Goal: Ask a question: Ask a question

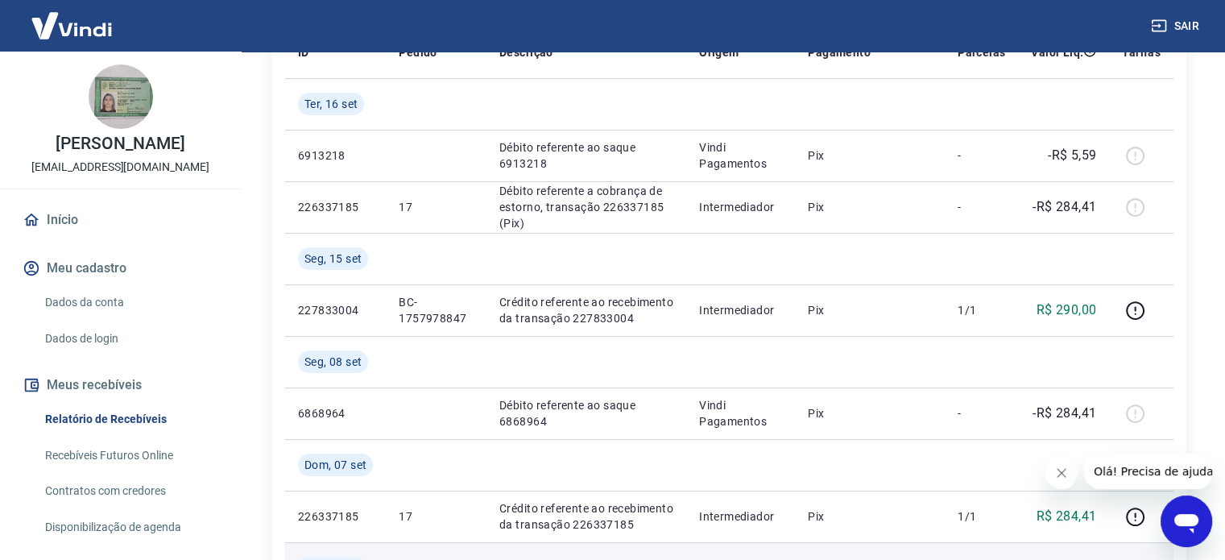
scroll to position [242, 0]
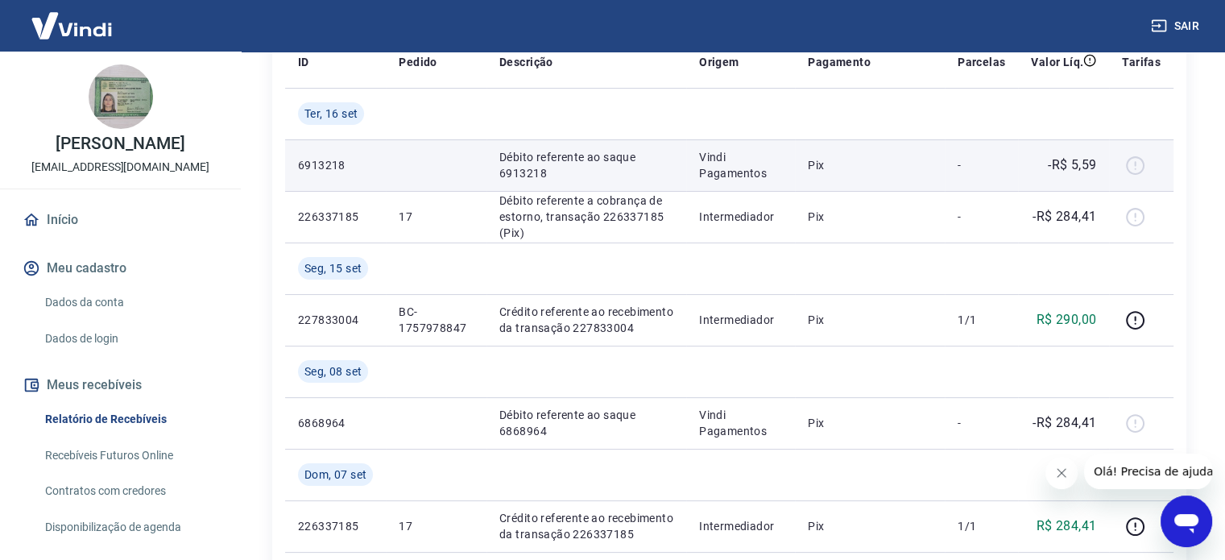
click at [1134, 165] on div at bounding box center [1141, 165] width 39 height 26
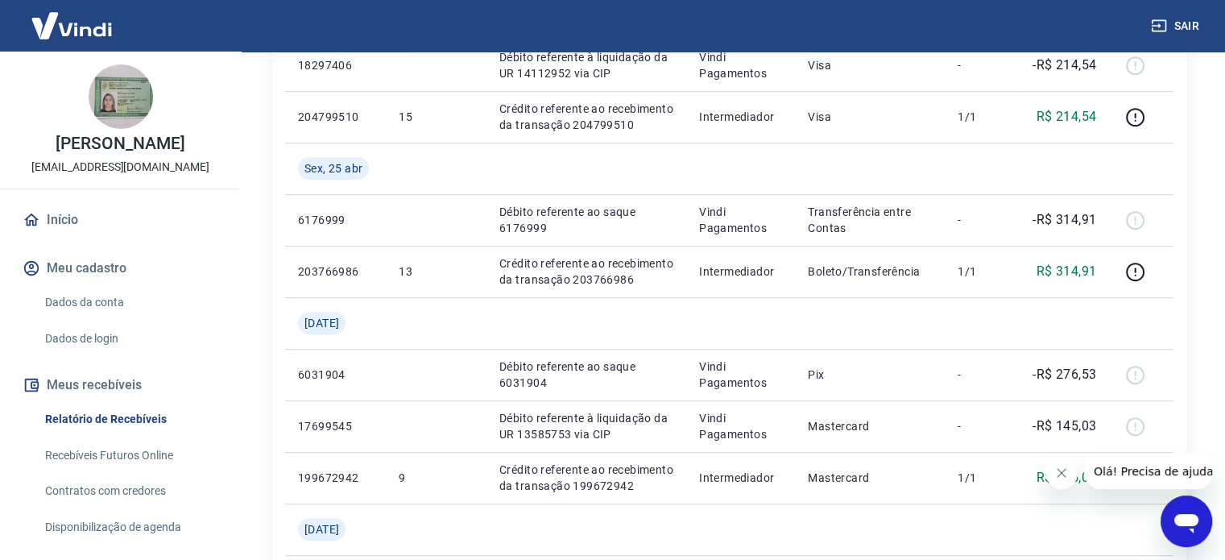
scroll to position [145, 0]
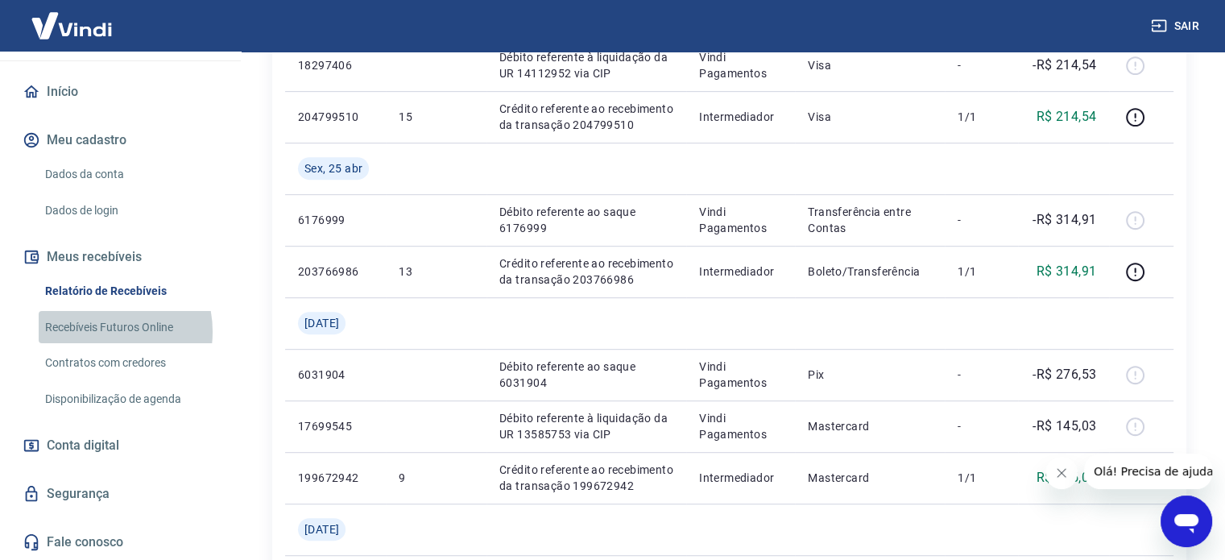
click at [96, 331] on link "Recebíveis Futuros Online" at bounding box center [130, 327] width 183 height 33
click at [1186, 518] on icon "Abrir janela de mensagens" at bounding box center [1186, 523] width 24 height 19
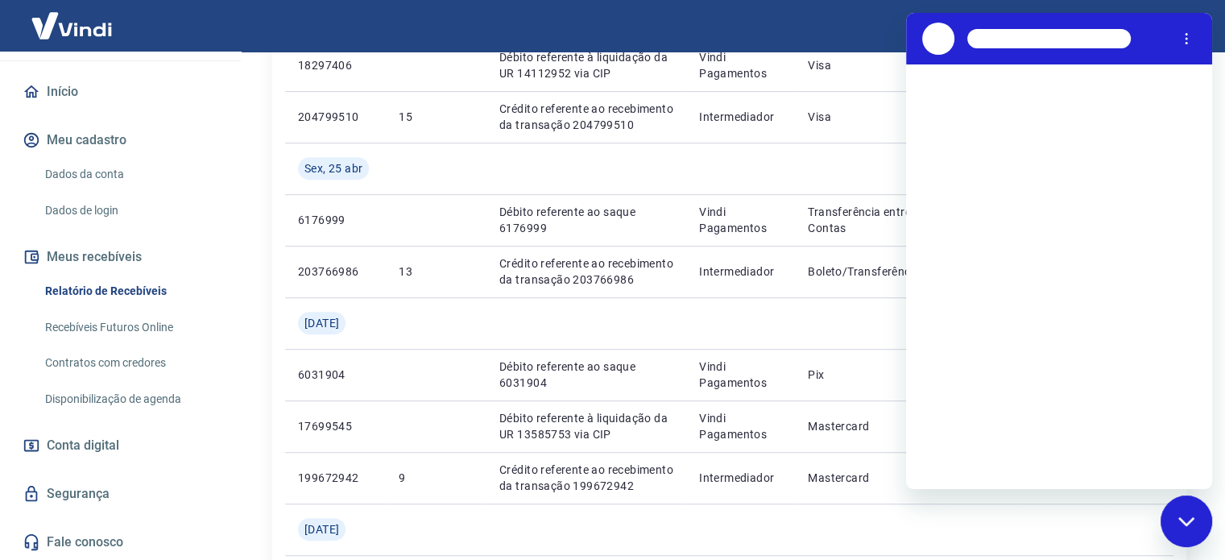
scroll to position [0, 0]
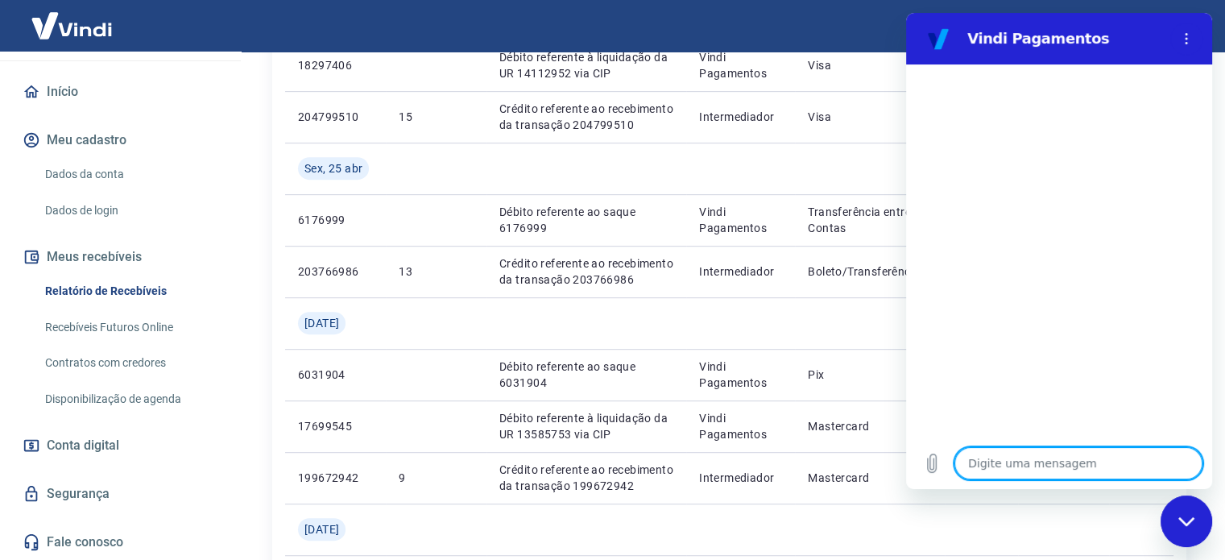
click at [1010, 463] on textarea at bounding box center [1078, 463] width 248 height 32
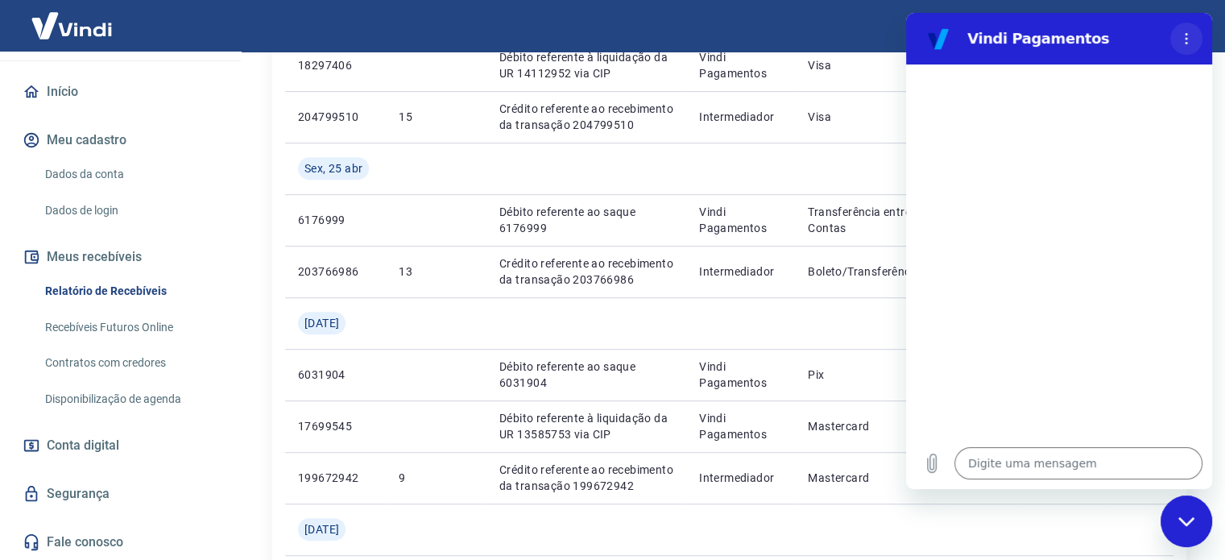
click at [1193, 38] on button "Menu de opções" at bounding box center [1186, 39] width 32 height 32
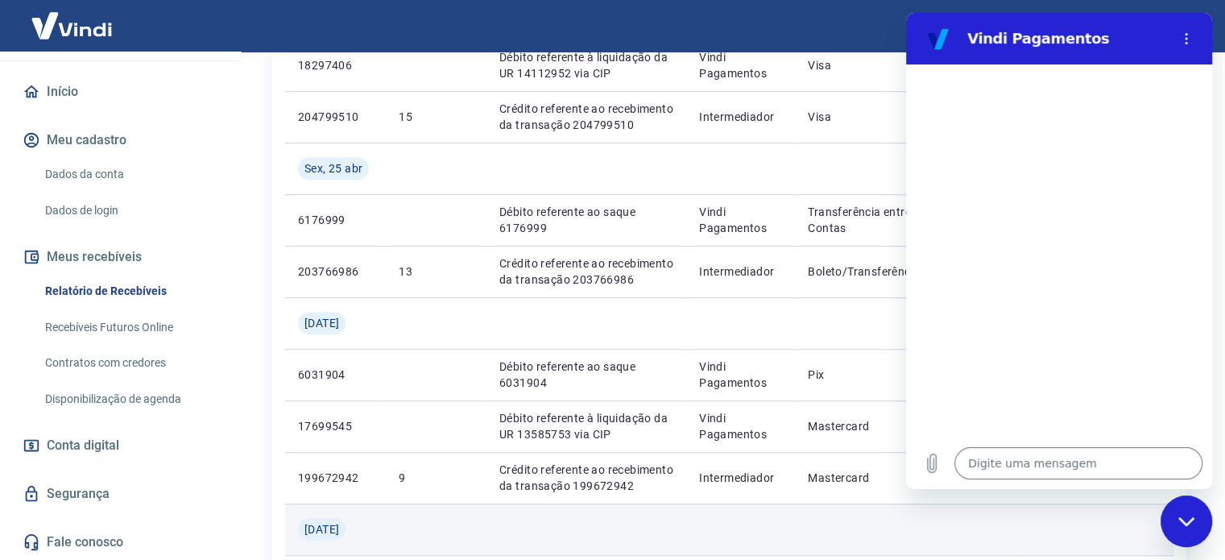
click at [1043, 526] on td at bounding box center [1063, 529] width 91 height 52
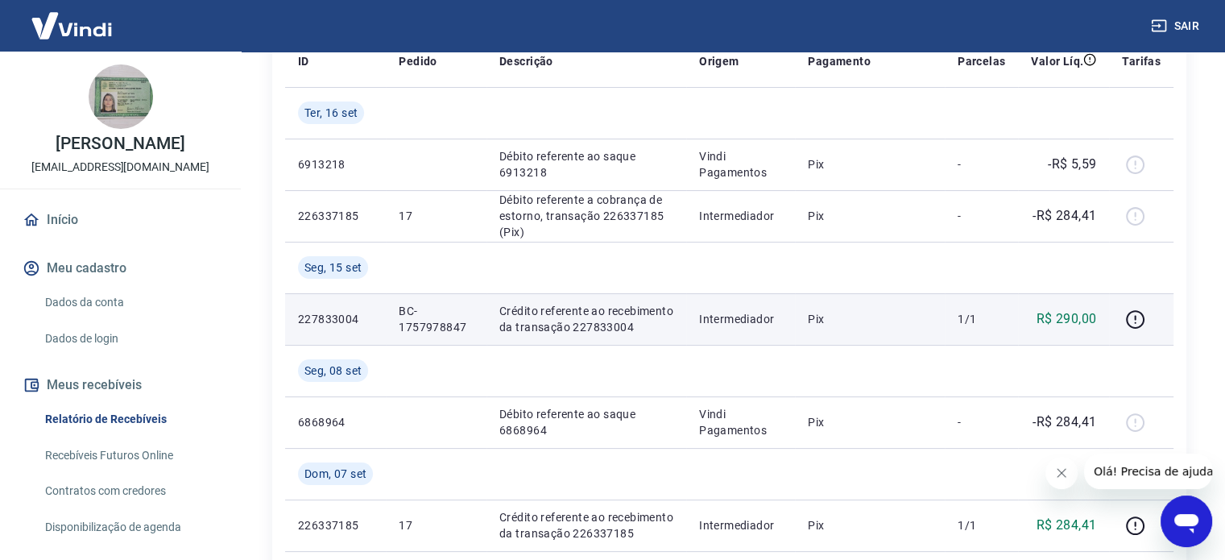
scroll to position [242, 0]
drag, startPoint x: 396, startPoint y: 325, endPoint x: 481, endPoint y: 328, distance: 84.6
click at [481, 328] on td "BC-1757978847" at bounding box center [436, 320] width 101 height 52
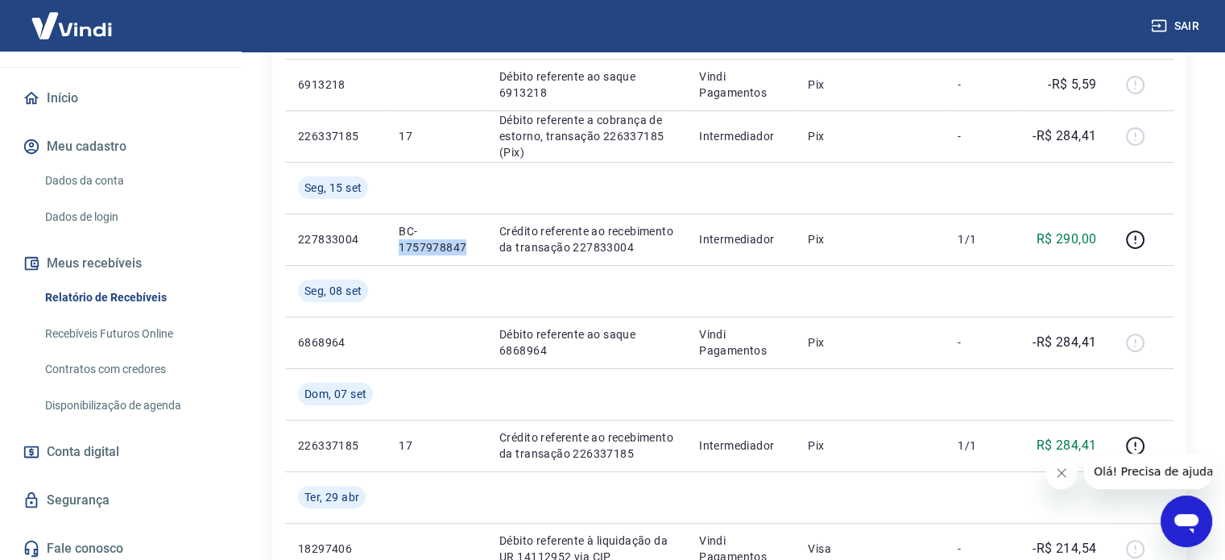
scroll to position [145, 0]
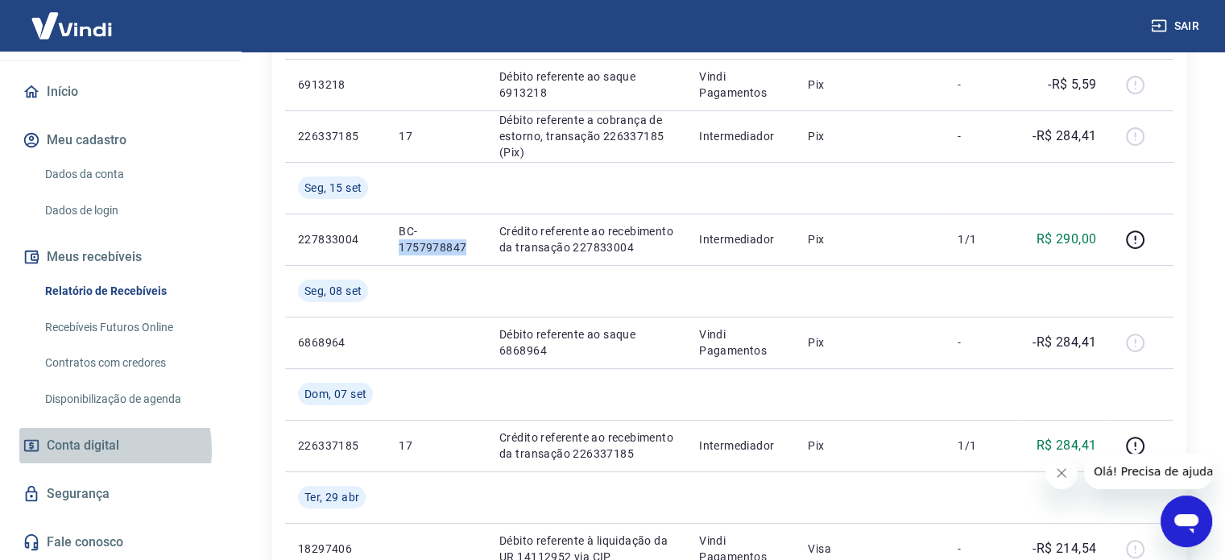
click at [84, 449] on span "Conta digital" at bounding box center [83, 445] width 72 height 23
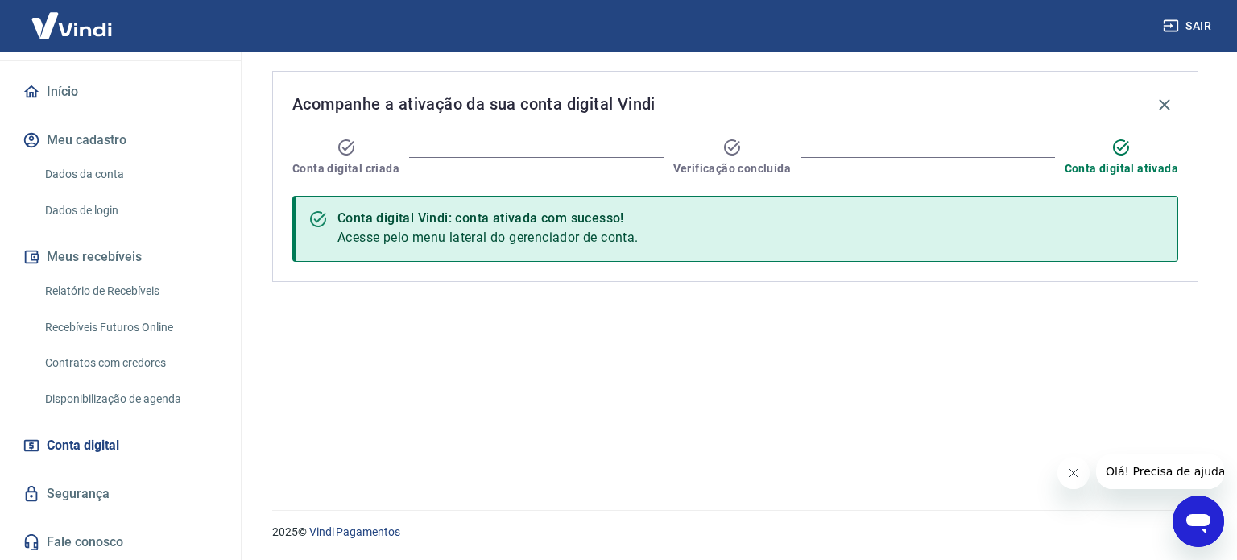
click at [86, 178] on link "Dados da conta" at bounding box center [130, 174] width 183 height 33
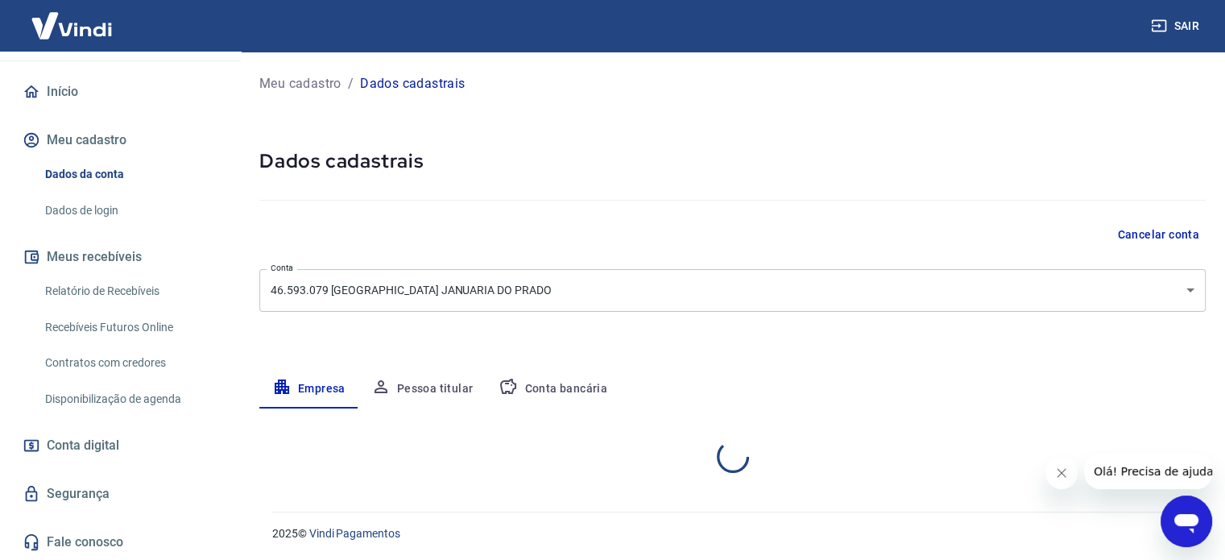
select select "SP"
select select "business"
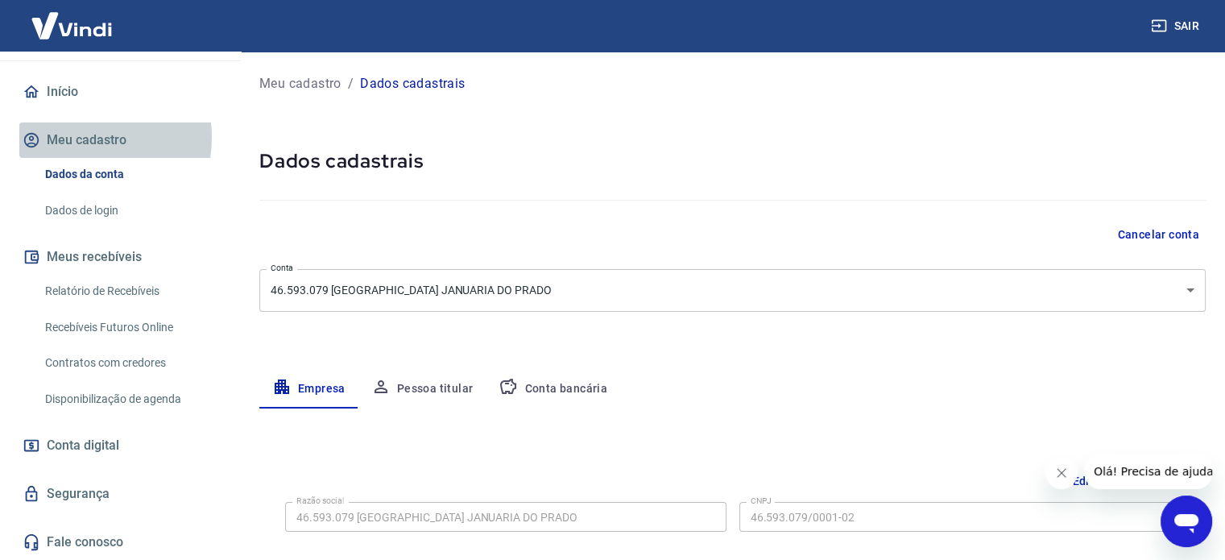
click at [81, 138] on button "Meu cadastro" at bounding box center [120, 139] width 202 height 35
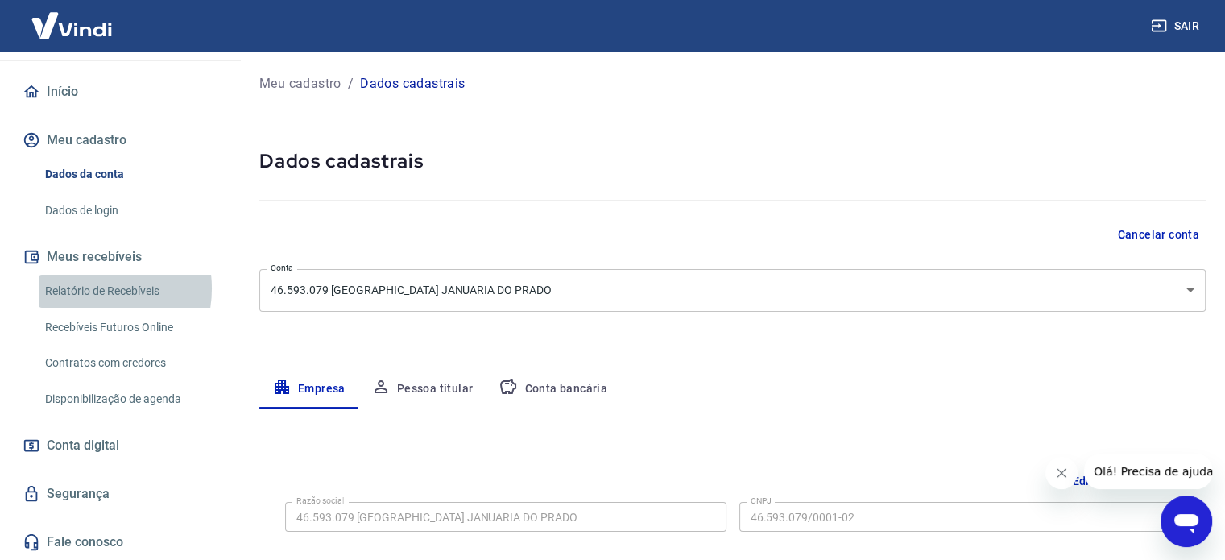
click at [85, 288] on link "Relatório de Recebíveis" at bounding box center [130, 291] width 183 height 33
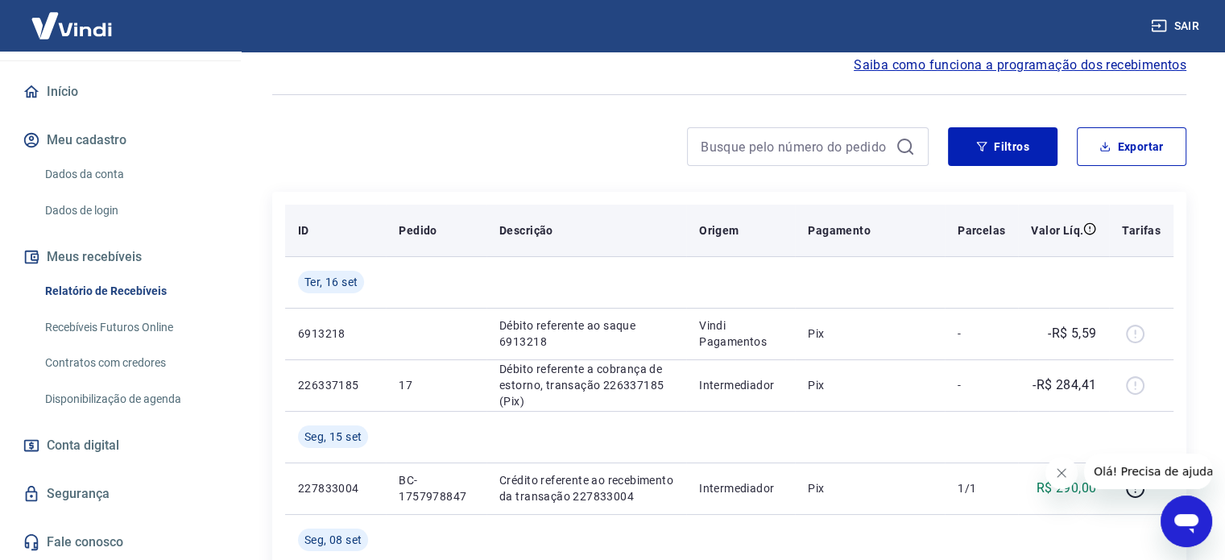
scroll to position [161, 0]
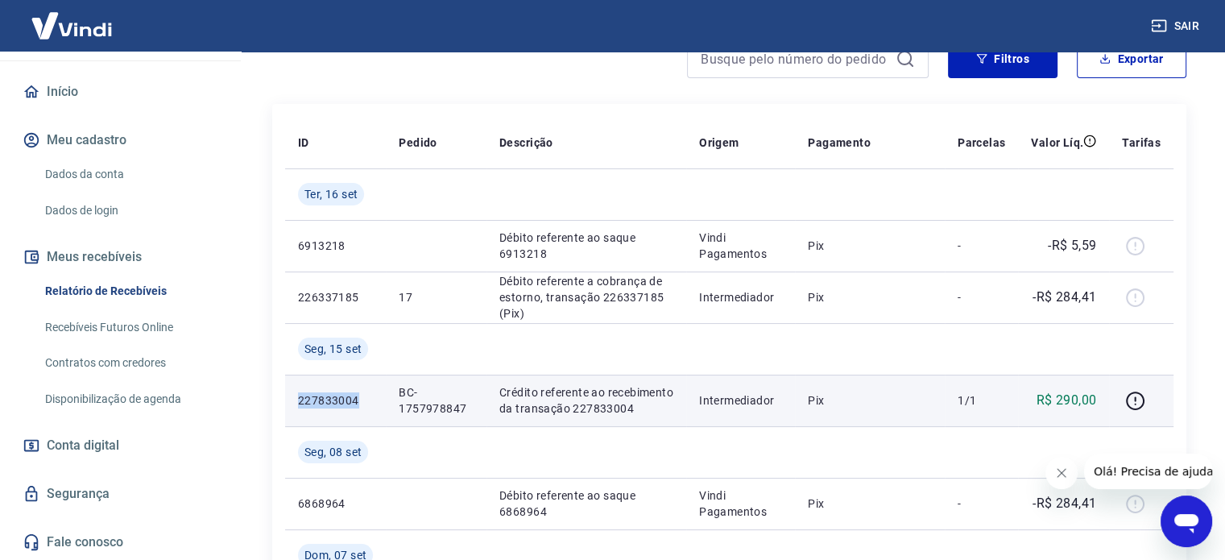
drag, startPoint x: 299, startPoint y: 400, endPoint x: 374, endPoint y: 417, distance: 76.8
click at [374, 417] on td "227833004" at bounding box center [335, 401] width 101 height 52
drag, startPoint x: 421, startPoint y: 442, endPoint x: 408, endPoint y: 412, distance: 32.5
click at [419, 437] on td at bounding box center [436, 452] width 101 height 52
drag, startPoint x: 296, startPoint y: 400, endPoint x: 363, endPoint y: 408, distance: 68.1
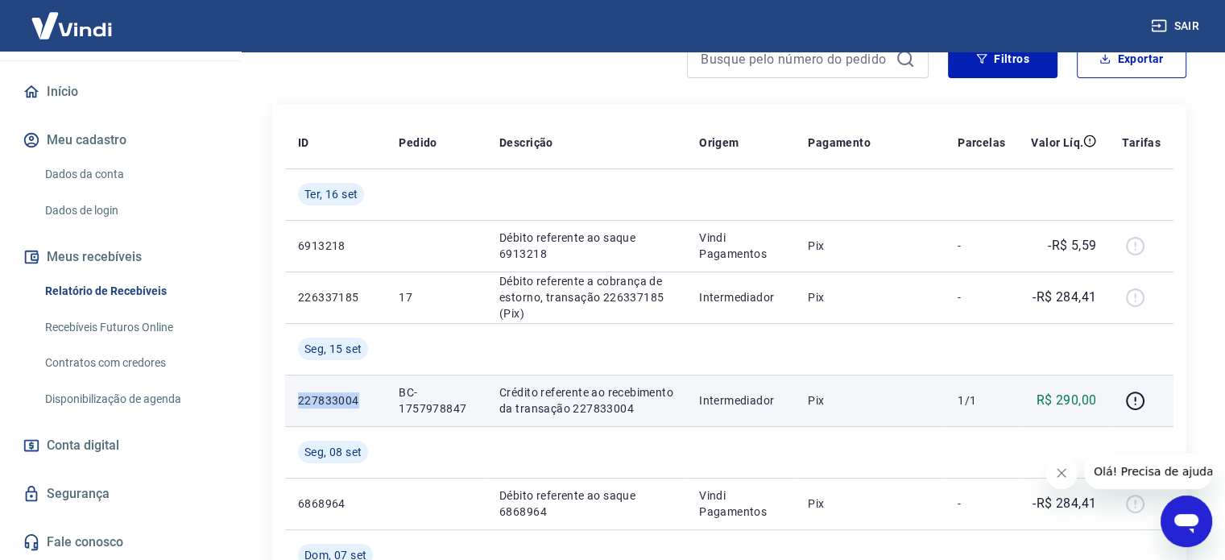
click at [363, 408] on td "227833004" at bounding box center [335, 401] width 101 height 52
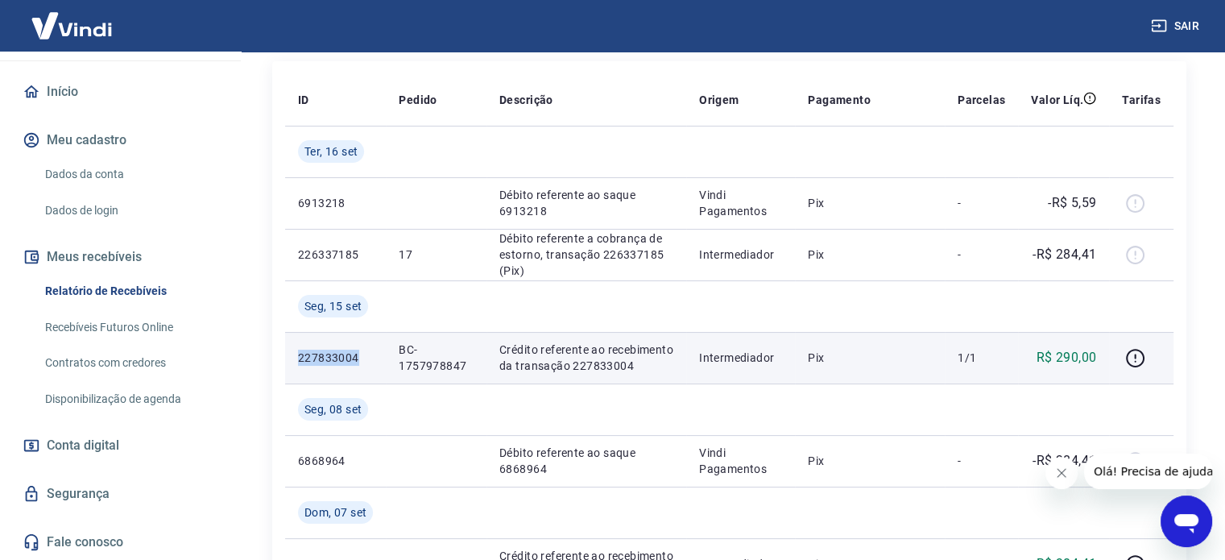
scroll to position [242, 0]
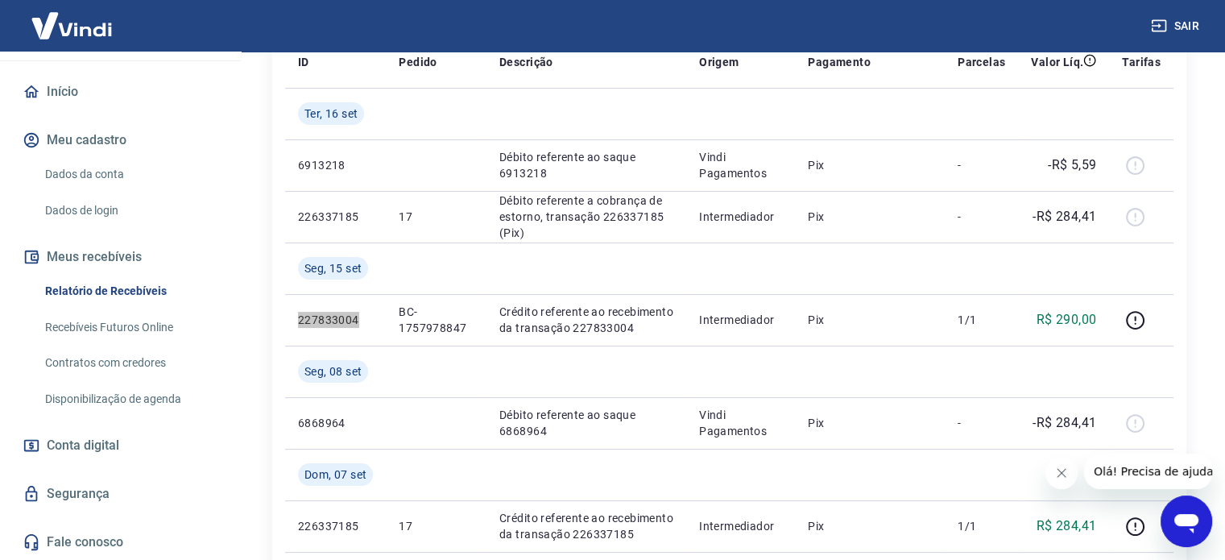
click at [1177, 529] on icon "Abrir janela de mensagens" at bounding box center [1186, 521] width 29 height 29
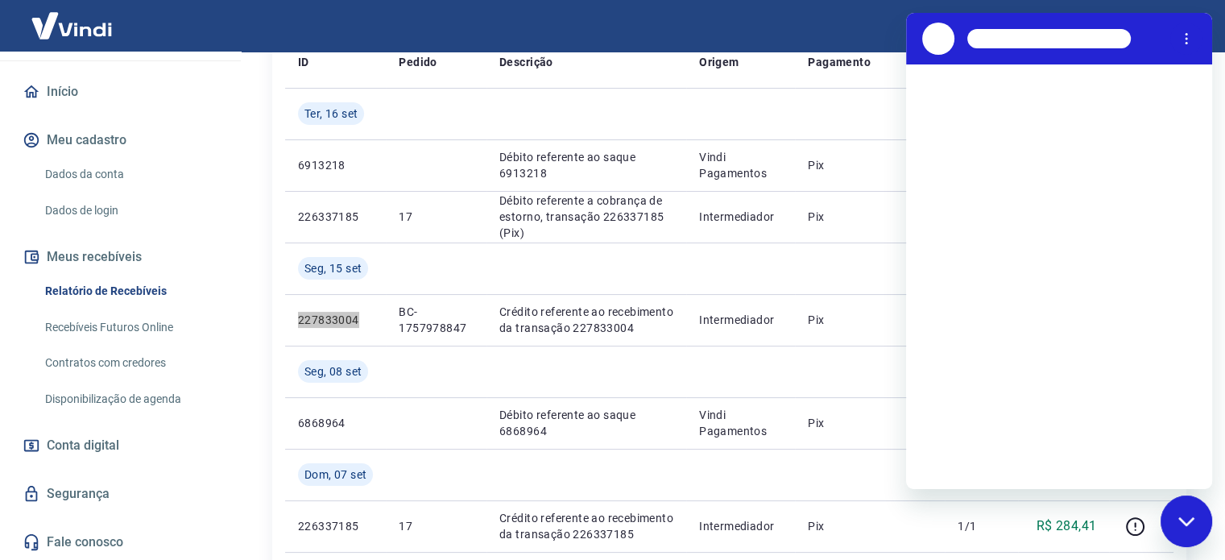
scroll to position [0, 0]
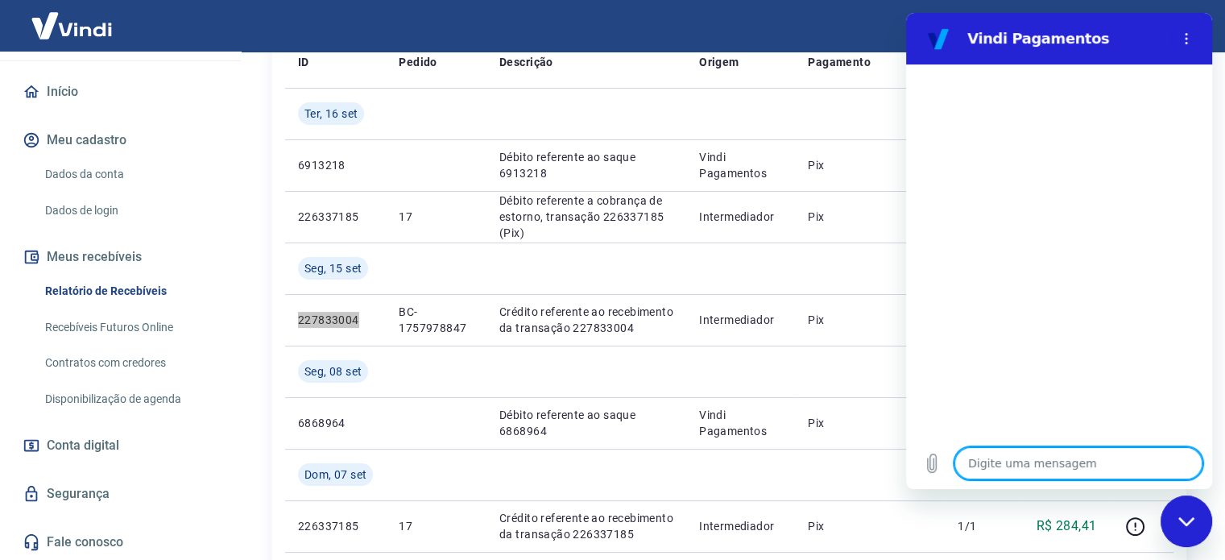
click at [1033, 463] on textarea at bounding box center [1078, 463] width 248 height 32
type textarea "p"
type textarea "x"
type textarea "pr"
type textarea "x"
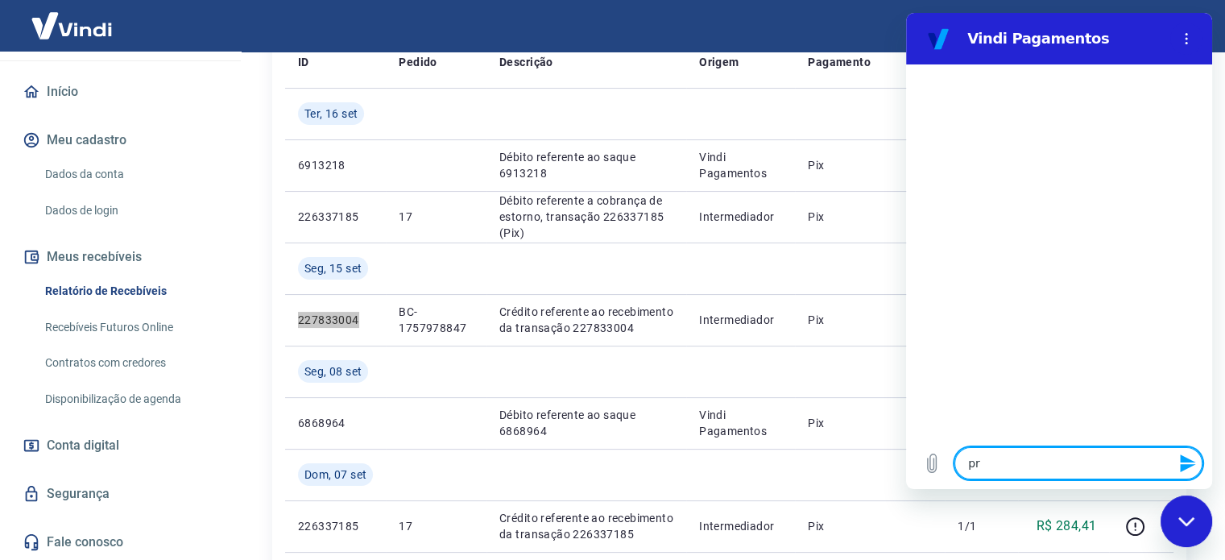
type textarea "pre"
type textarea "x"
type textarea "prec"
type textarea "x"
type textarea "preci"
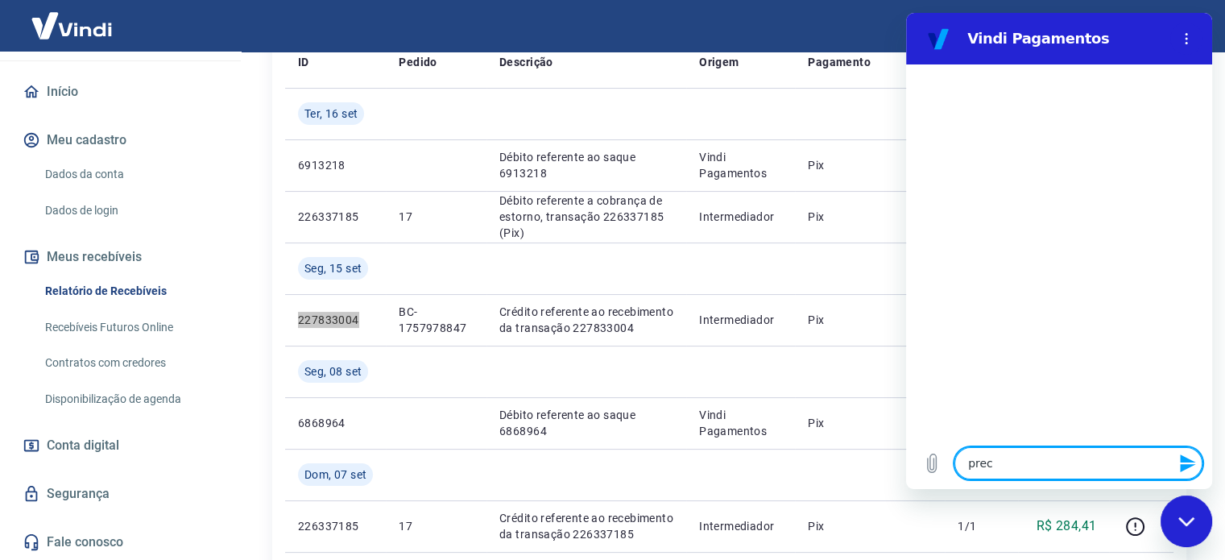
type textarea "x"
type textarea "precis"
type textarea "x"
type textarea "preciso"
type textarea "x"
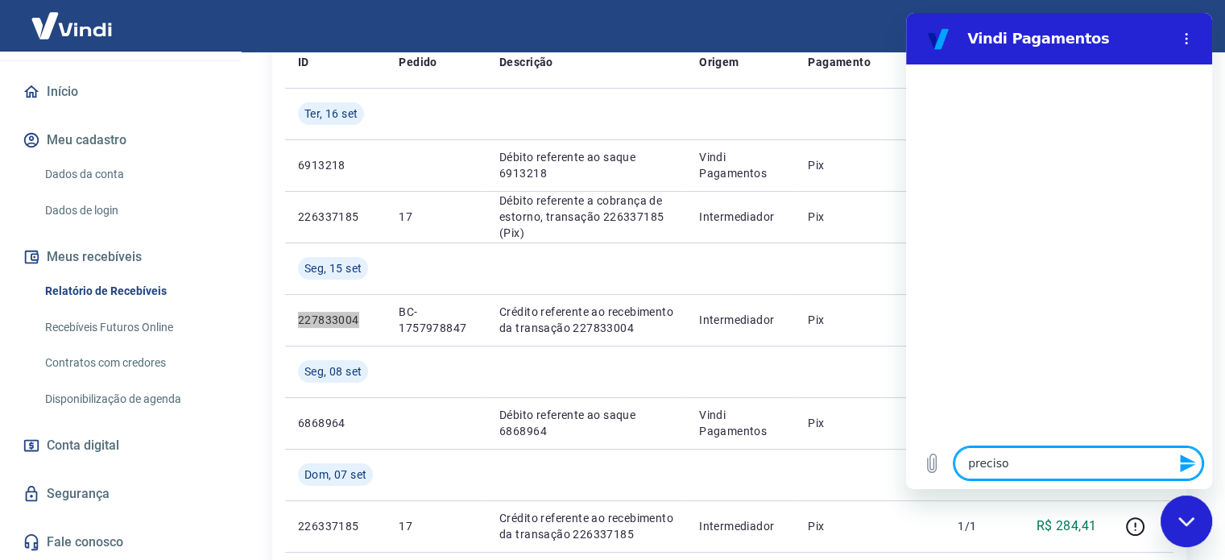
type textarea "preciso"
type textarea "x"
type textarea "preciso f"
type textarea "x"
type textarea "preciso fa"
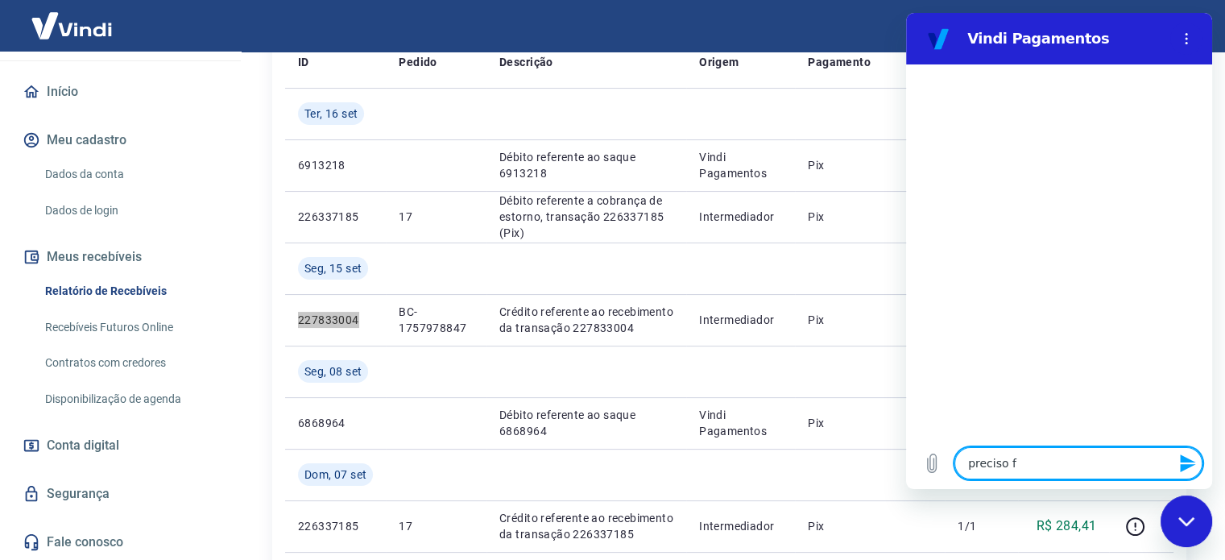
type textarea "x"
type textarea "preciso faz"
type textarea "x"
type textarea "preciso fa"
type textarea "x"
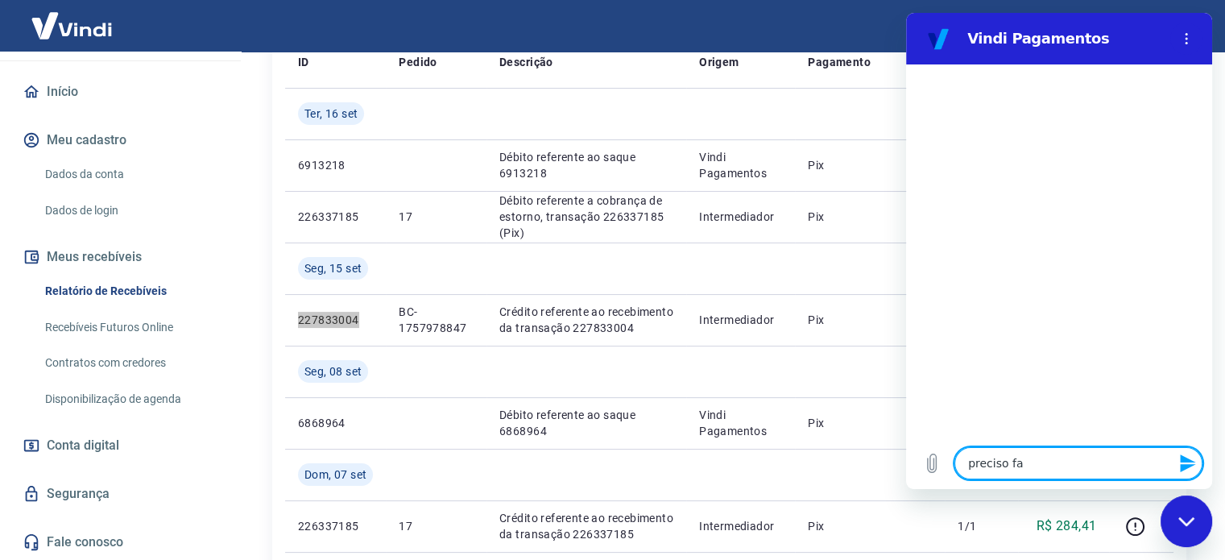
type textarea "preciso fal"
type textarea "x"
type textarea "preciso fala"
type textarea "x"
type textarea "preciso falar"
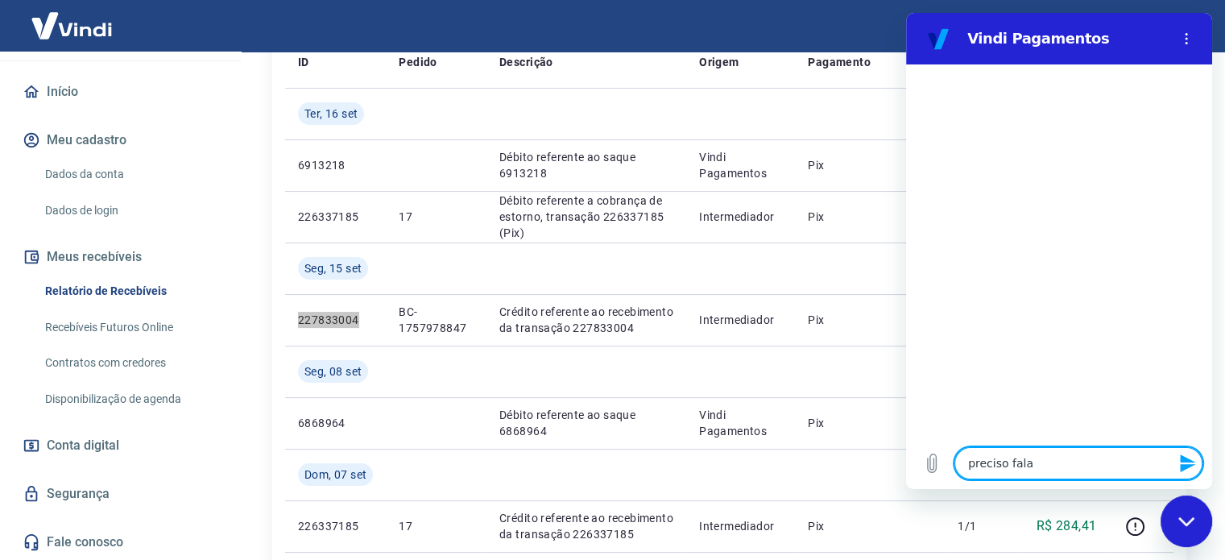
type textarea "x"
type textarea "preciso falar"
type textarea "x"
type textarea "preciso falar c"
type textarea "x"
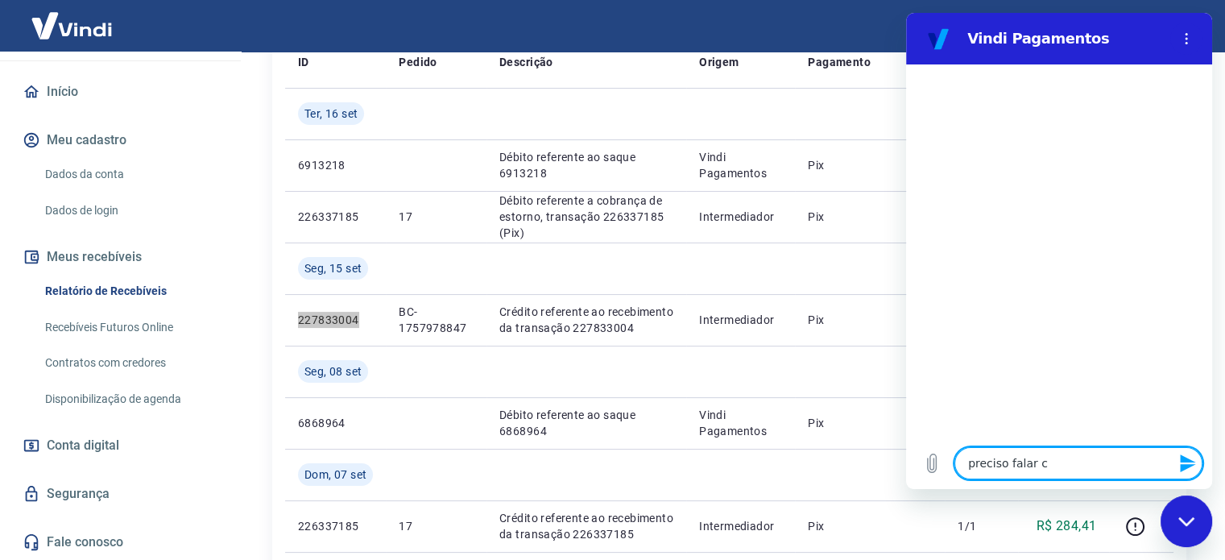
type textarea "preciso falar co"
type textarea "x"
type textarea "preciso falar com"
type textarea "x"
type textarea "preciso falar com"
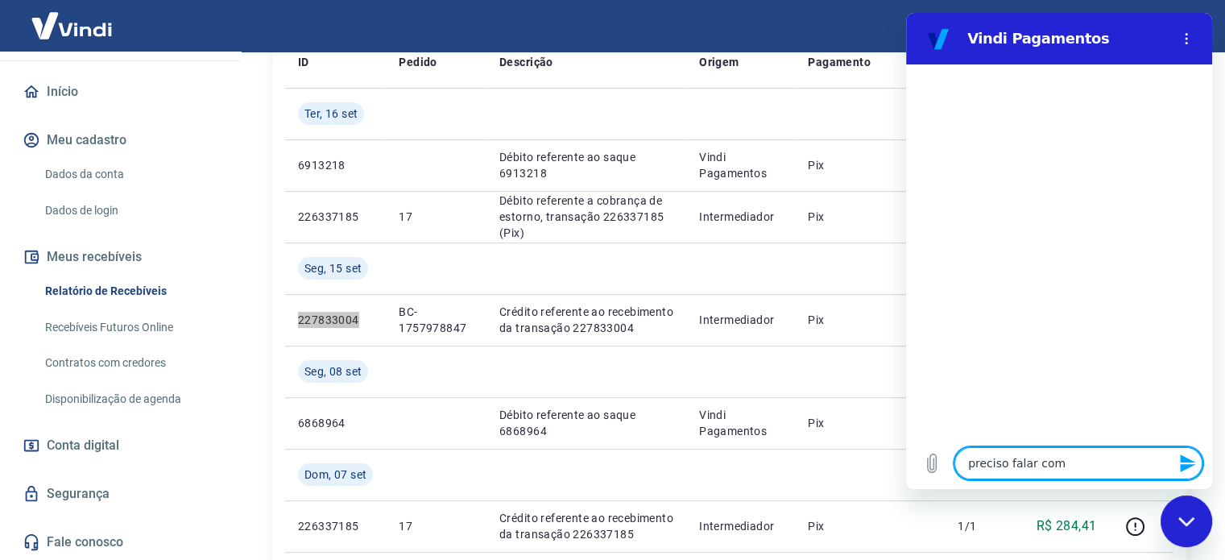
type textarea "x"
type textarea "preciso falar com u"
type textarea "x"
type textarea "preciso falar com um"
type textarea "x"
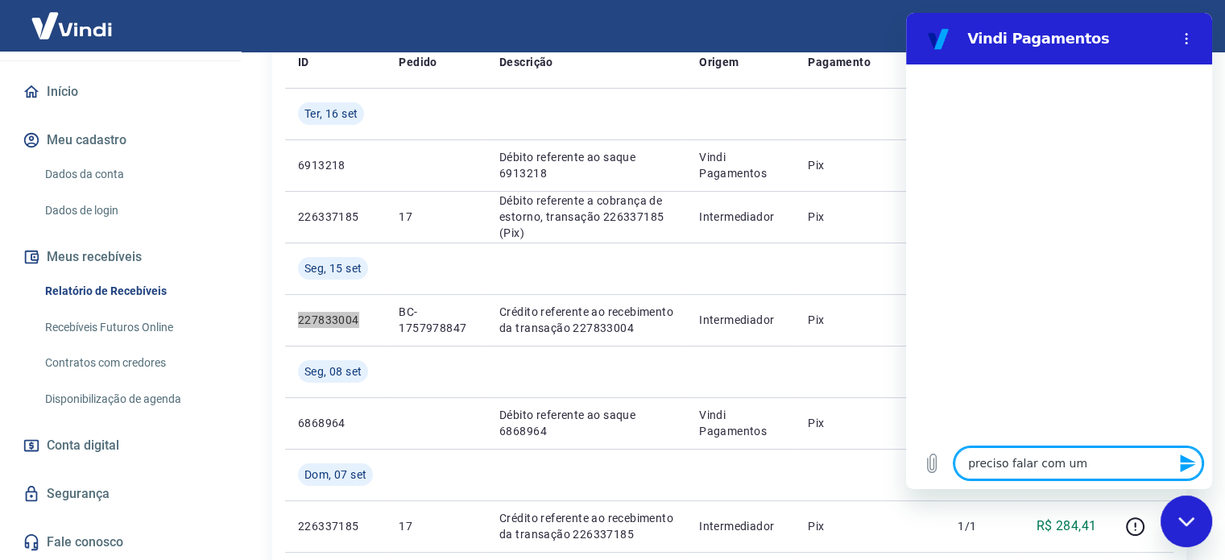
type textarea "preciso falar com um"
type textarea "x"
type textarea "preciso falar com um a"
type textarea "x"
type textarea "preciso falar com um at"
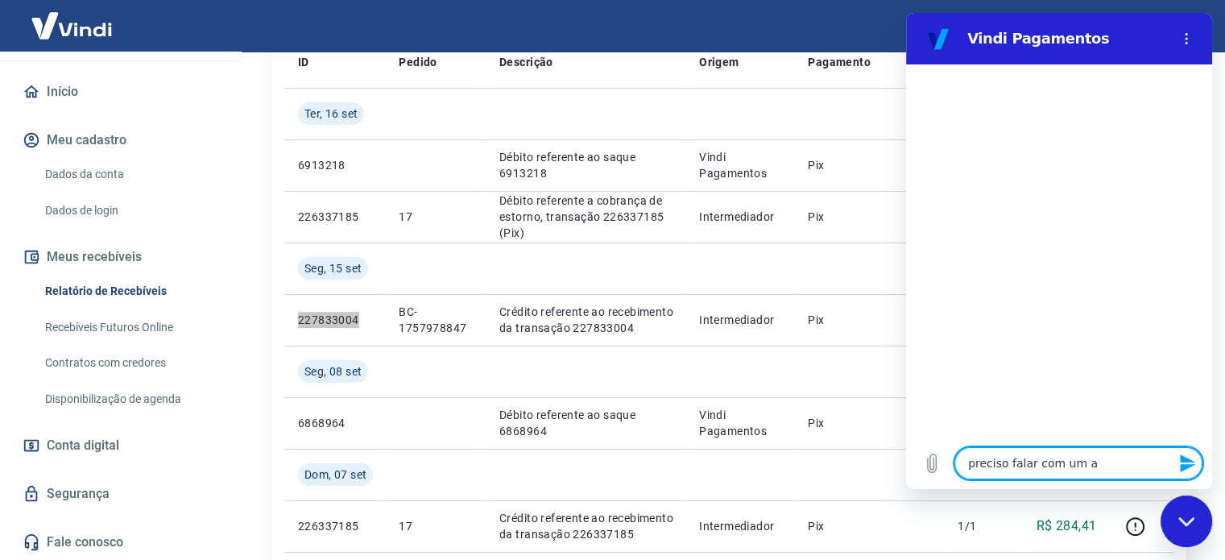
type textarea "x"
type textarea "preciso falar com um ate"
type textarea "x"
type textarea "preciso falar com um aten"
type textarea "x"
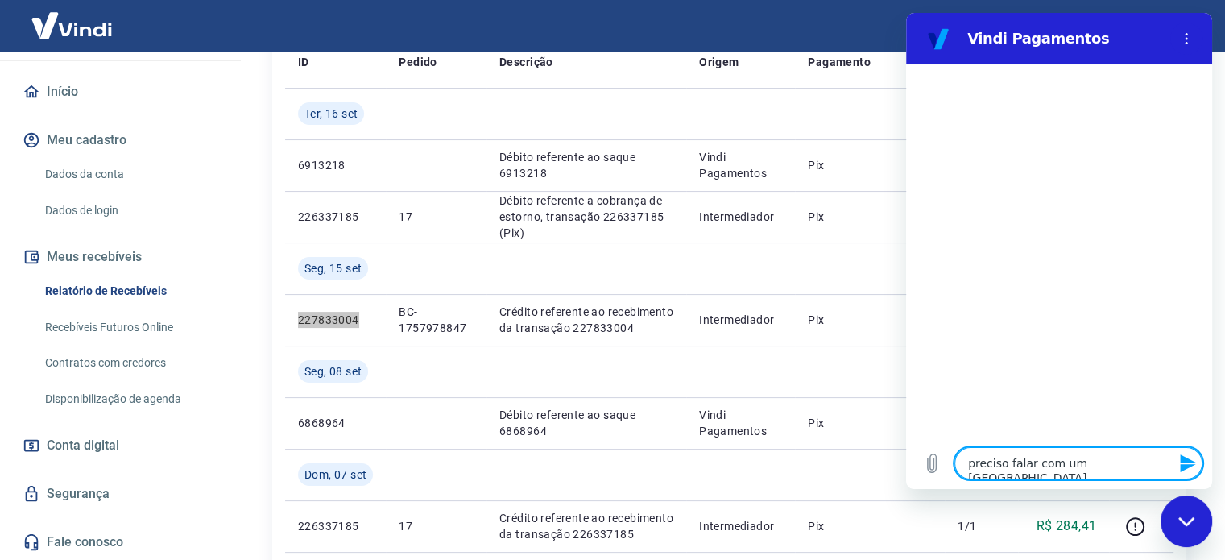
type textarea "preciso falar com um atend"
type textarea "x"
type textarea "preciso falar com um atende"
type textarea "x"
type textarea "preciso falar com um atenden"
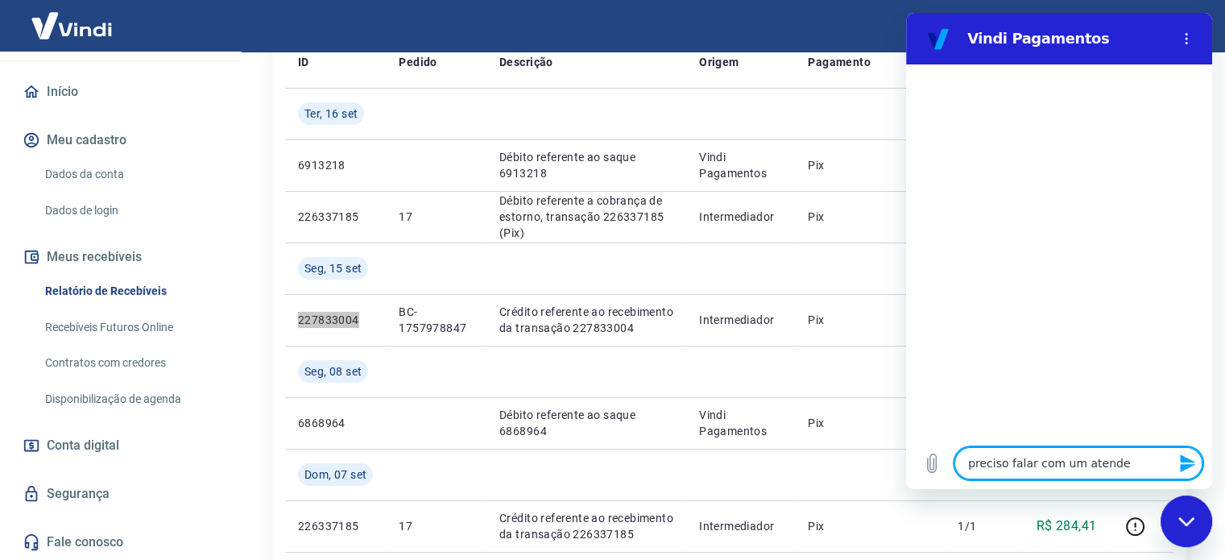
type textarea "x"
type textarea "preciso falar com um atendent"
type textarea "x"
type textarea "preciso falar com um atendente"
type textarea "x"
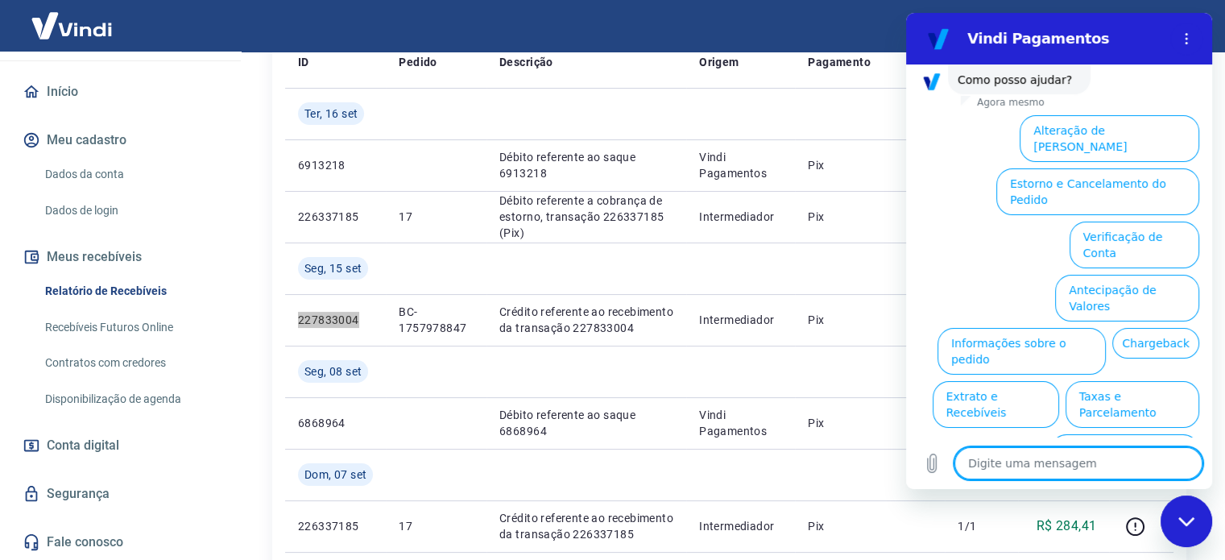
scroll to position [139, 0]
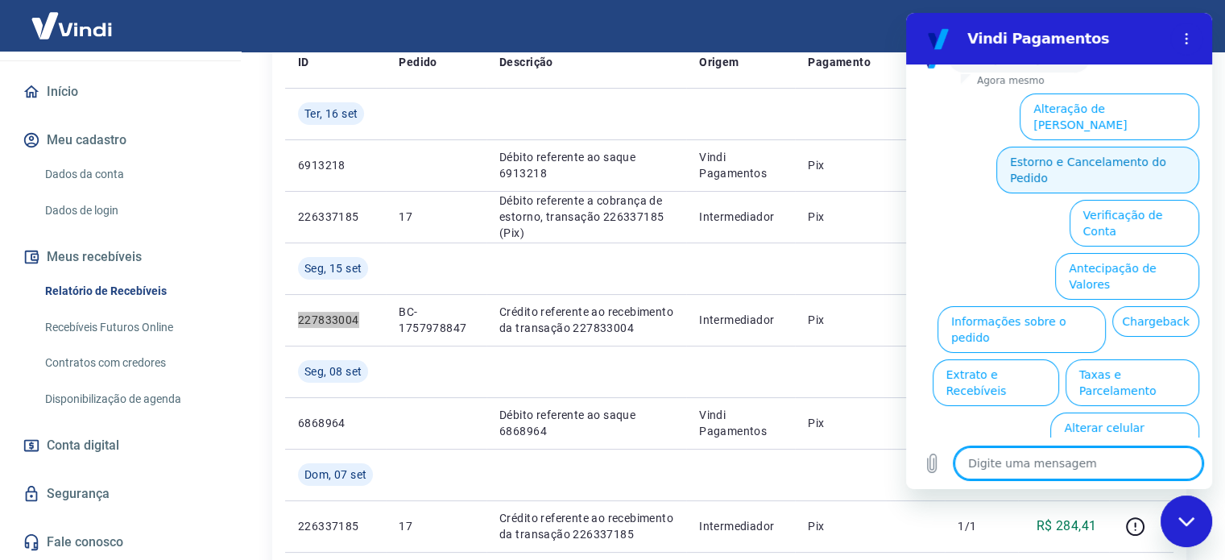
click at [1109, 159] on button "Estorno e Cancelamento do Pedido" at bounding box center [1097, 170] width 203 height 47
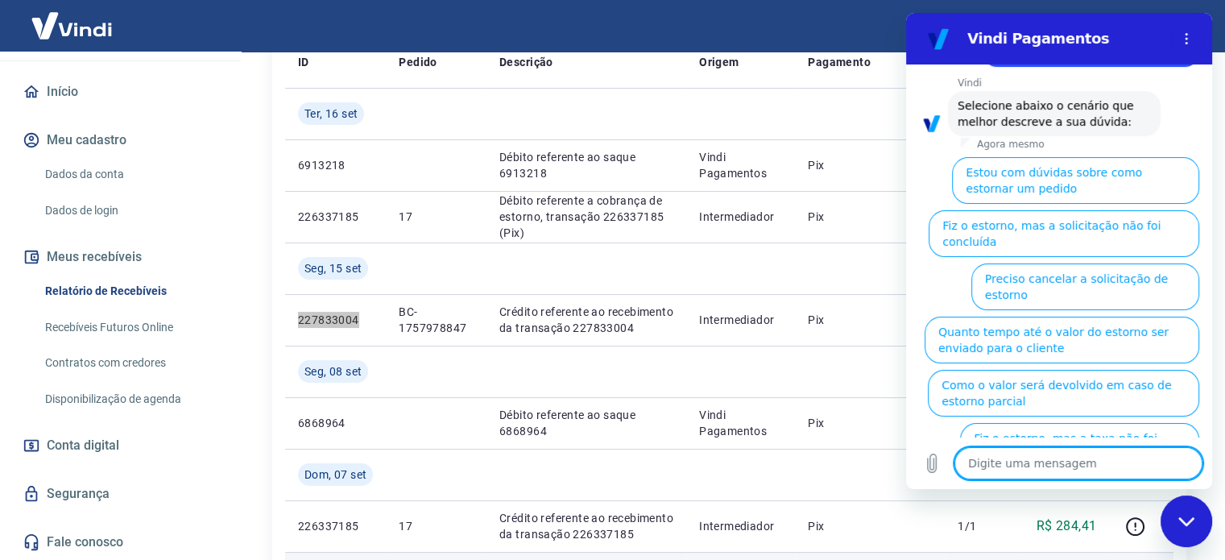
scroll to position [184, 0]
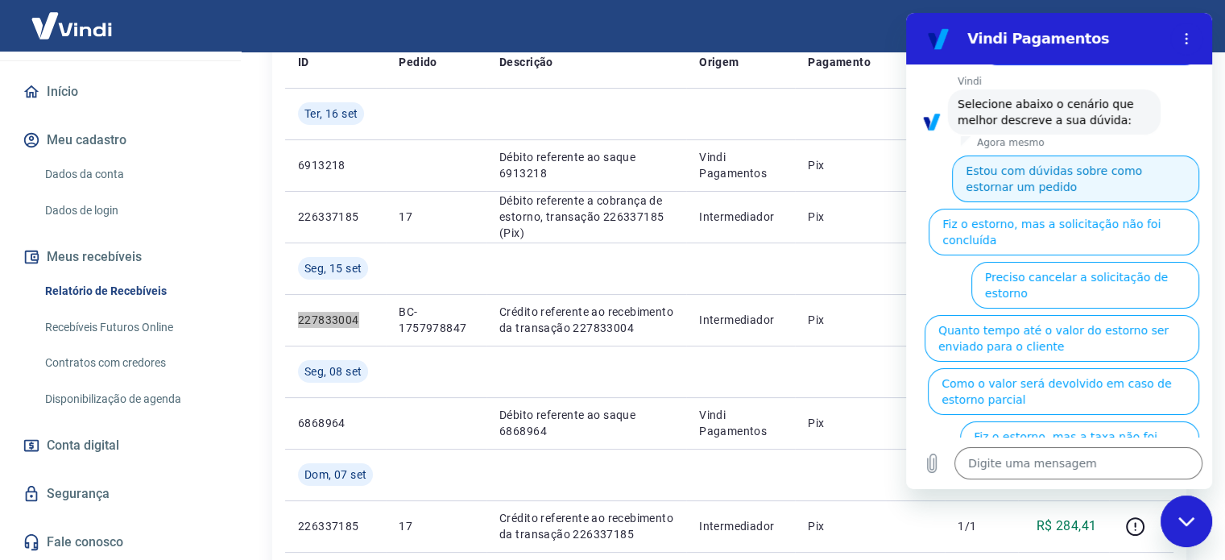
click at [1093, 193] on button "Estou com dúvidas sobre como estornar um pedido" at bounding box center [1075, 178] width 247 height 47
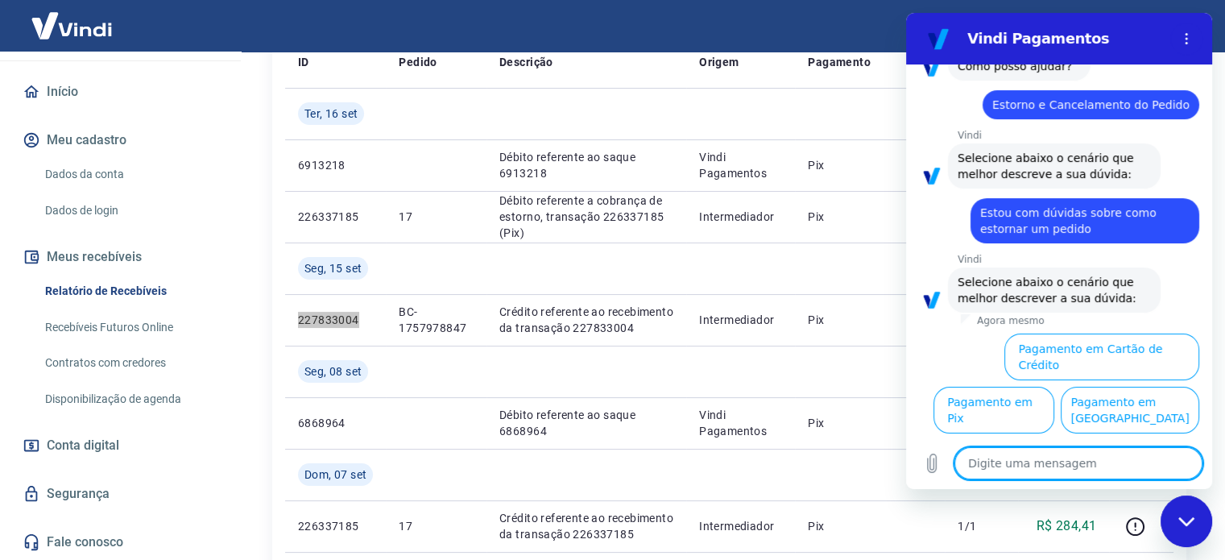
scroll to position [150, 0]
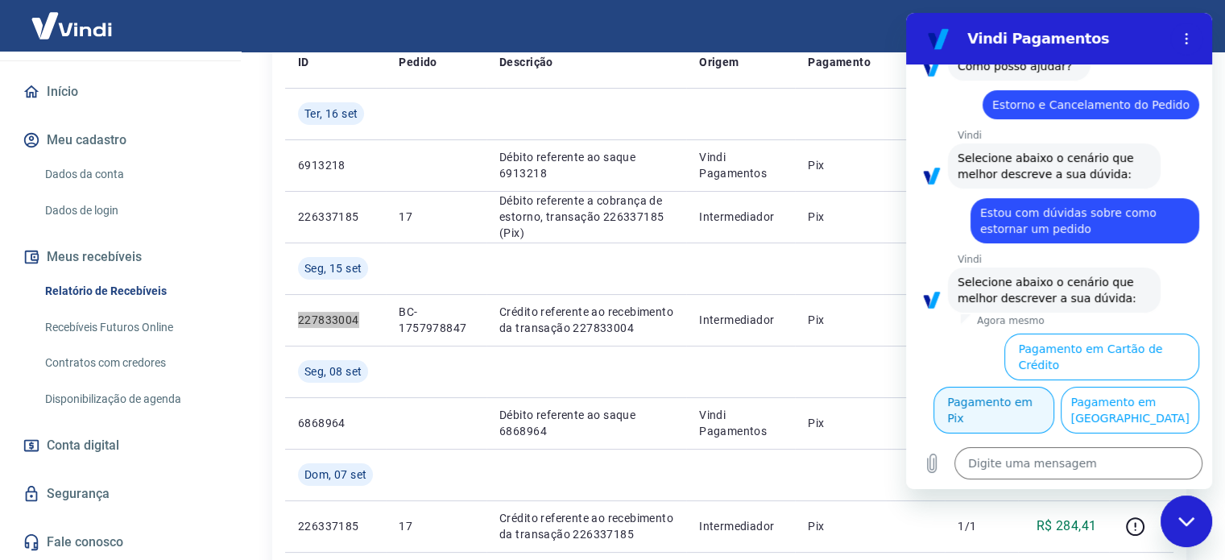
click at [1054, 387] on button "Pagamento em Pix" at bounding box center [994, 410] width 121 height 47
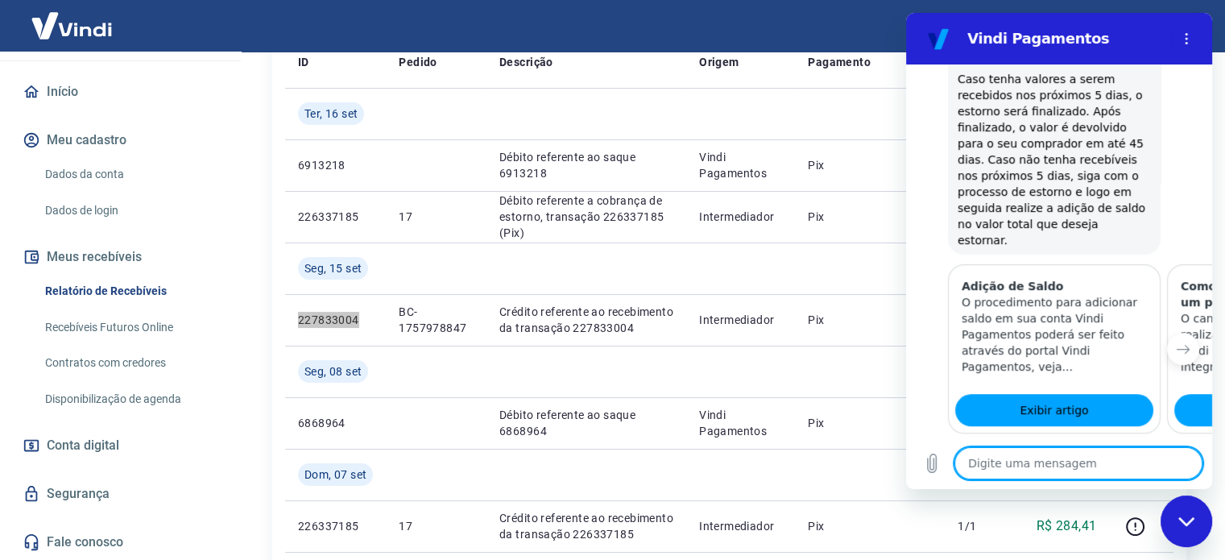
scroll to position [822, 0]
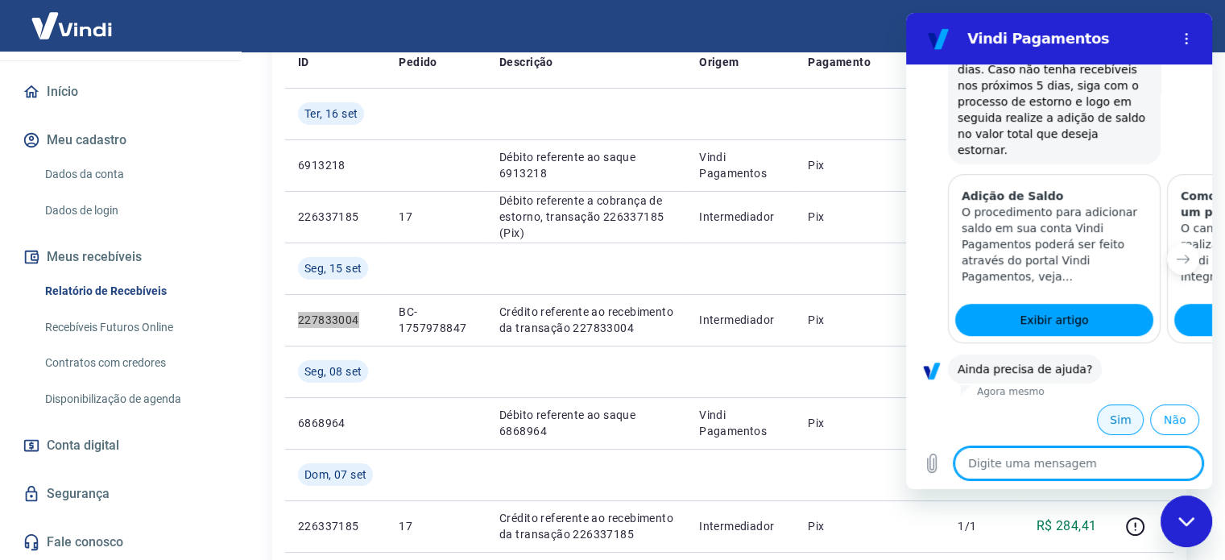
click at [1104, 415] on button "Sim" at bounding box center [1120, 419] width 47 height 31
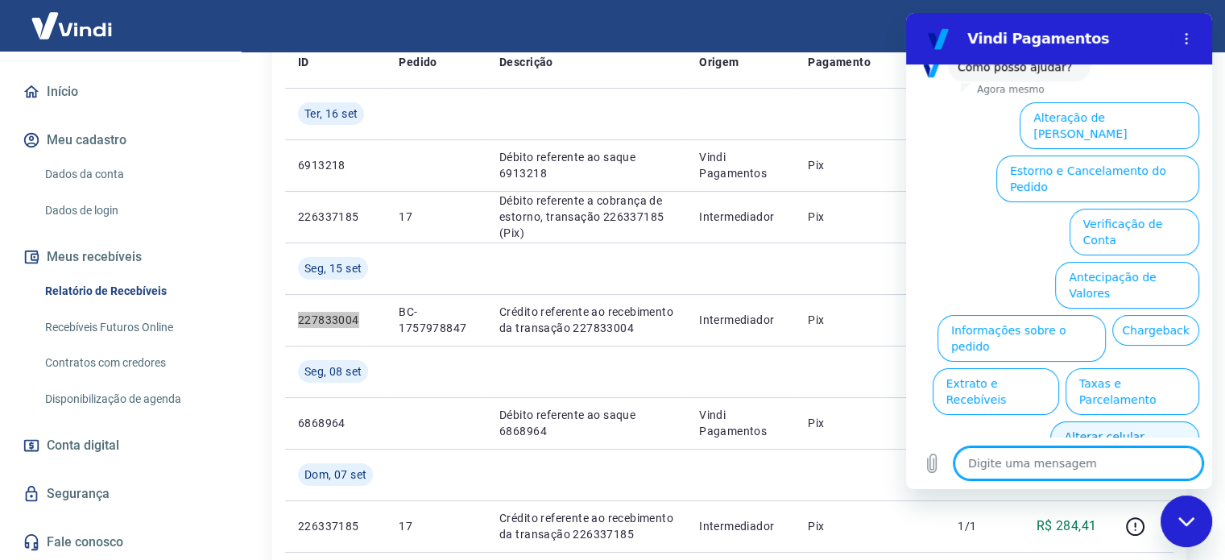
scroll to position [1257, 0]
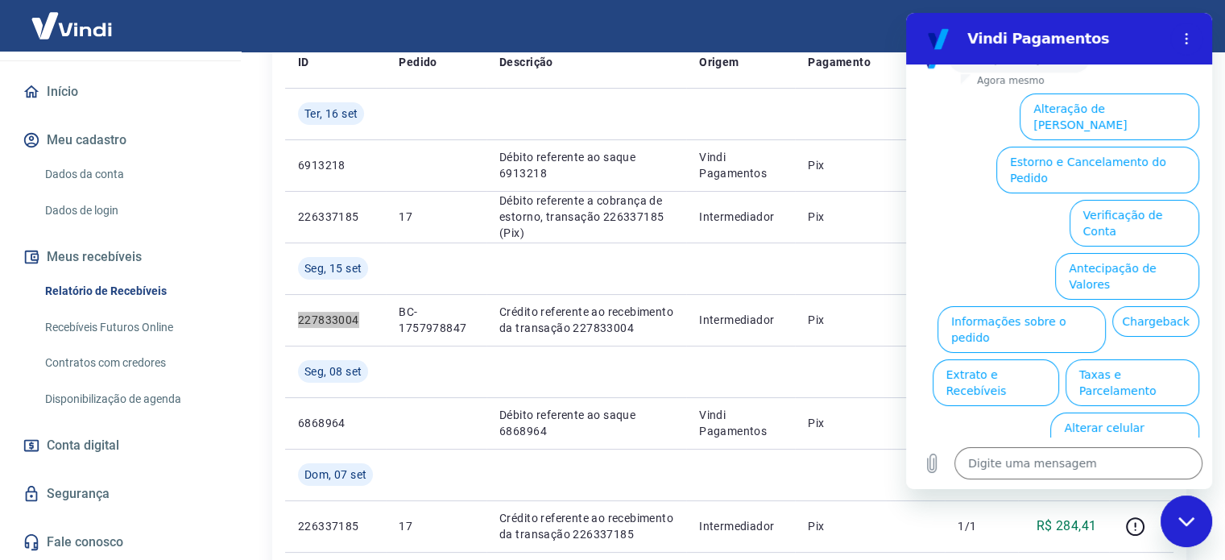
click at [1158, 163] on button "Estorno e Cancelamento do Pedido" at bounding box center [1097, 170] width 203 height 47
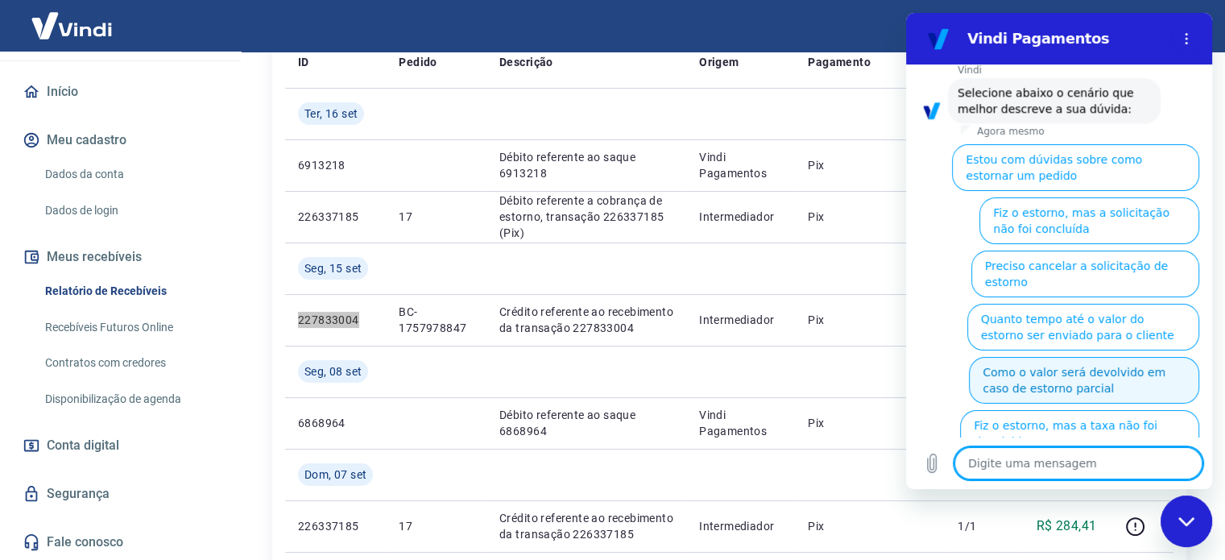
scroll to position [1318, 0]
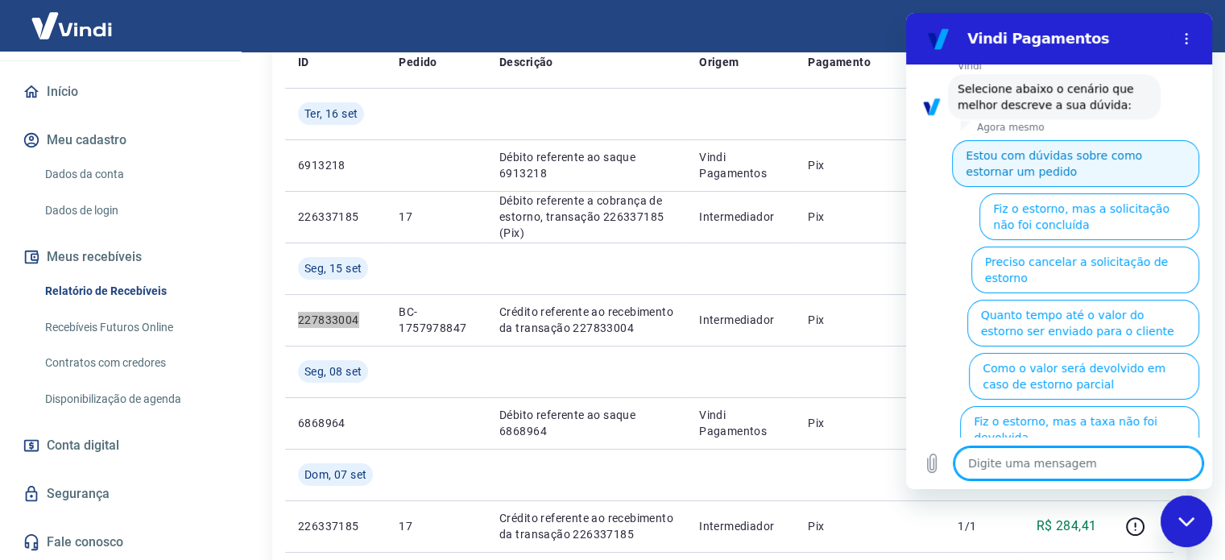
click at [1099, 183] on button "Estou com dúvidas sobre como estornar um pedido" at bounding box center [1075, 163] width 247 height 47
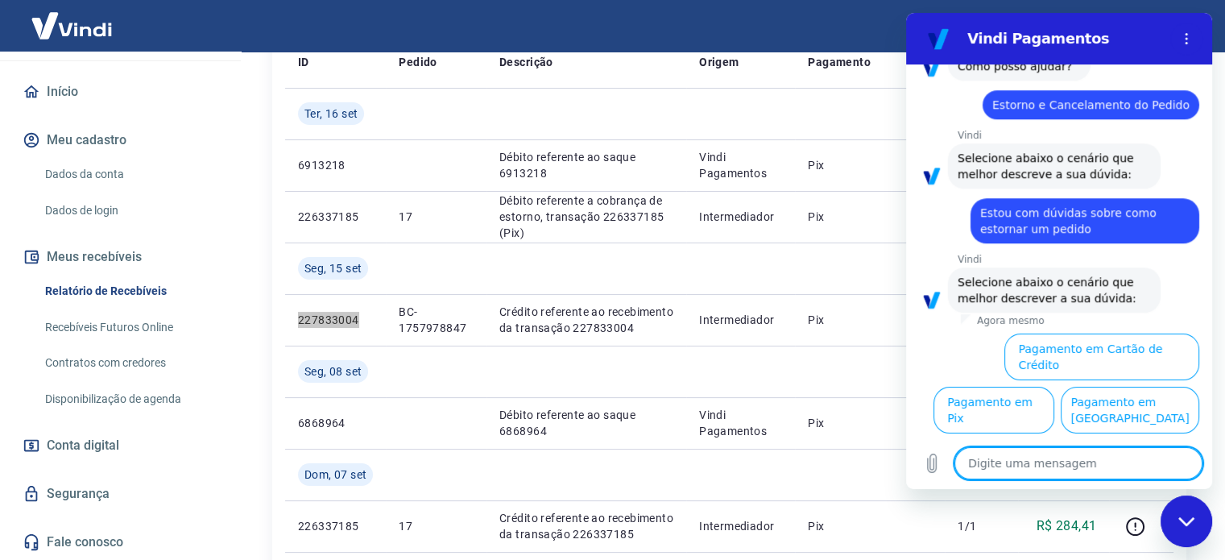
scroll to position [1268, 0]
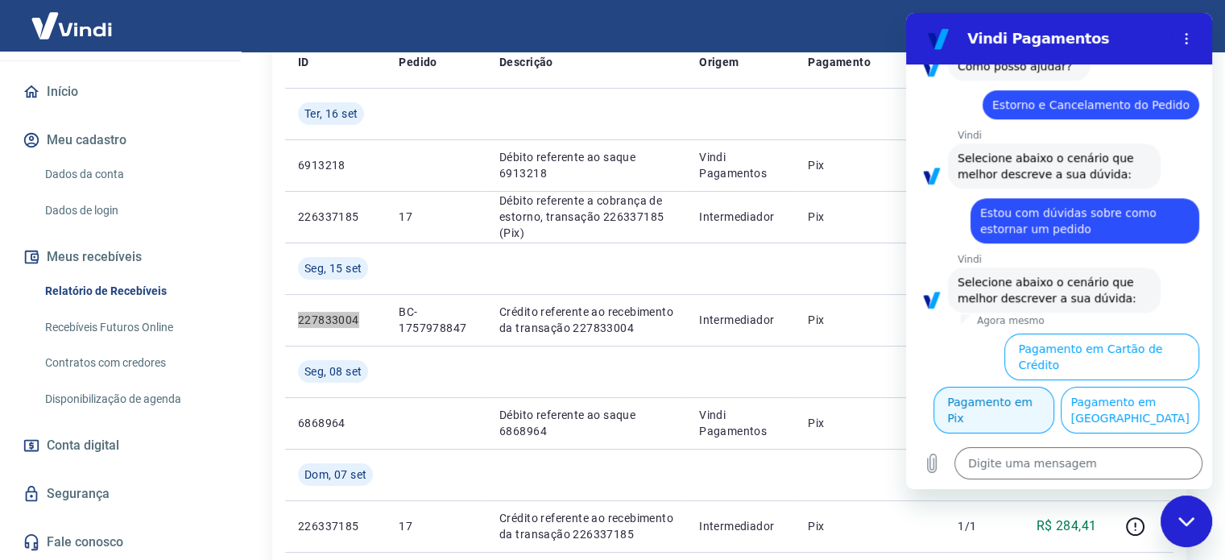
click at [1054, 387] on button "Pagamento em Pix" at bounding box center [994, 410] width 121 height 47
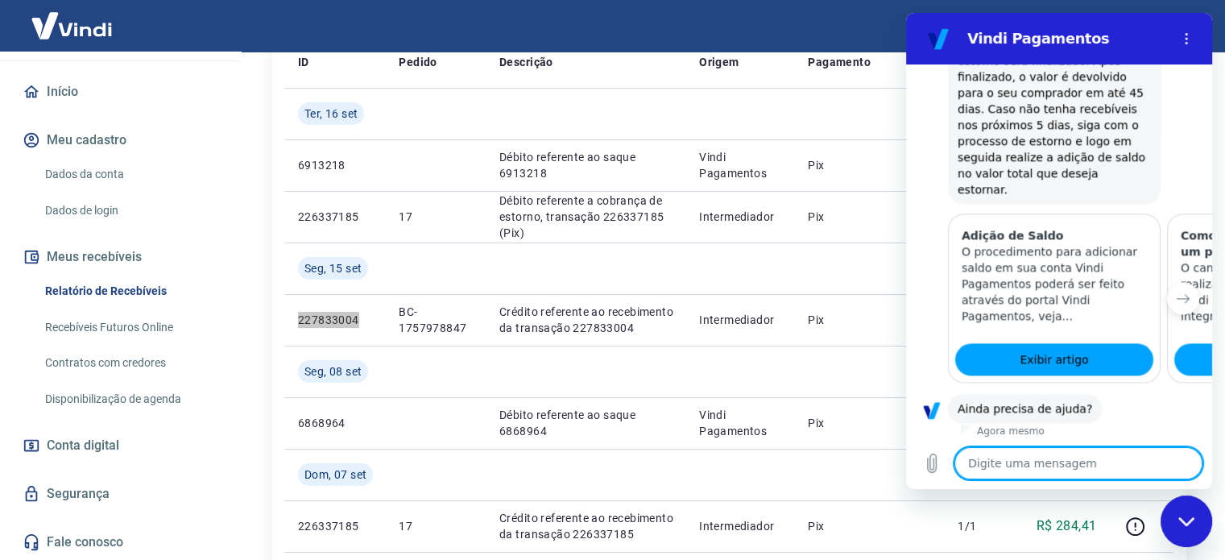
scroll to position [1940, 0]
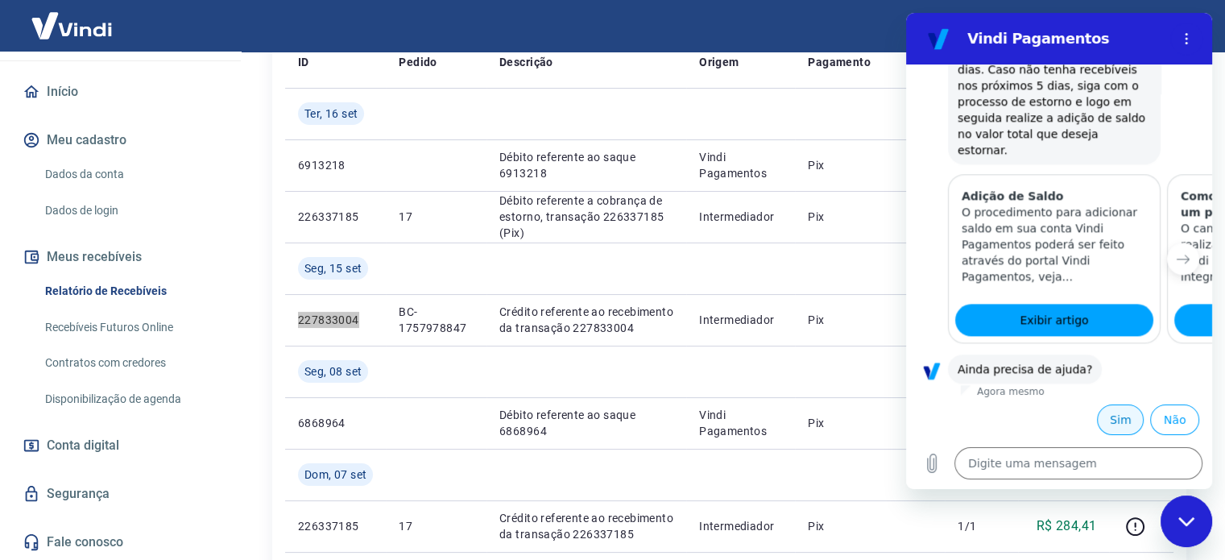
click at [1120, 418] on button "Sim" at bounding box center [1120, 419] width 47 height 31
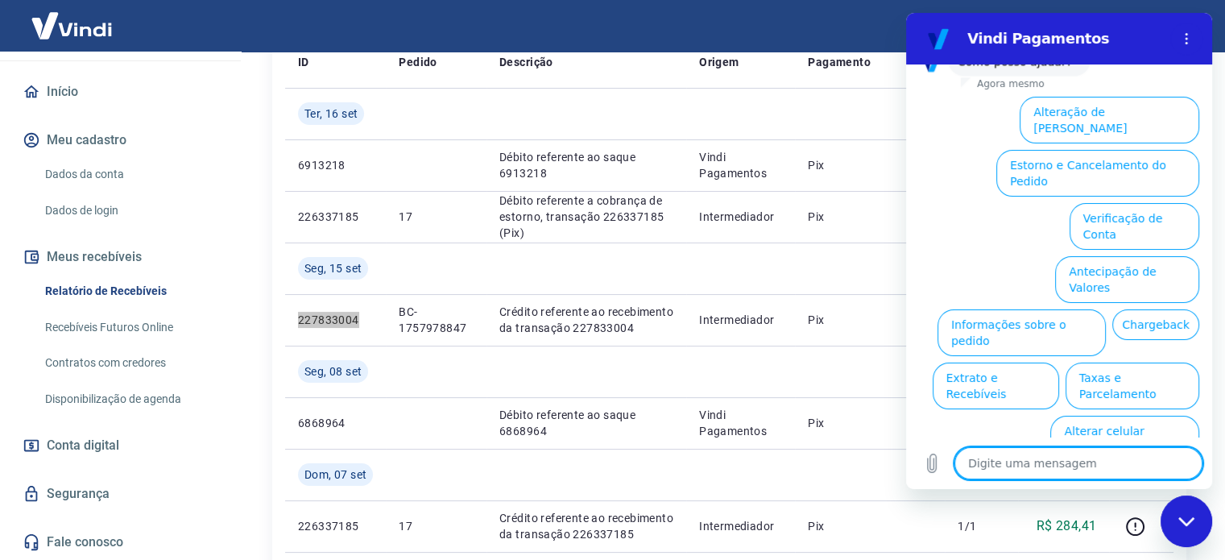
scroll to position [2374, 0]
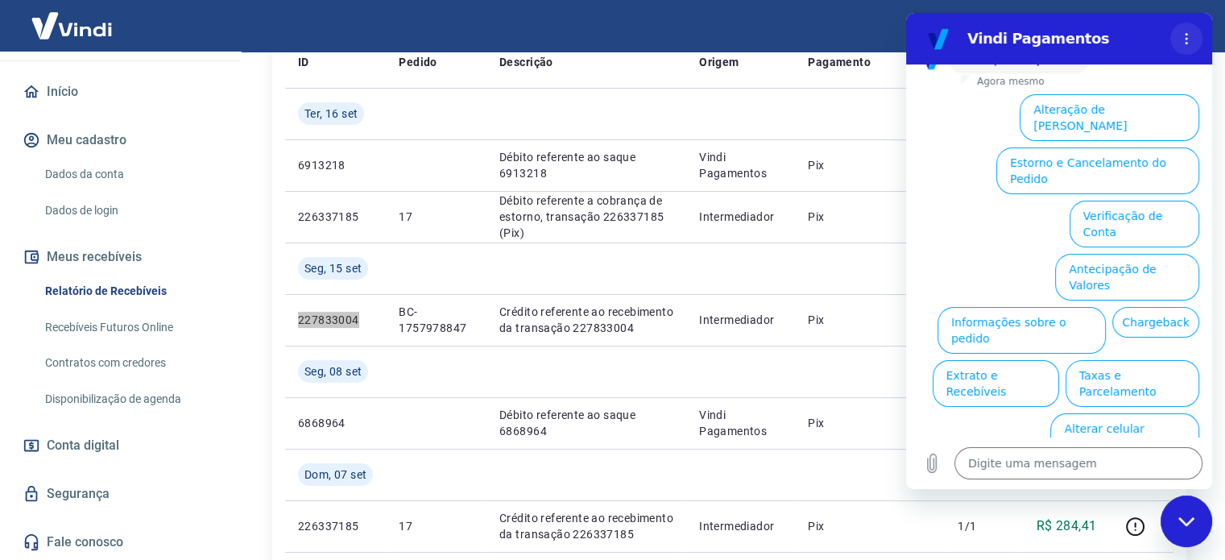
click at [1182, 39] on icon "Menu de opções" at bounding box center [1186, 38] width 13 height 13
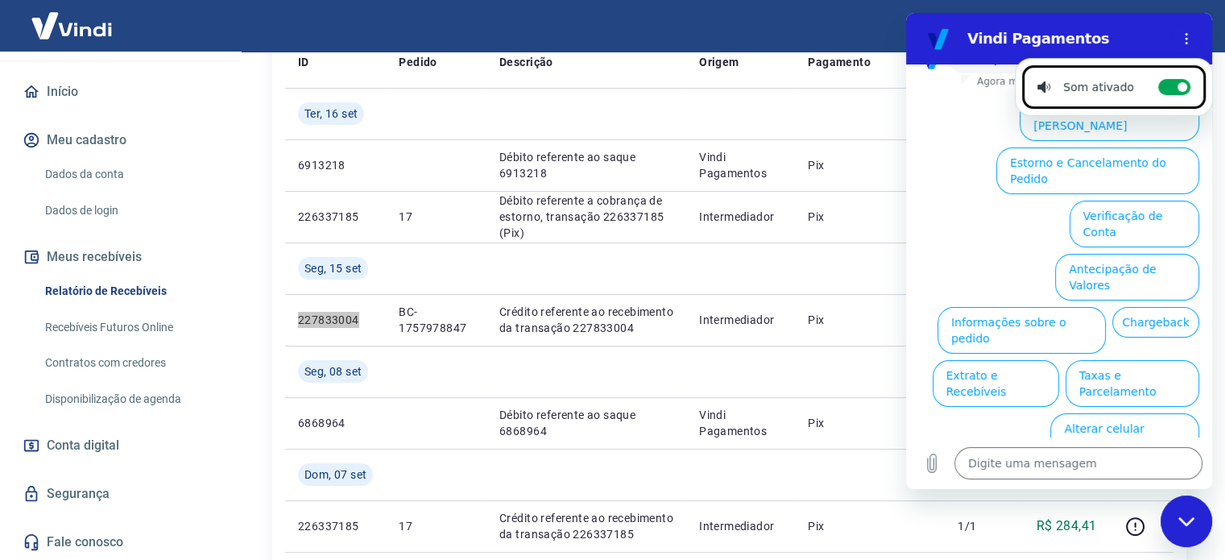
click at [920, 200] on ul "Alteração de Dados Cadastrais Estorno e Cancelamento do Pedido Verificação de C…" at bounding box center [1059, 300] width 280 height 425
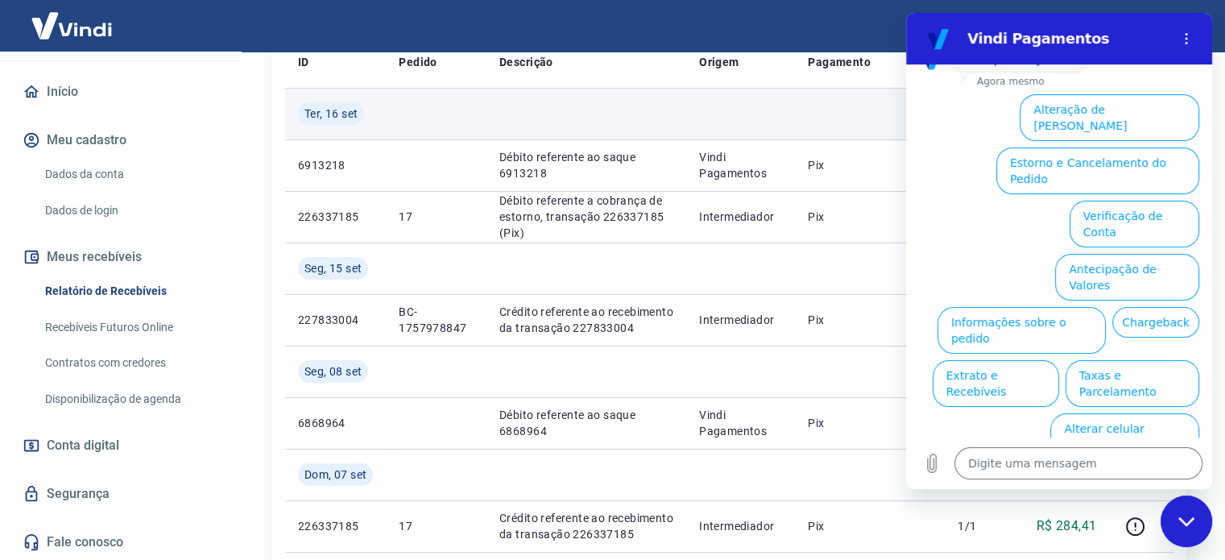
click at [805, 123] on td at bounding box center [870, 114] width 150 height 52
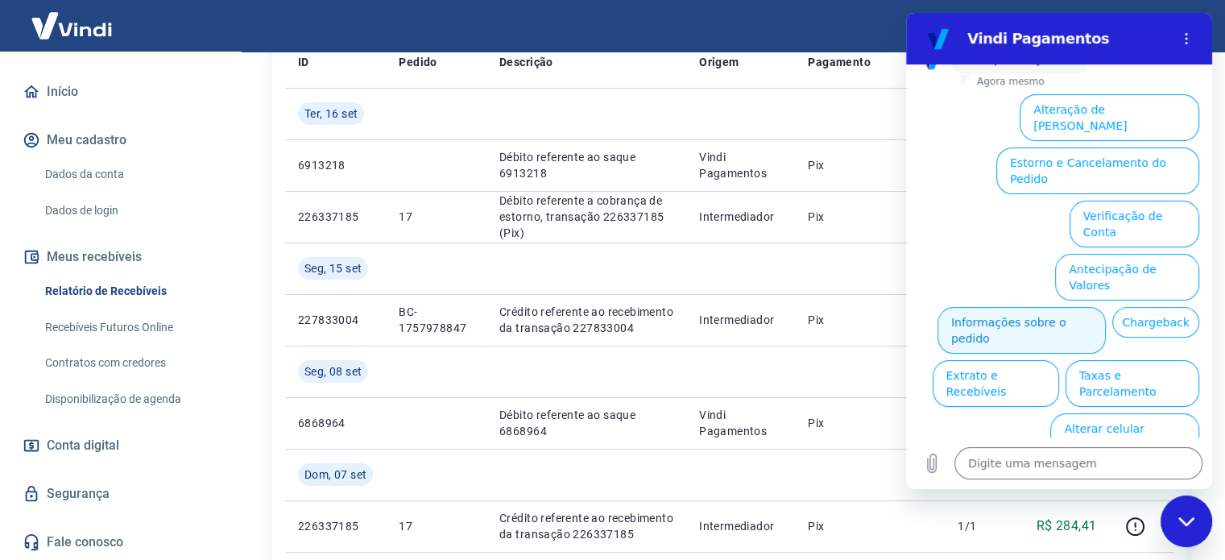
click at [1019, 307] on button "Informações sobre o pedido" at bounding box center [1022, 330] width 168 height 47
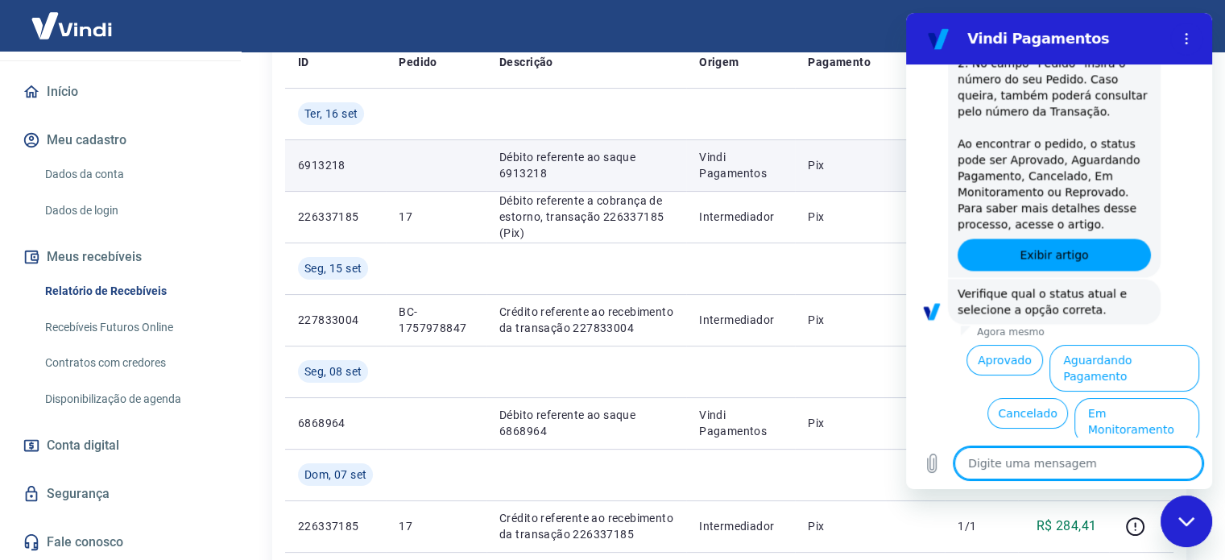
scroll to position [2652, 0]
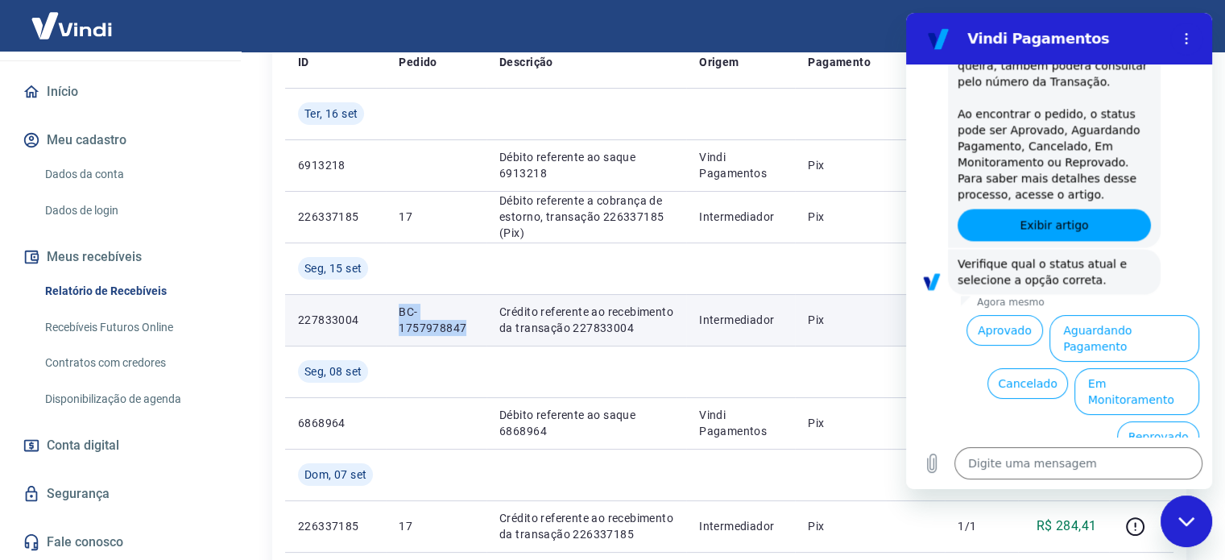
drag, startPoint x: 401, startPoint y: 311, endPoint x: 466, endPoint y: 329, distance: 67.8
click at [466, 329] on p "BC-1757978847" at bounding box center [436, 320] width 75 height 32
copy p "BC-1757978847"
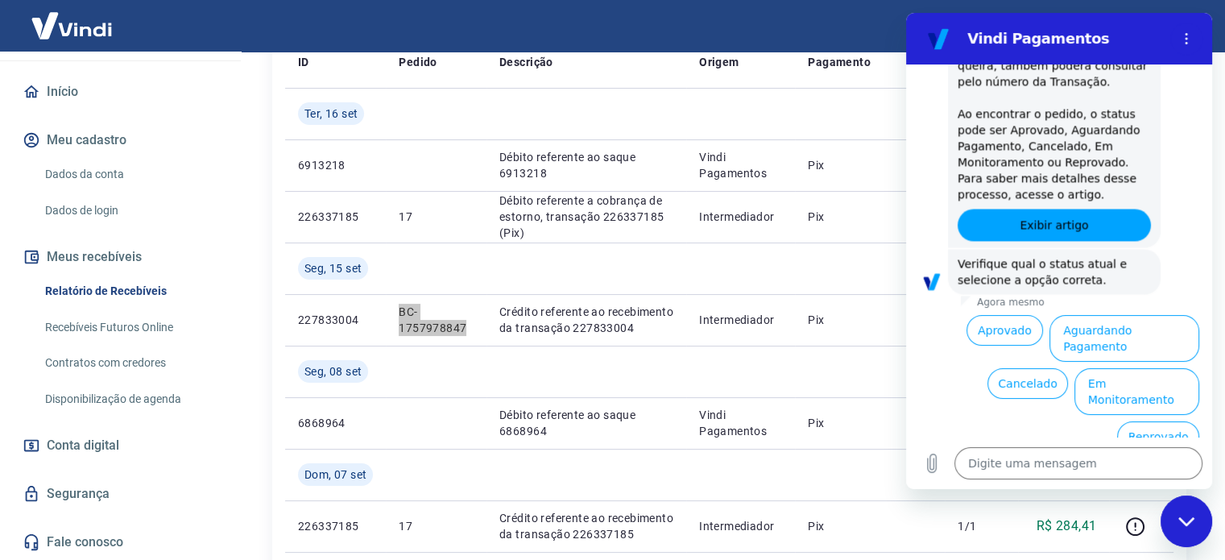
click at [1000, 341] on button "Aprovado" at bounding box center [1005, 330] width 77 height 31
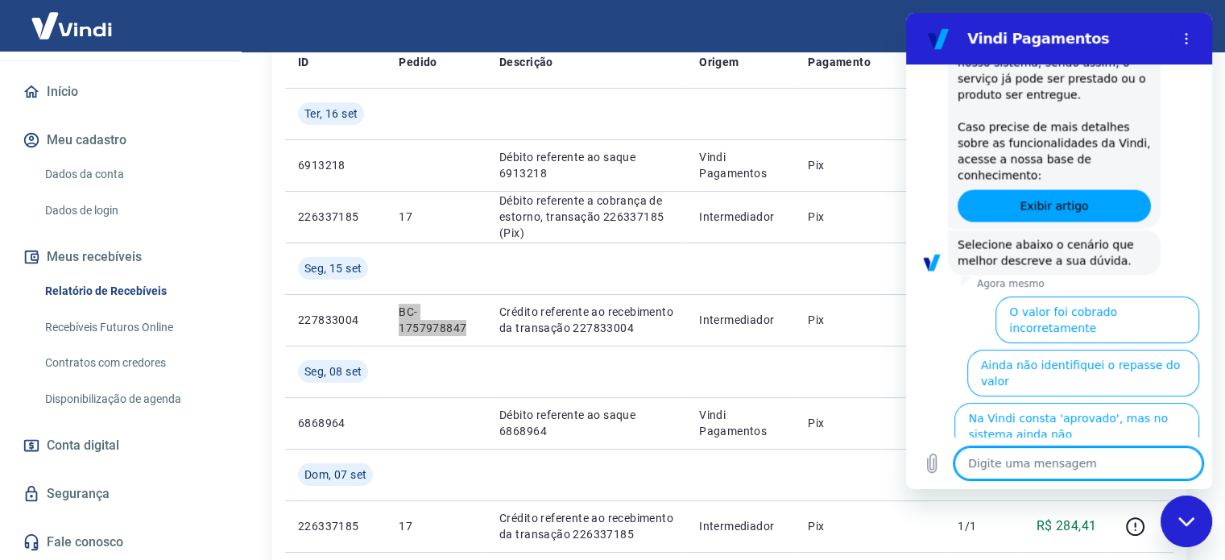
scroll to position [3141, 0]
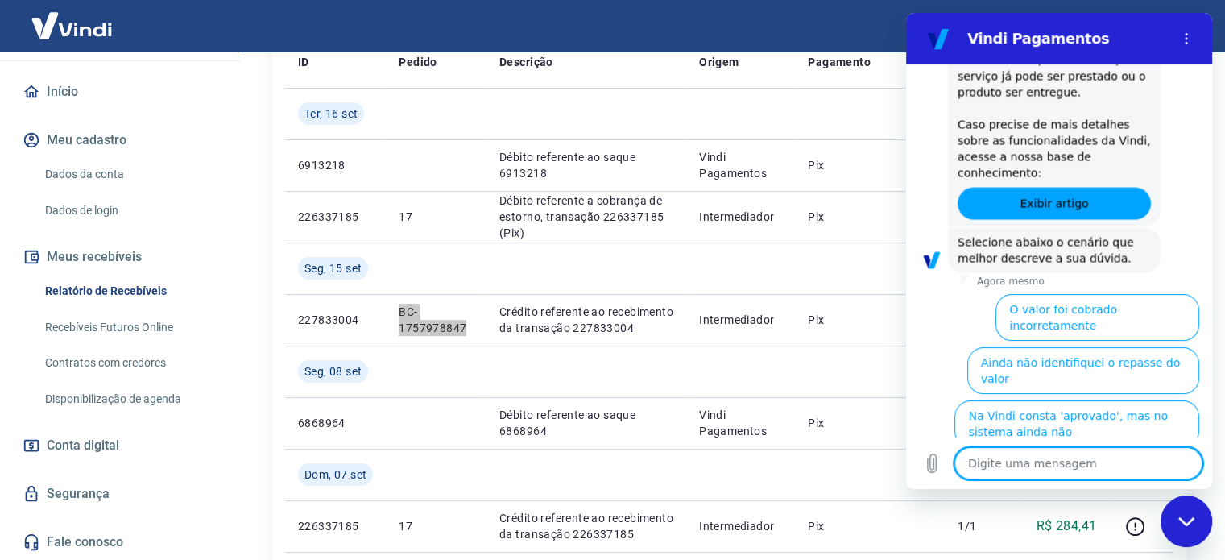
drag, startPoint x: 1018, startPoint y: 465, endPoint x: 930, endPoint y: 422, distance: 97.6
click at [930, 422] on ul "O valor foi cobrado incorretamente Ainda não identifiquei o repasse do valor Na…" at bounding box center [1059, 386] width 280 height 197
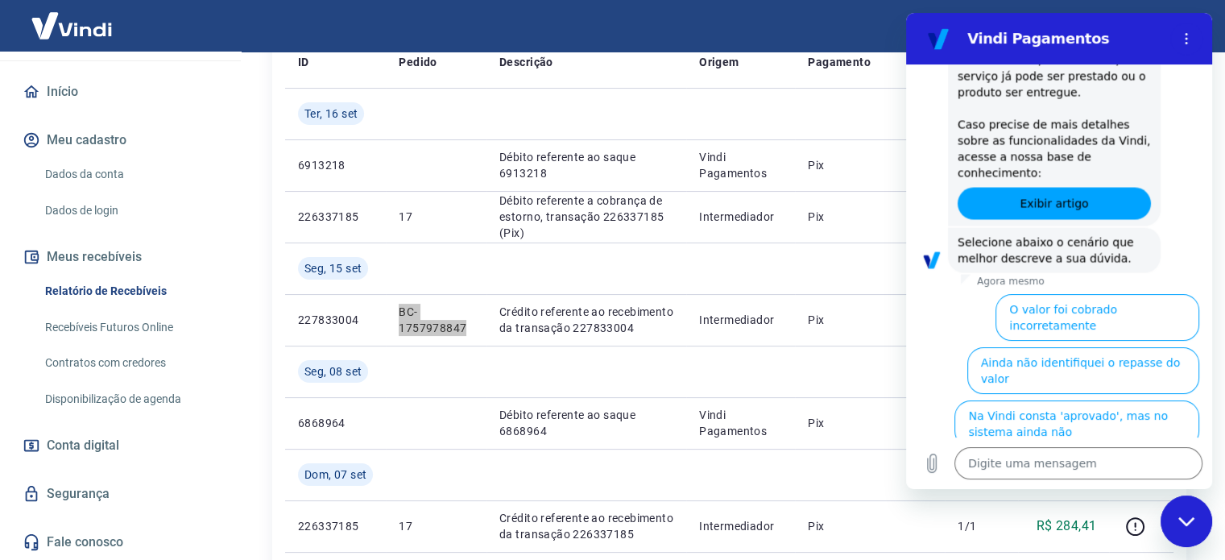
click at [1157, 453] on button "Estorno" at bounding box center [1166, 468] width 66 height 31
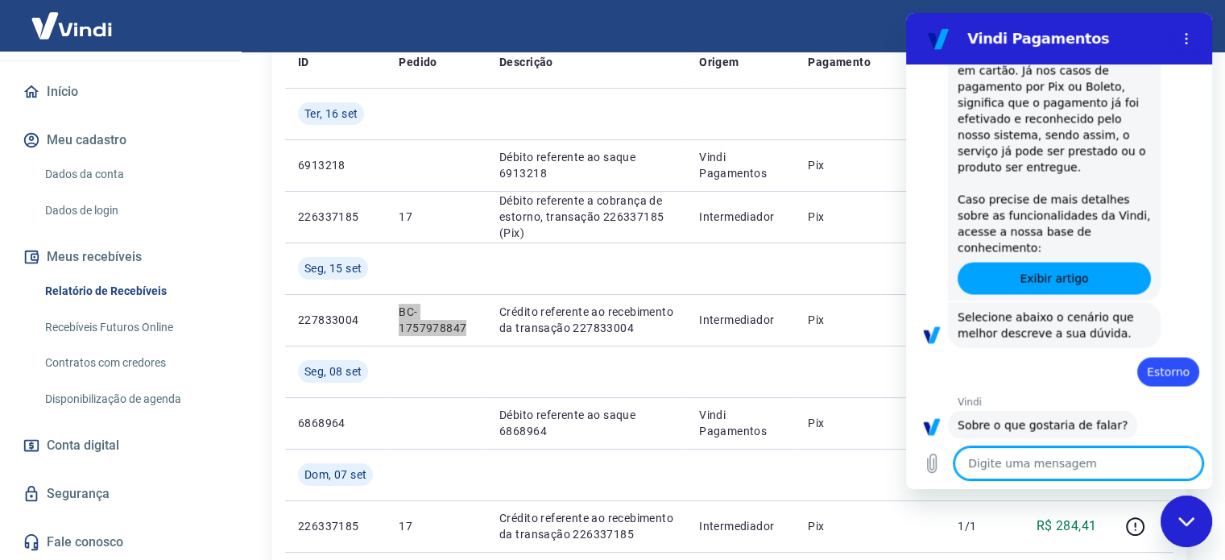
scroll to position [3143, 0]
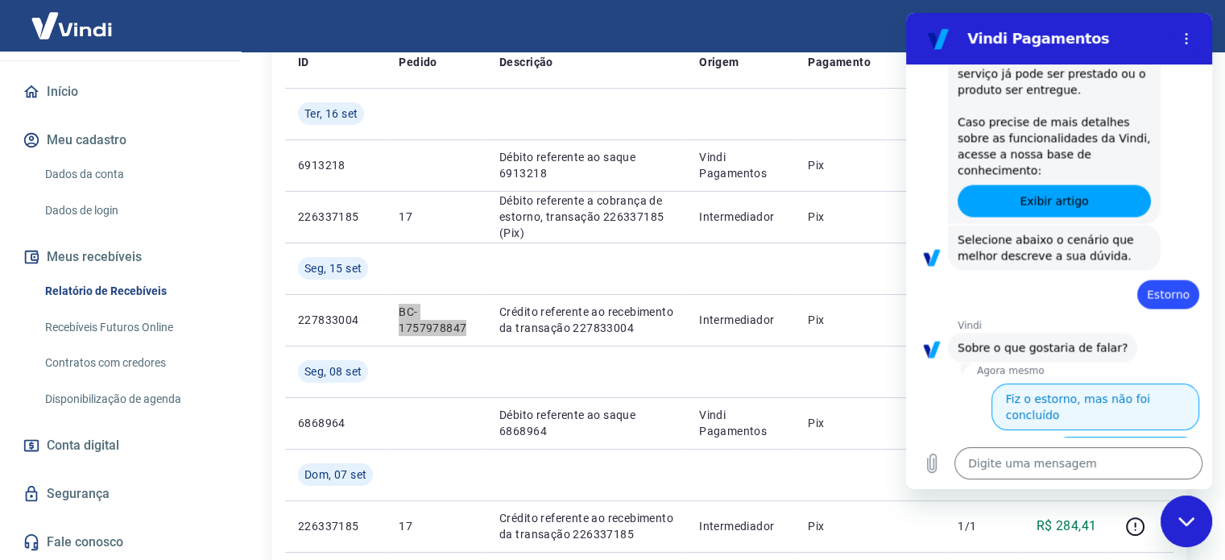
click at [1004, 383] on button "Fiz o estorno, mas não foi concluído" at bounding box center [1096, 406] width 208 height 47
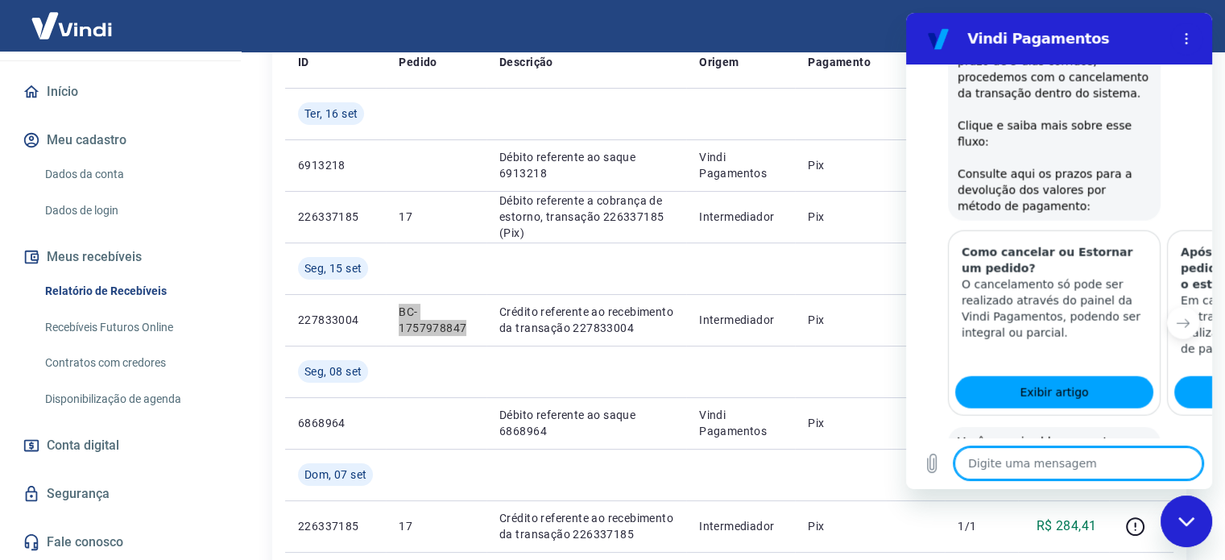
scroll to position [3964, 0]
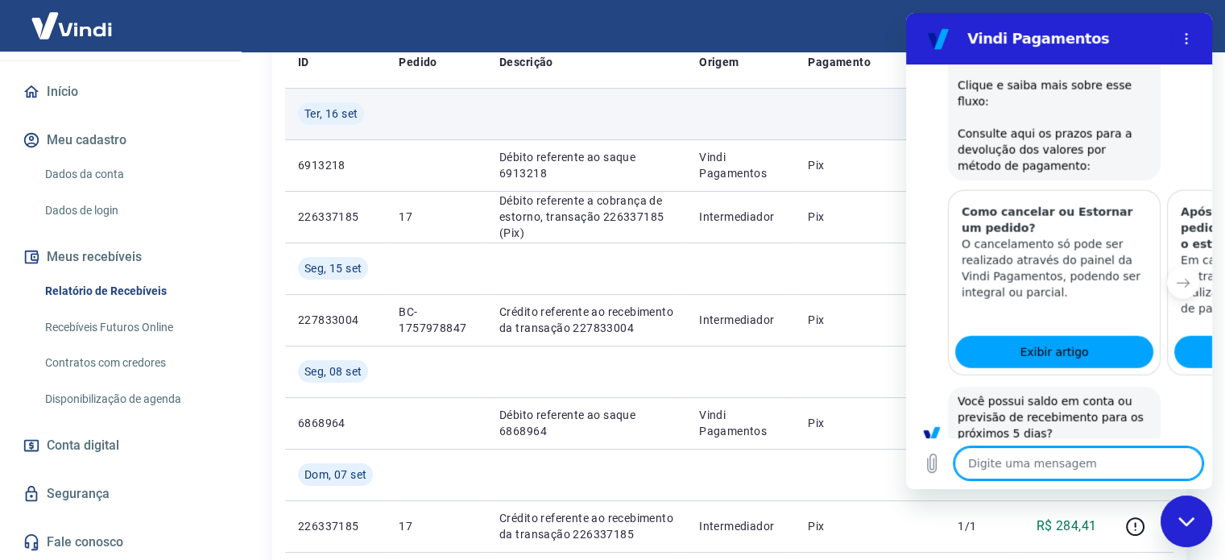
click at [478, 109] on td at bounding box center [436, 114] width 101 height 52
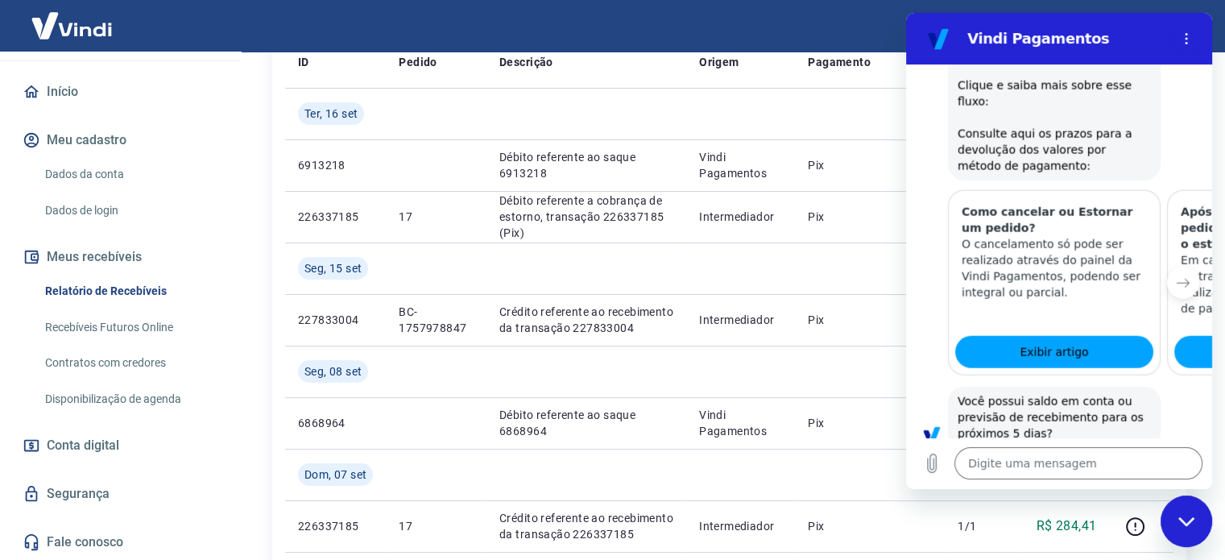
click at [1109, 469] on button "Sim" at bounding box center [1120, 484] width 47 height 31
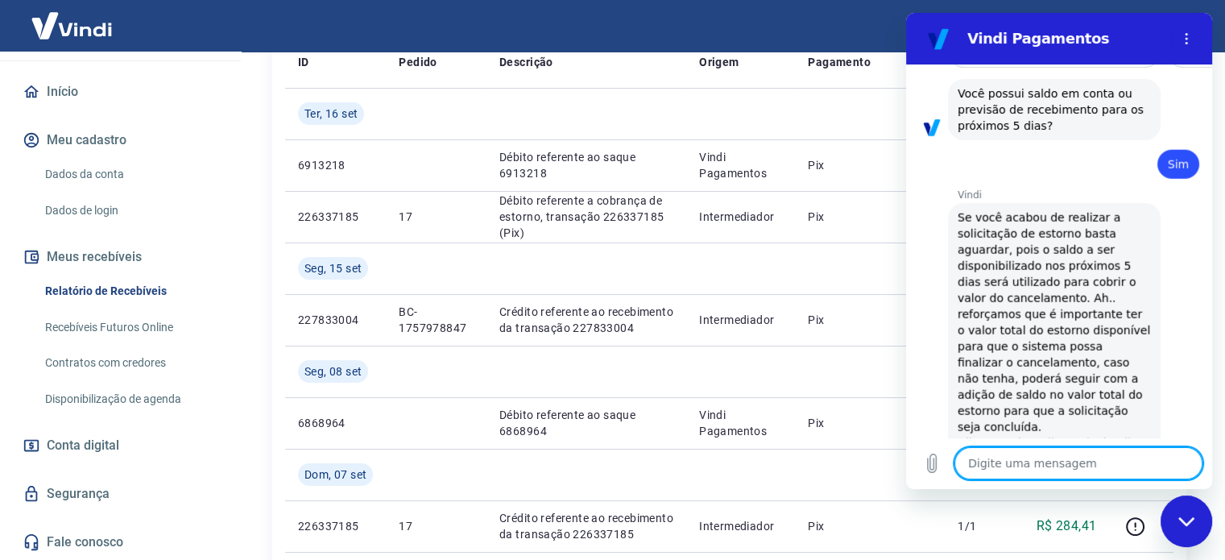
scroll to position [4058, 0]
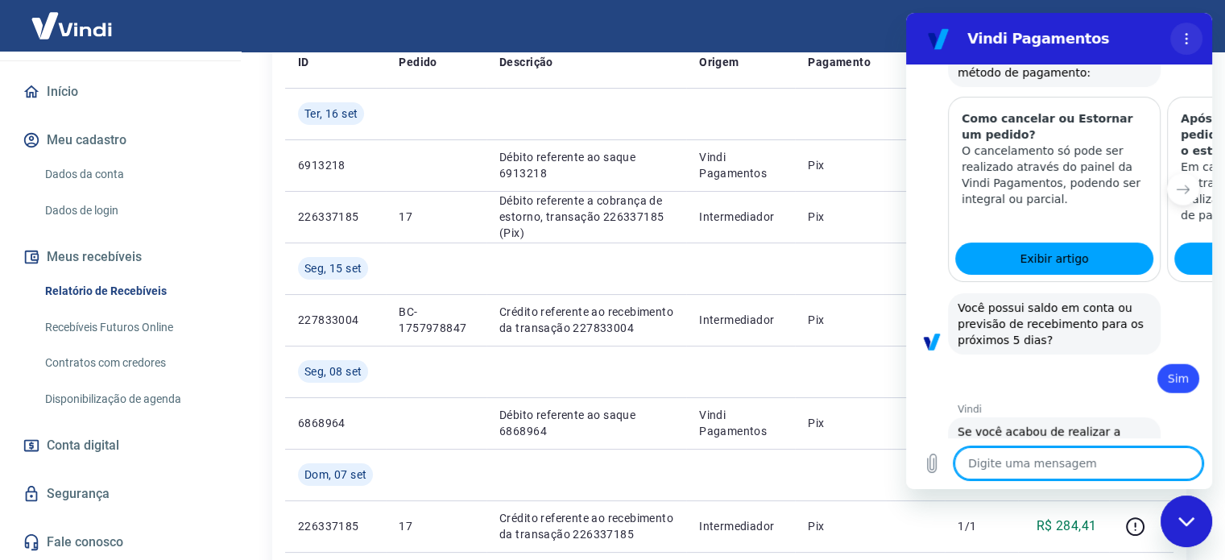
click at [1183, 37] on icon "Menu de opções" at bounding box center [1186, 38] width 13 height 13
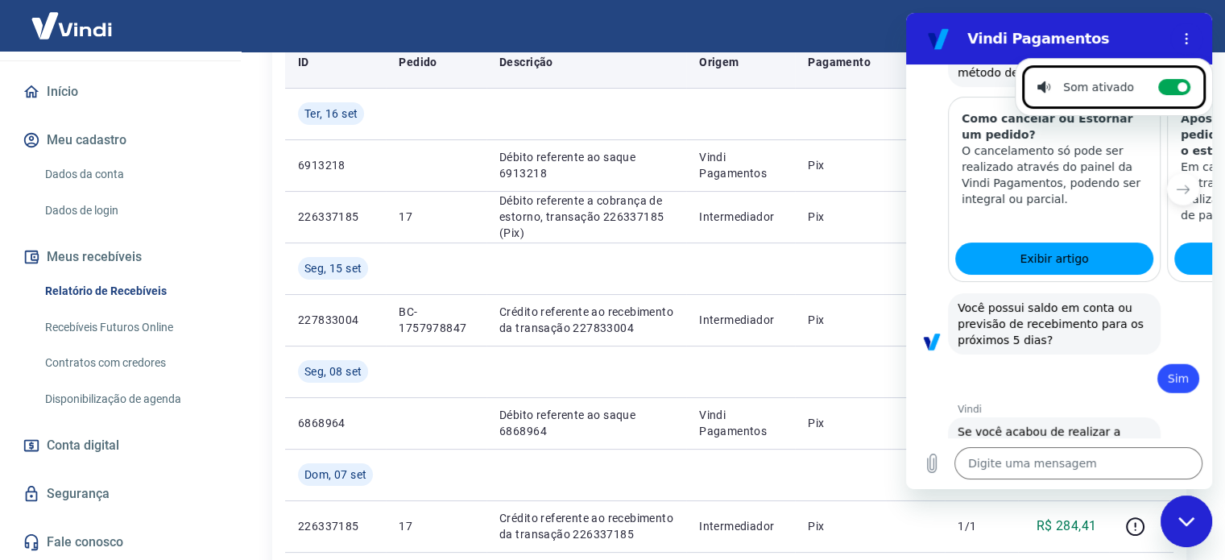
drag, startPoint x: 16, startPoint y: 73, endPoint x: 883, endPoint y: 63, distance: 866.7
click at [857, 44] on div "Sair" at bounding box center [612, 26] width 1225 height 52
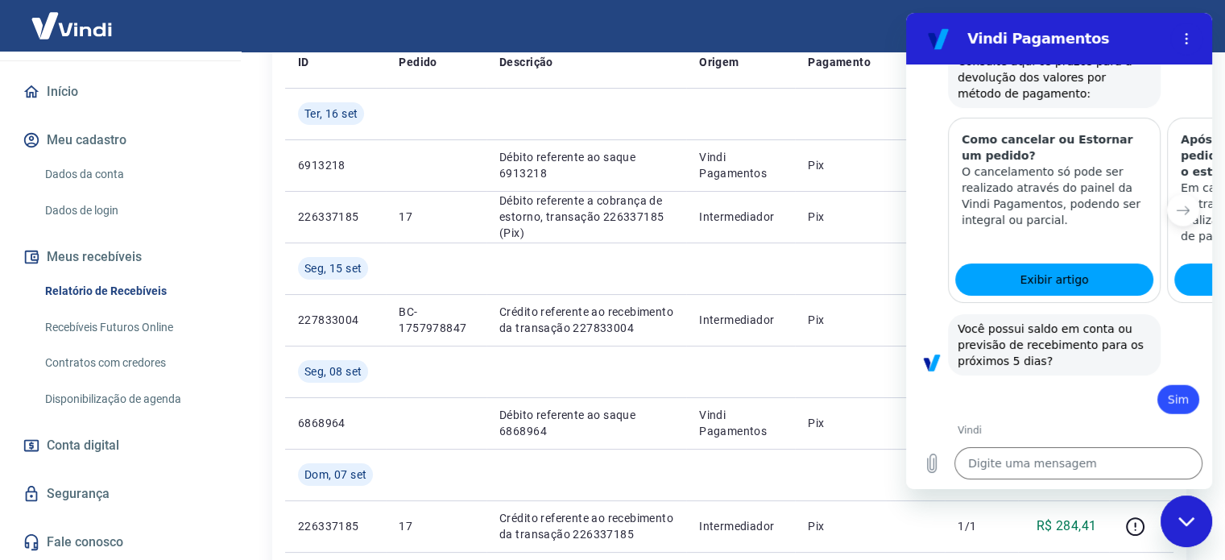
scroll to position [4018, 0]
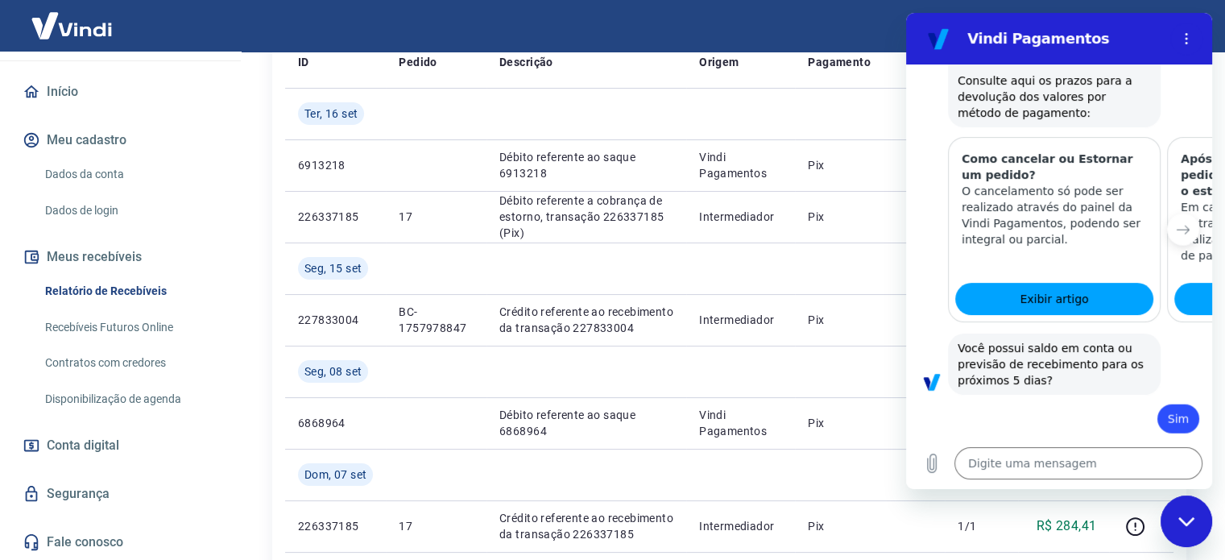
drag, startPoint x: 960, startPoint y: 48, endPoint x: 1100, endPoint y: 63, distance: 141.0
click at [963, 48] on div "Vindi Pagamentos" at bounding box center [1058, 38] width 209 height 19
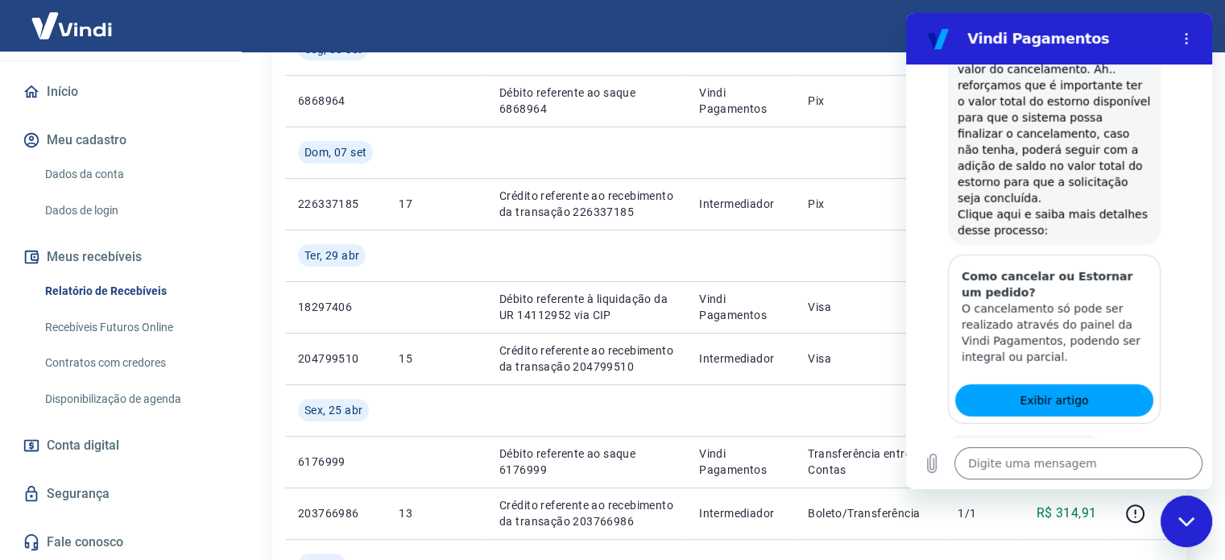
scroll to position [886, 0]
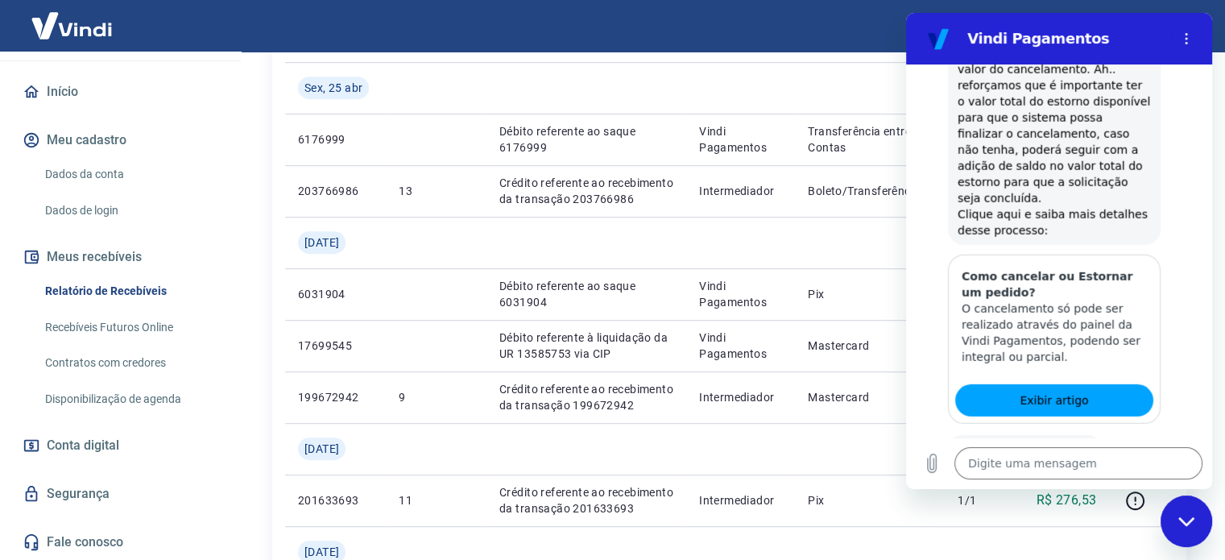
click at [1099, 485] on button "Sim" at bounding box center [1120, 500] width 47 height 31
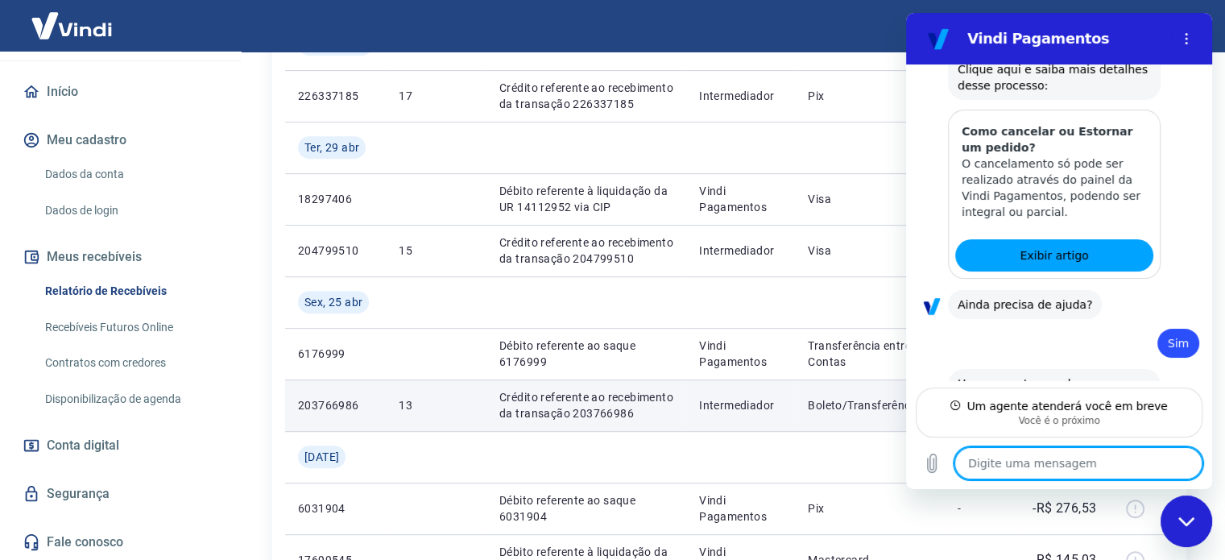
scroll to position [644, 0]
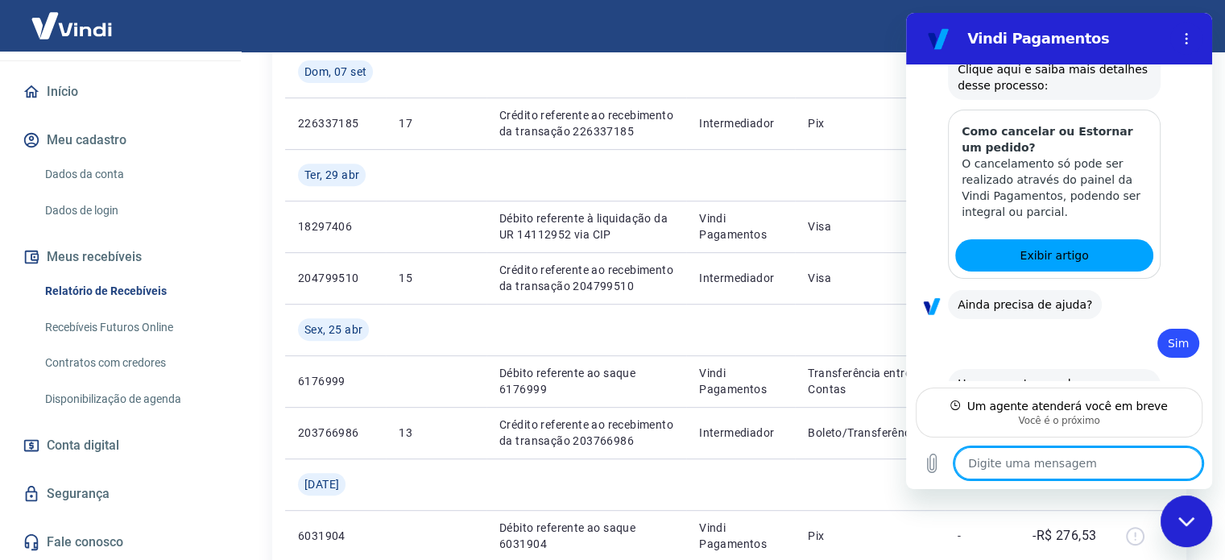
type textarea "x"
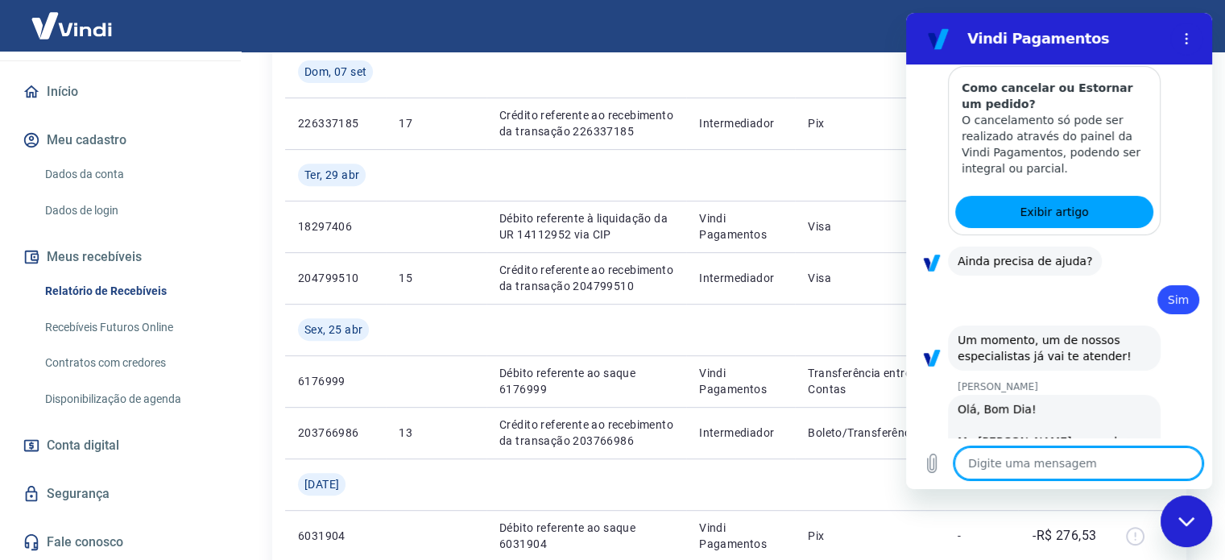
scroll to position [4693, 0]
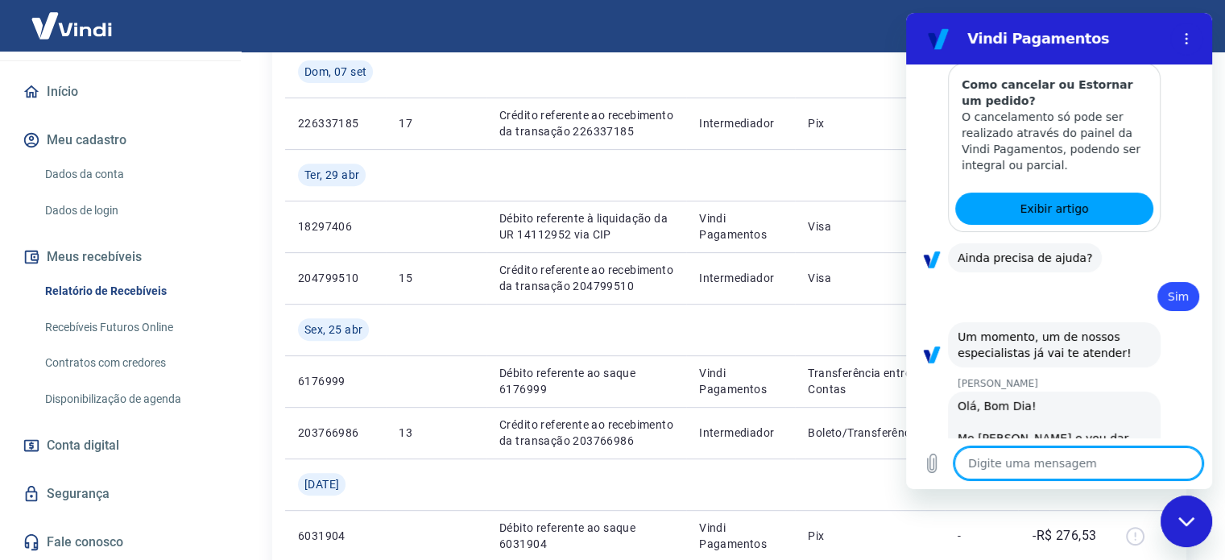
click at [1060, 466] on textarea at bounding box center [1078, 463] width 248 height 32
type textarea "j"
type textarea "x"
type textarea "ja"
type textarea "x"
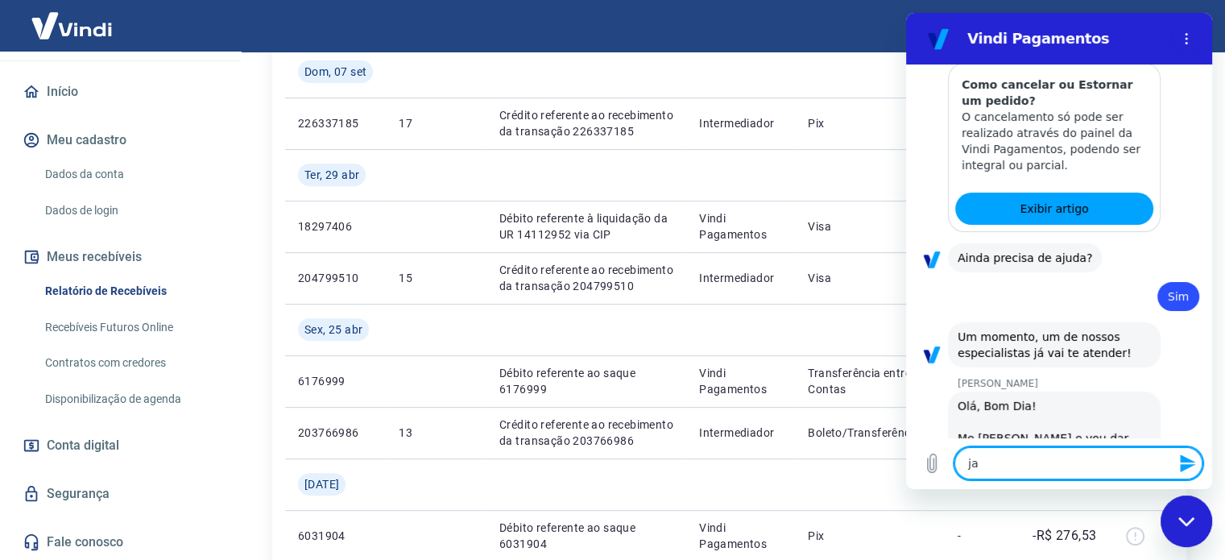
type textarea "jan"
type textarea "x"
type textarea "jana"
type textarea "x"
type textarea "janai"
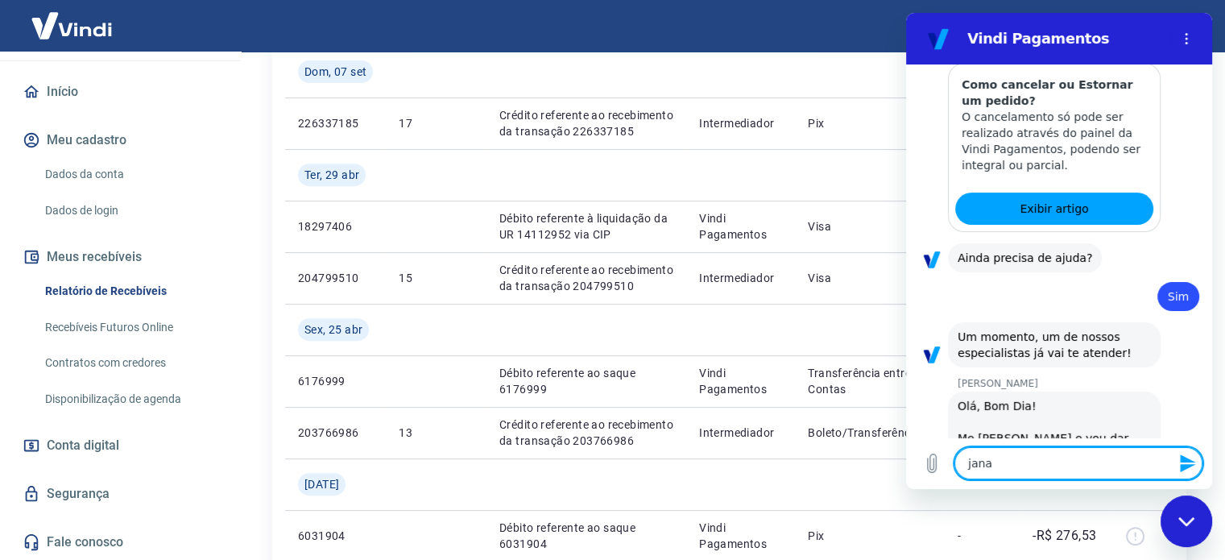
type textarea "x"
type textarea "janain"
type textarea "x"
type textarea "janaina"
type textarea "x"
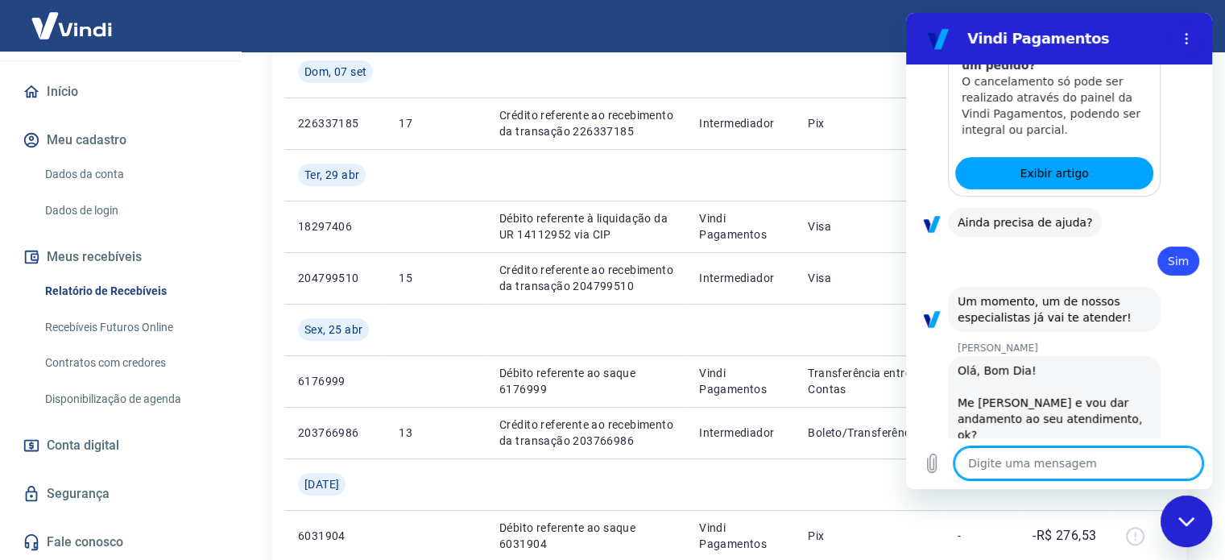
type textarea "x"
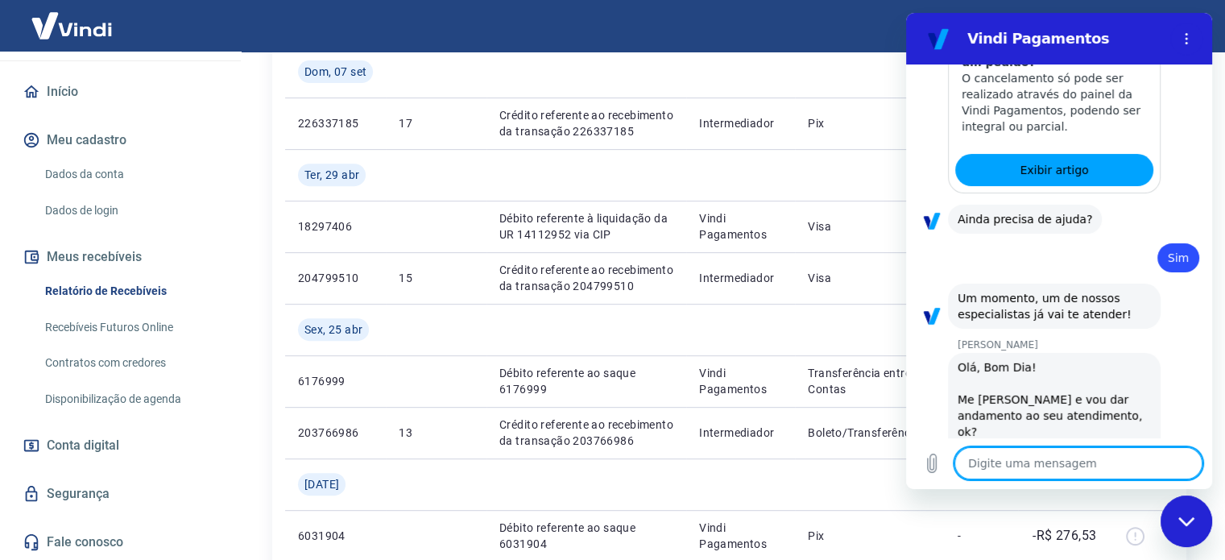
click at [1083, 463] on textarea at bounding box center [1078, 463] width 248 height 32
type textarea "f"
type textarea "x"
type textarea "fi"
type textarea "x"
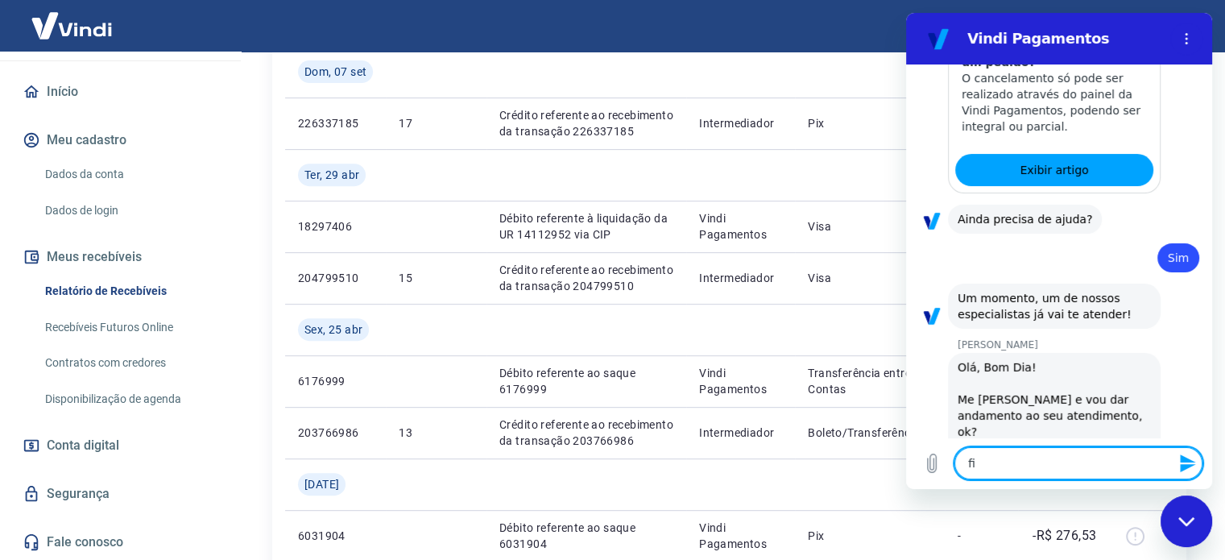
type textarea "fiz"
type textarea "x"
type textarea "fiz"
type textarea "x"
type textarea "fiz u"
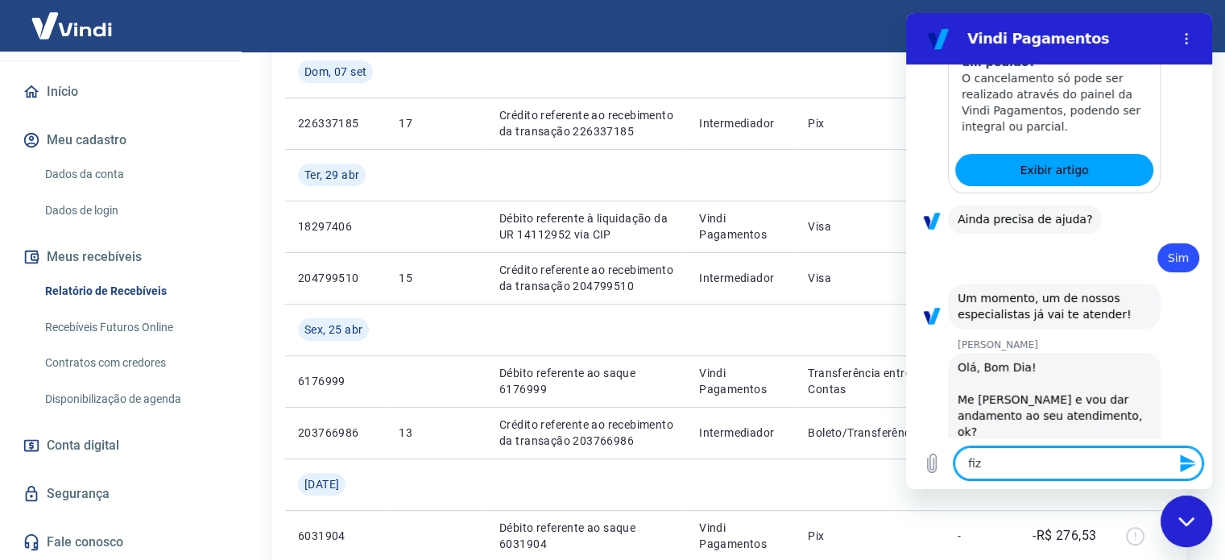
type textarea "x"
type textarea "fiz um"
type textarea "x"
type textarea "fiz um"
type textarea "x"
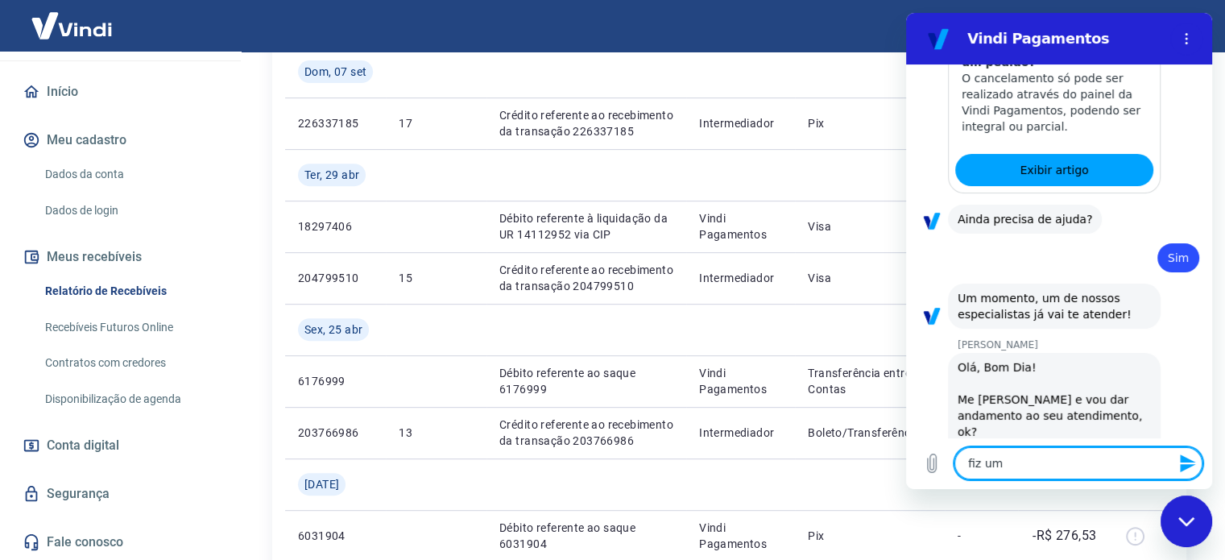
type textarea "fiz um e"
type textarea "x"
type textarea "fiz um es"
type textarea "x"
type textarea "fiz um est"
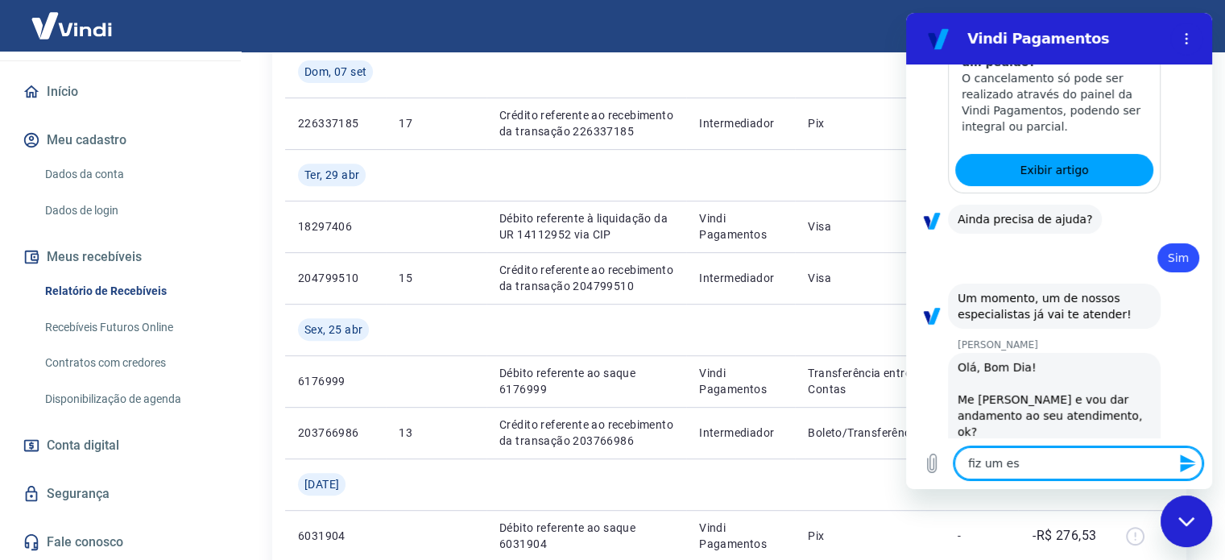
type textarea "x"
type textarea "fiz um esto"
type textarea "x"
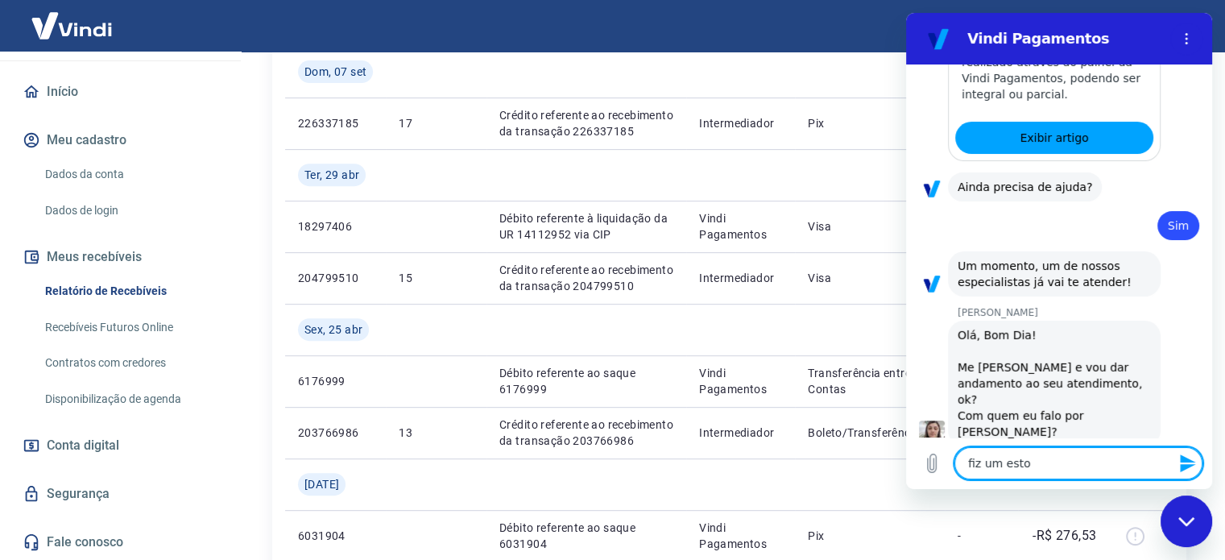
scroll to position [4762, 0]
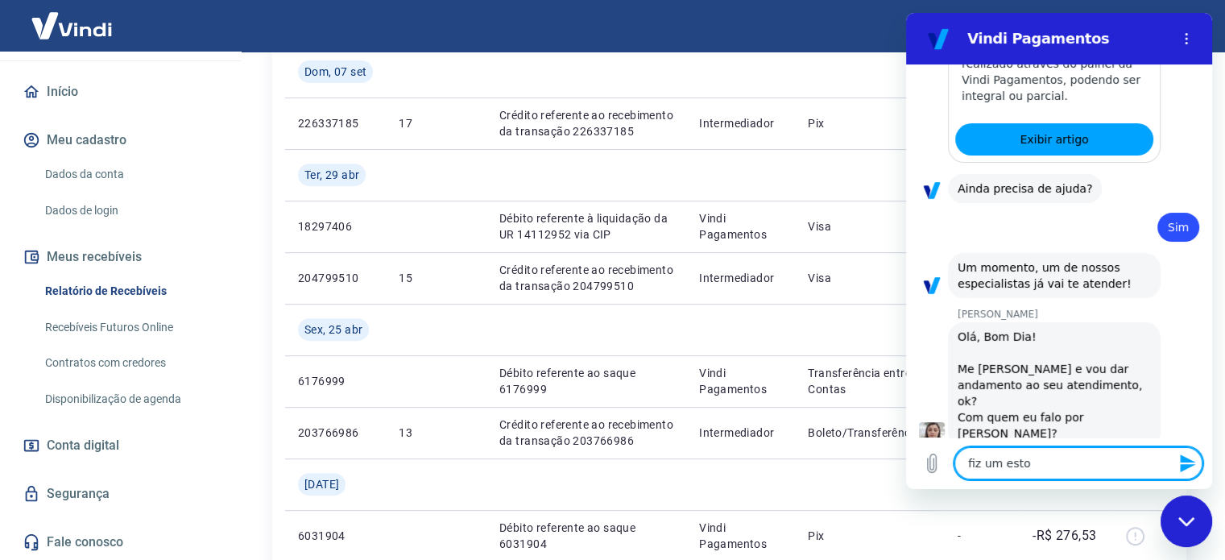
type textarea "fiz um estorno"
type textarea "x"
type textarea "fiz um estorno d"
type textarea "x"
type textarea "fiz um estorno de"
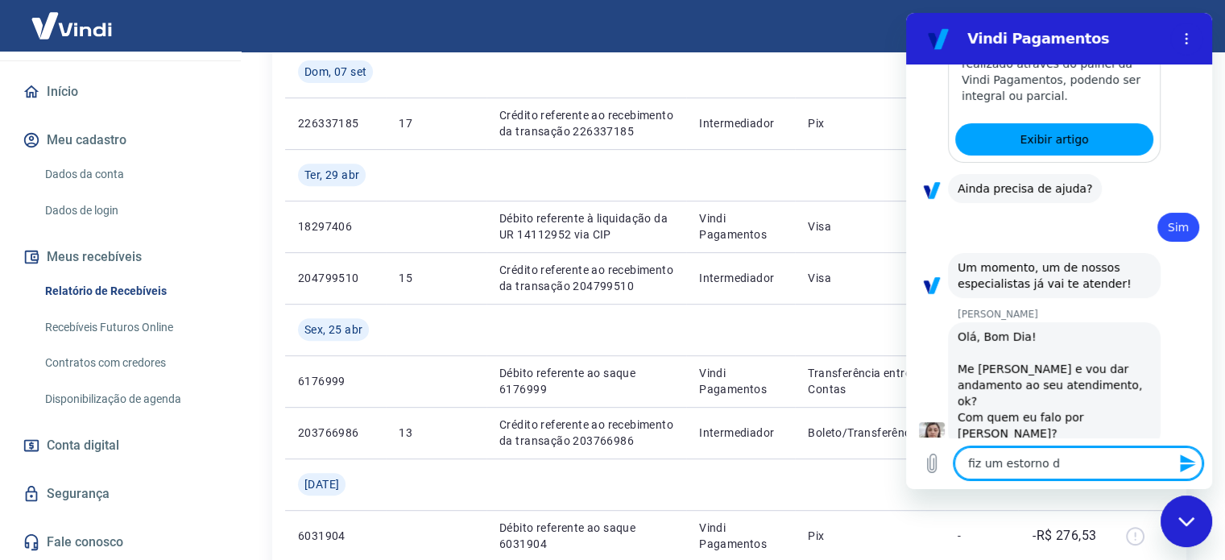
type textarea "x"
type textarea "fiz um estorno de"
type textarea "x"
type textarea "fiz um estorno de u"
type textarea "x"
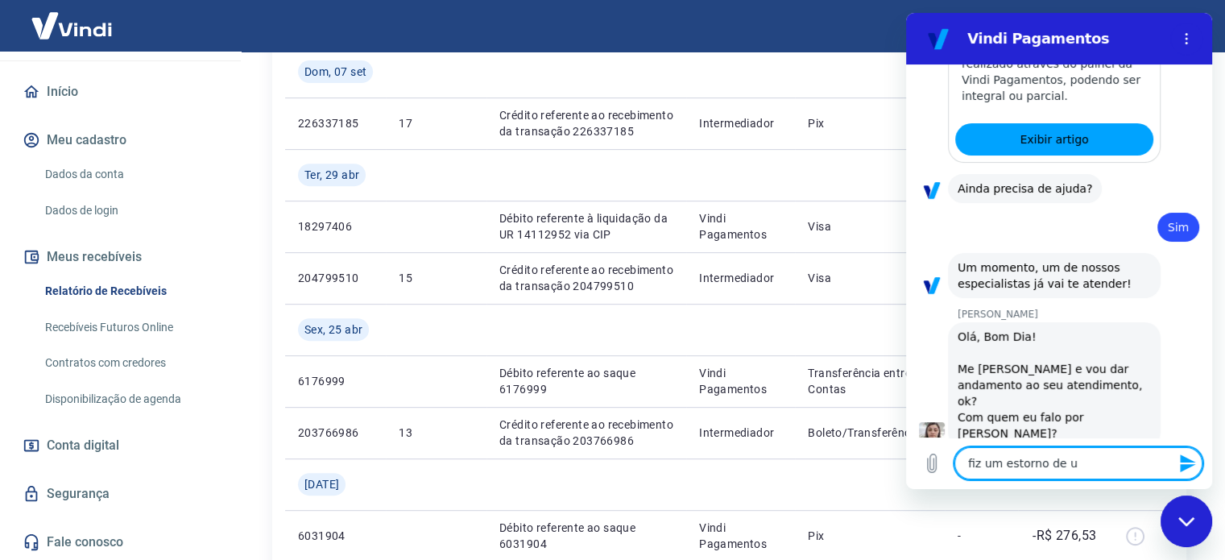
type textarea "fiz um estorno de um"
type textarea "x"
type textarea "fiz um estorno de uma"
type textarea "x"
type textarea "fiz um estorno de uma"
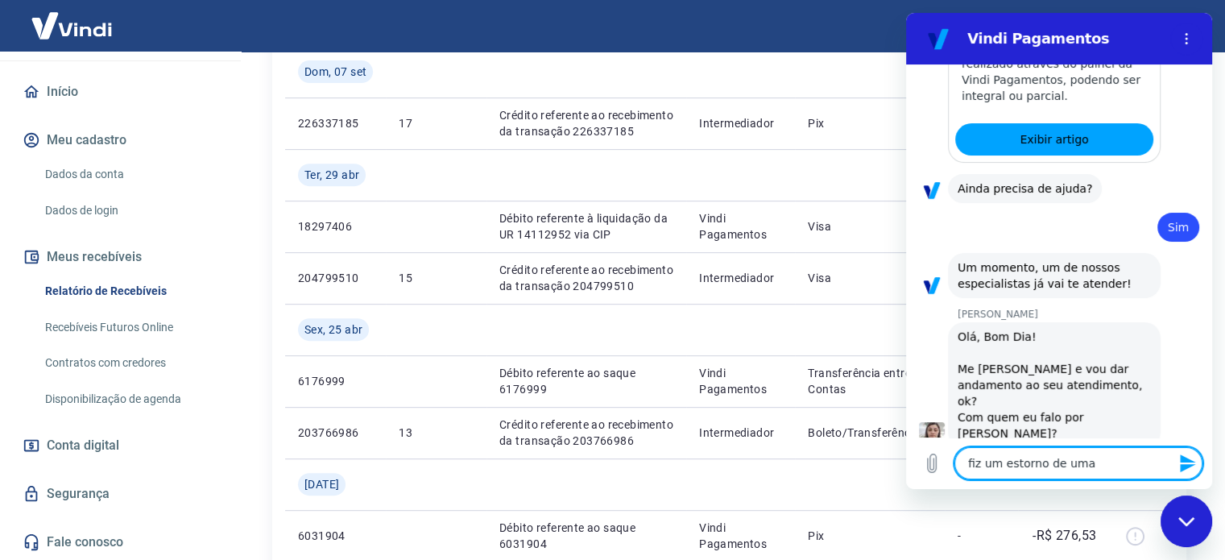
type textarea "x"
type textarea "fiz um estorno de uma v"
type textarea "x"
type textarea "fiz um estorno de uma ve"
type textarea "x"
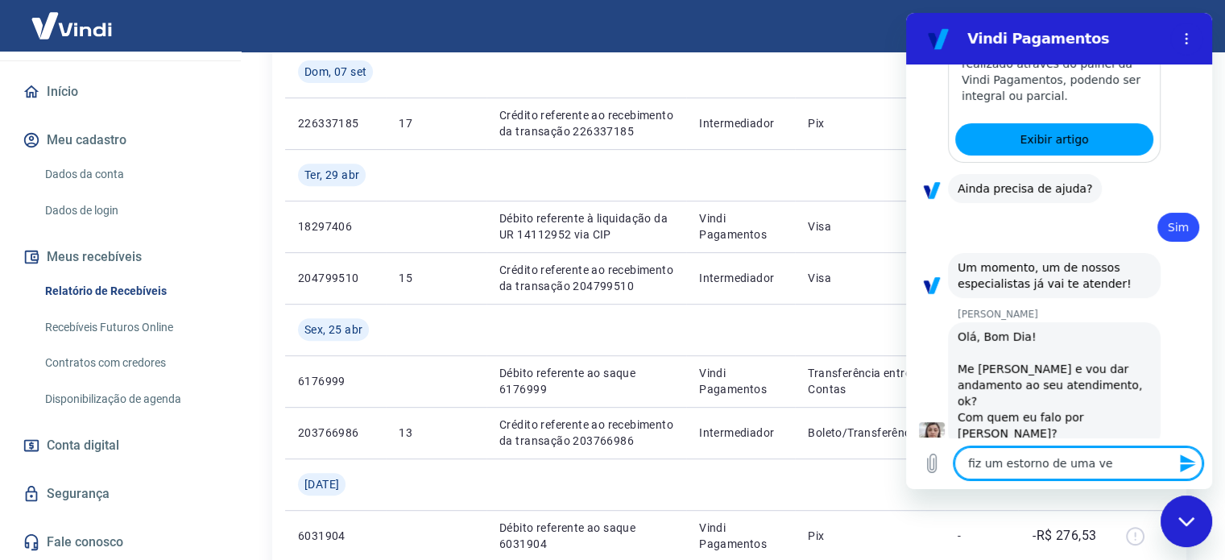
type textarea "fiz um estorno de uma ven"
type textarea "x"
type textarea "fiz um estorno de uma vend"
type textarea "x"
type textarea "fiz um estorno de uma venda"
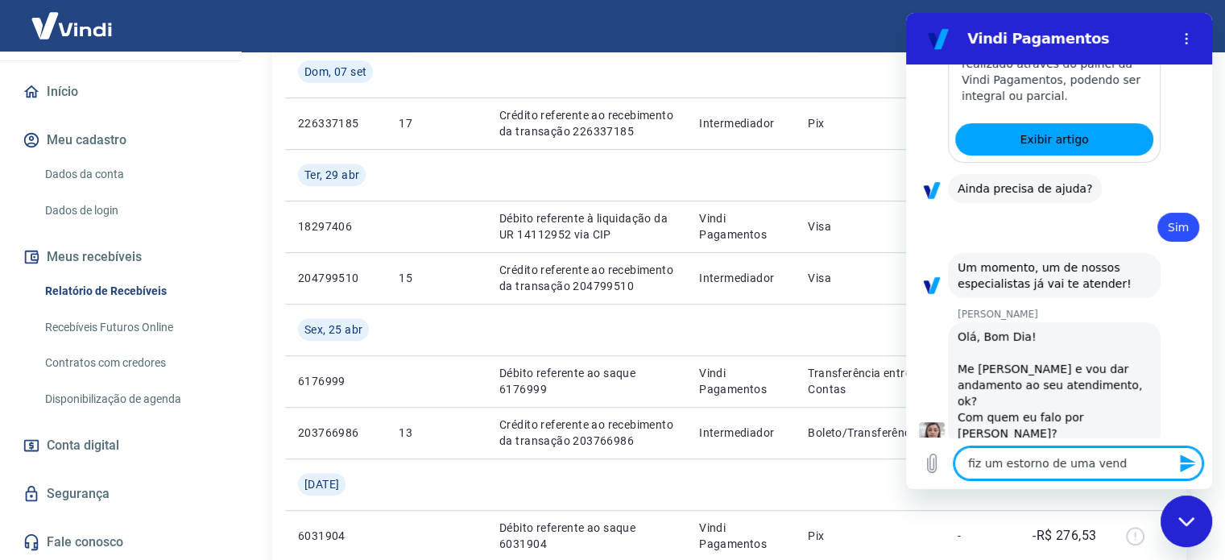
type textarea "x"
type textarea "fiz um estorno de uma venda,"
type textarea "x"
type textarea "fiz um estorno de uma venda,"
type textarea "x"
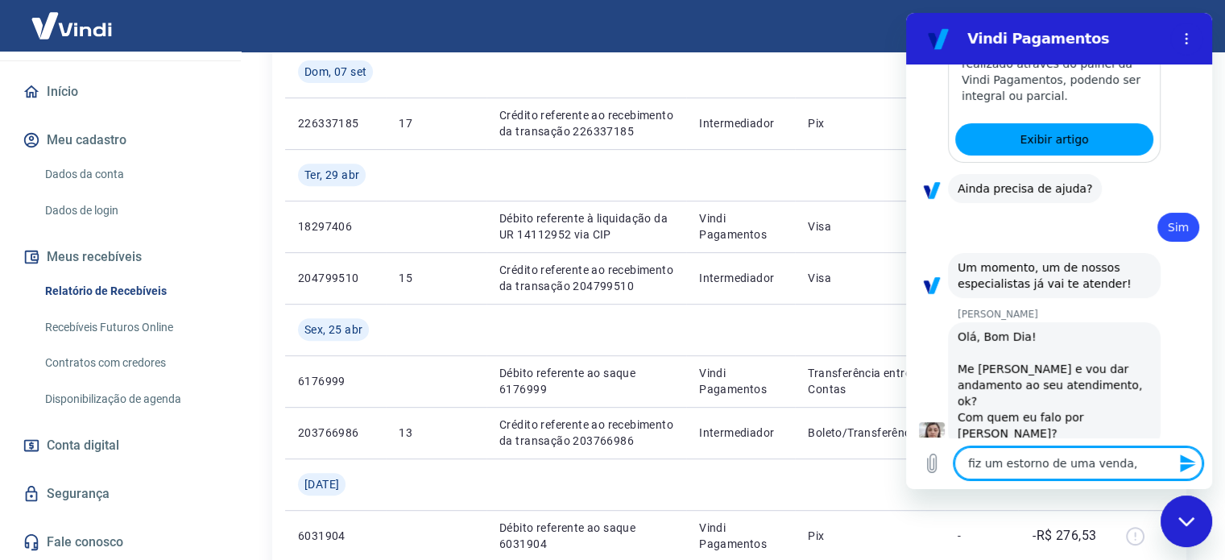
type textarea "fiz um estorno de uma venda, p"
type textarea "x"
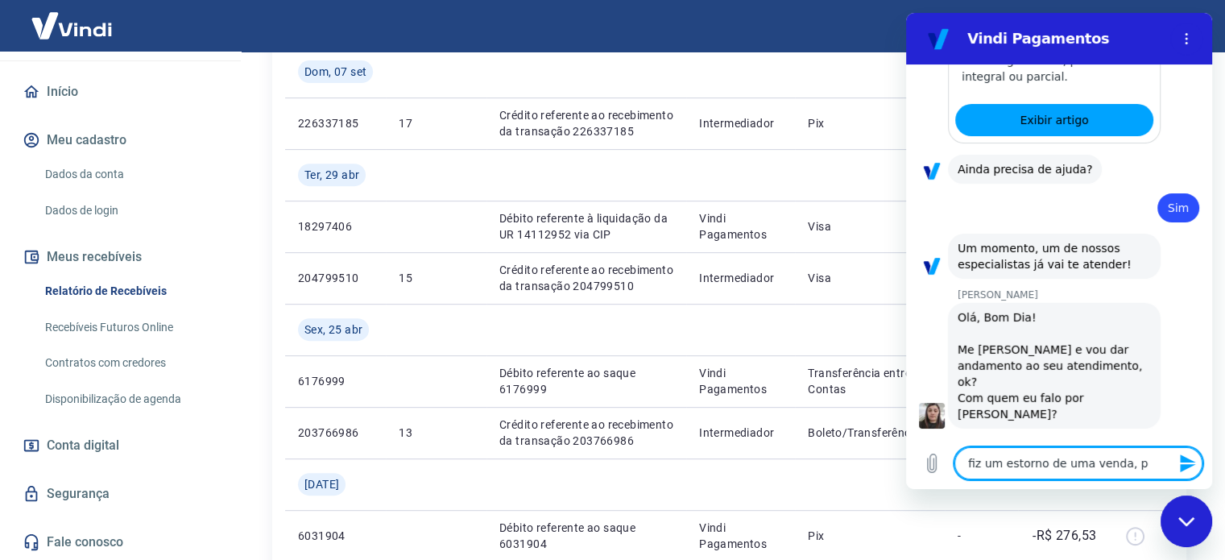
type textarea "fiz um estorno de uma venda, po"
type textarea "x"
type textarea "fiz um estorno de uma venda, por"
type textarea "x"
type textarea "fiz um estorno de uma venda, pore"
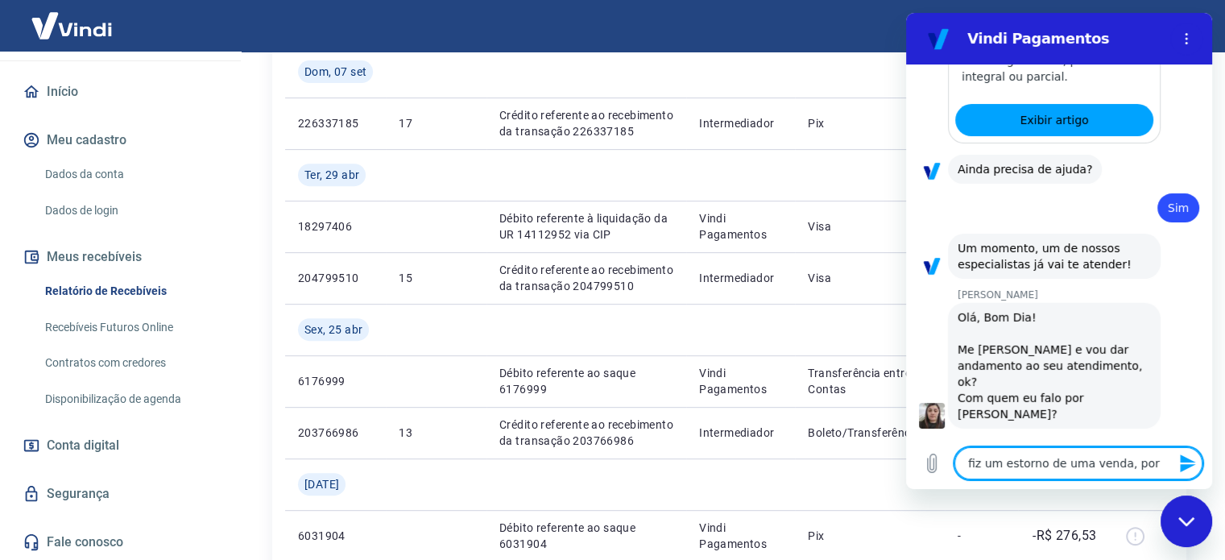
type textarea "x"
type textarea "fiz um estorno de uma venda, porem"
type textarea "x"
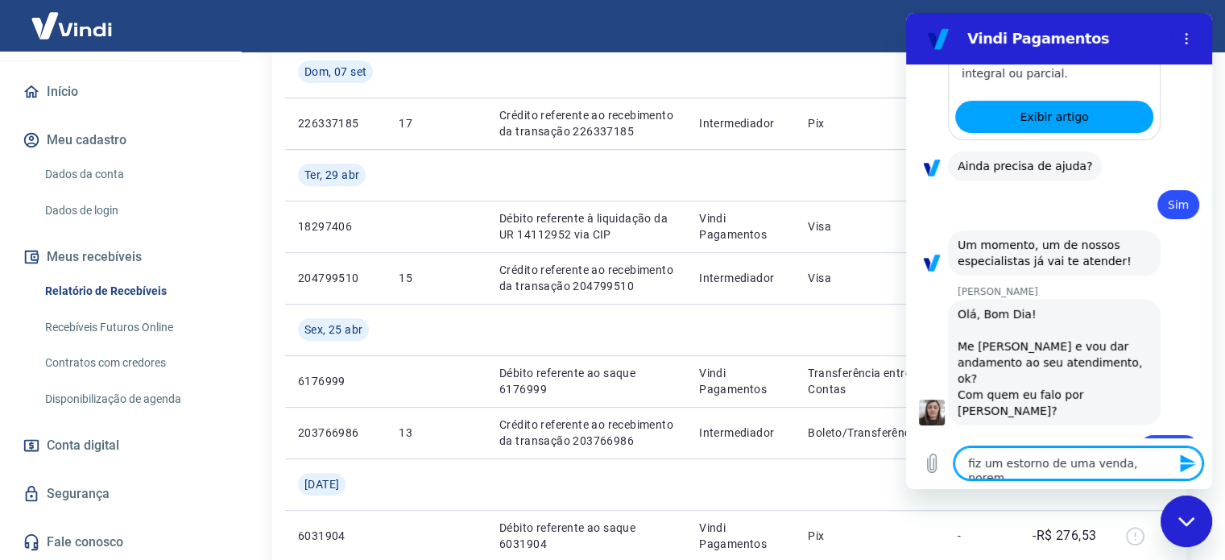
type textarea "fiz um estorno de uma venda, porem"
type textarea "x"
type textarea "fiz um estorno de uma venda, porem e"
type textarea "x"
type textarea "fiz um estorno de uma venda, porem es"
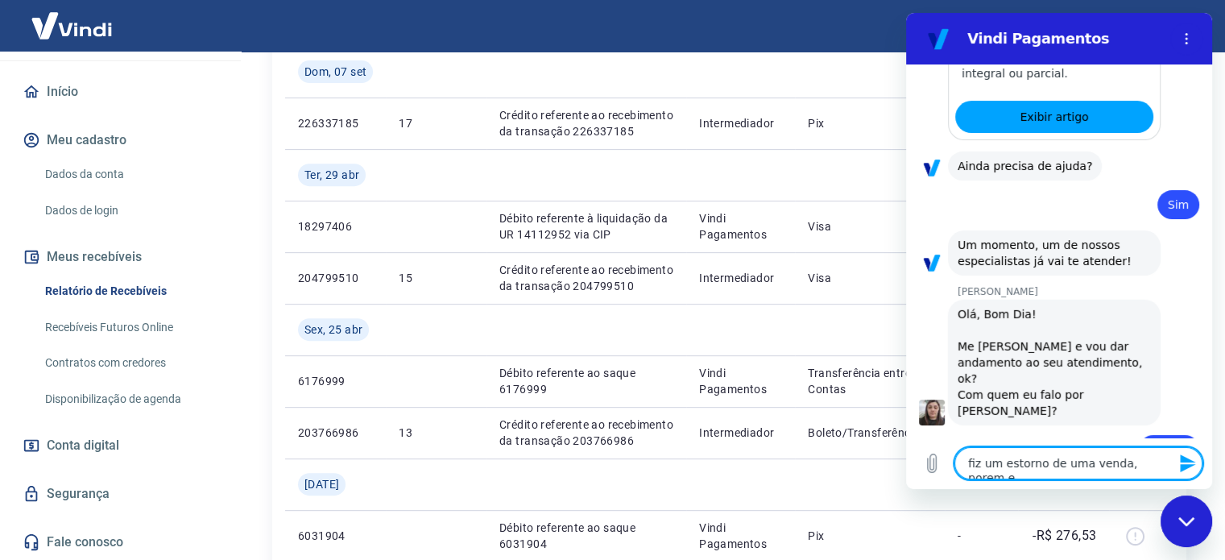
type textarea "x"
type textarea "fiz um estorno de uma venda, porem est"
type textarea "x"
type textarea "fiz um estorno de uma venda, porem esta"
type textarea "x"
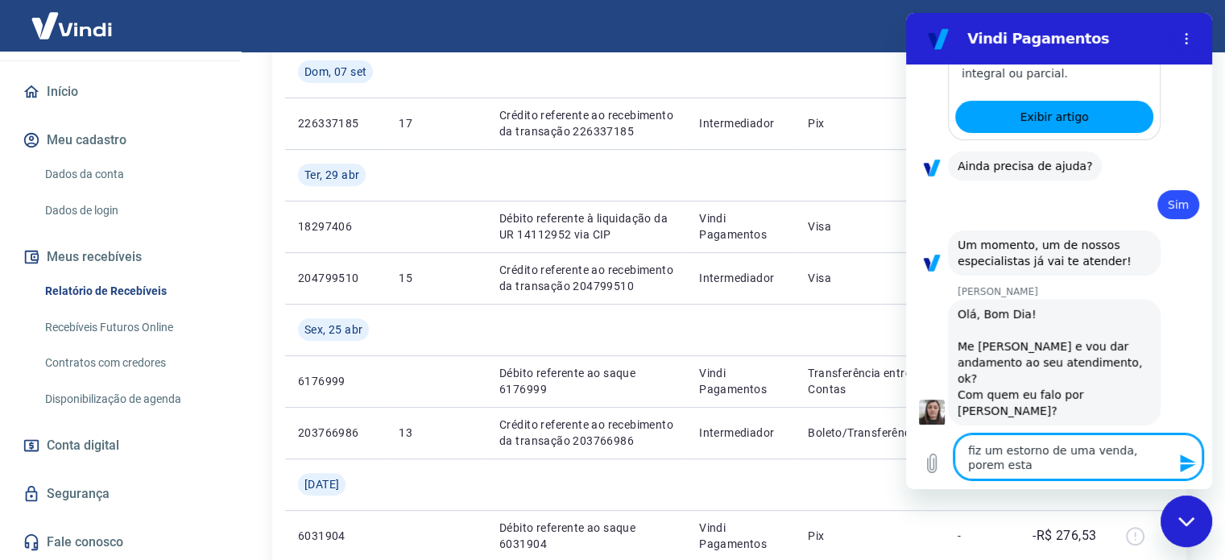
type textarea "fiz um estorno de uma venda, porem estav"
type textarea "x"
type textarea "fiz um estorno de uma venda, porem estava"
type textarea "x"
type textarea "fiz um estorno de uma venda, porem estava"
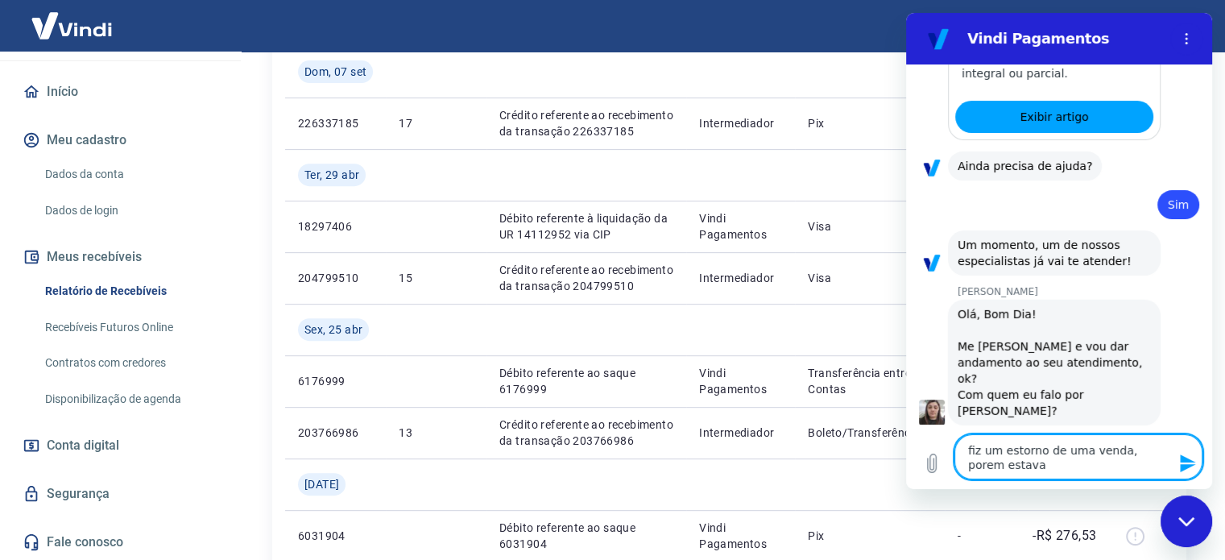
type textarea "x"
type textarea "fiz um estorno de uma venda, porem estava s"
type textarea "x"
type textarea "fiz um estorno de uma venda, porem estava se"
type textarea "x"
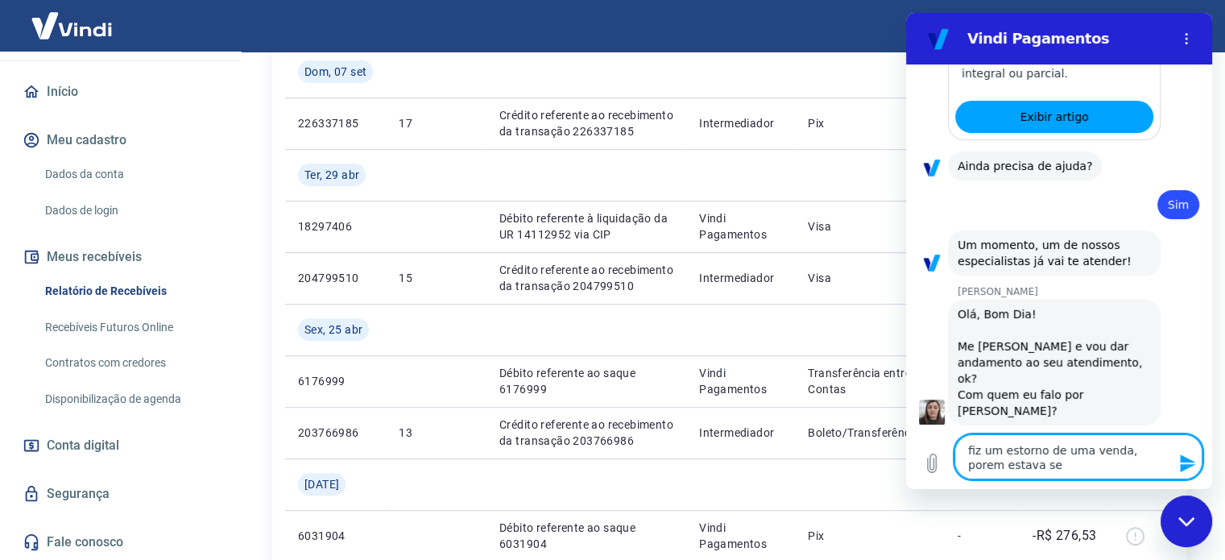
type textarea "fiz um estorno de uma venda, porem estava sem"
type textarea "x"
type textarea "fiz um estorno de uma venda, porem estava sem"
type textarea "x"
type textarea "fiz um estorno de uma venda, porem estava sem s"
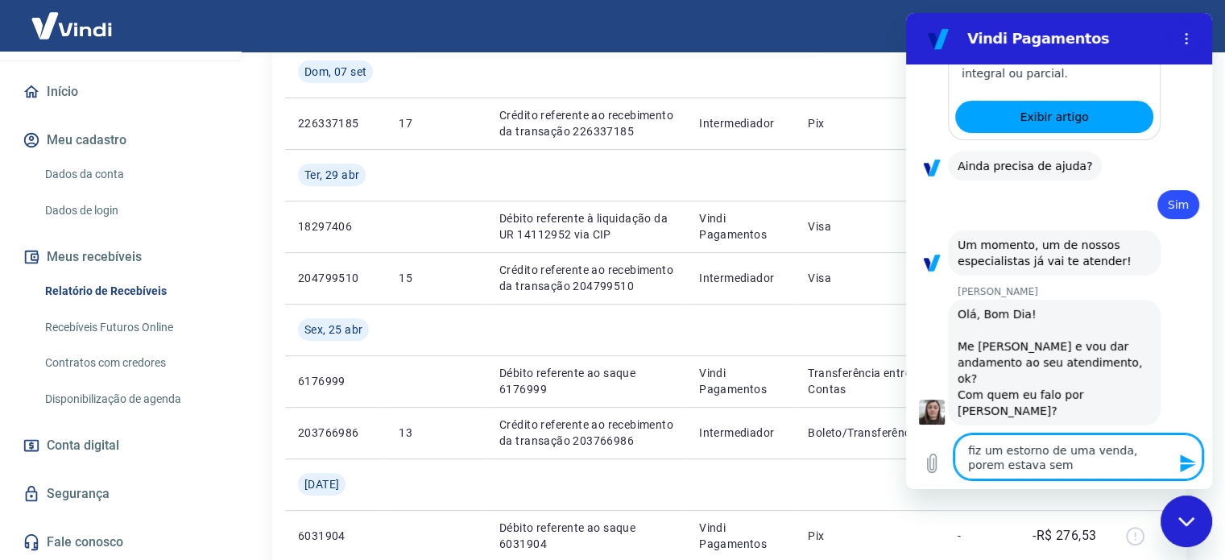
type textarea "x"
type textarea "fiz um estorno de uma venda, porem estava sem sa"
type textarea "x"
type textarea "fiz um estorno de uma venda, porem estava sem sal"
type textarea "x"
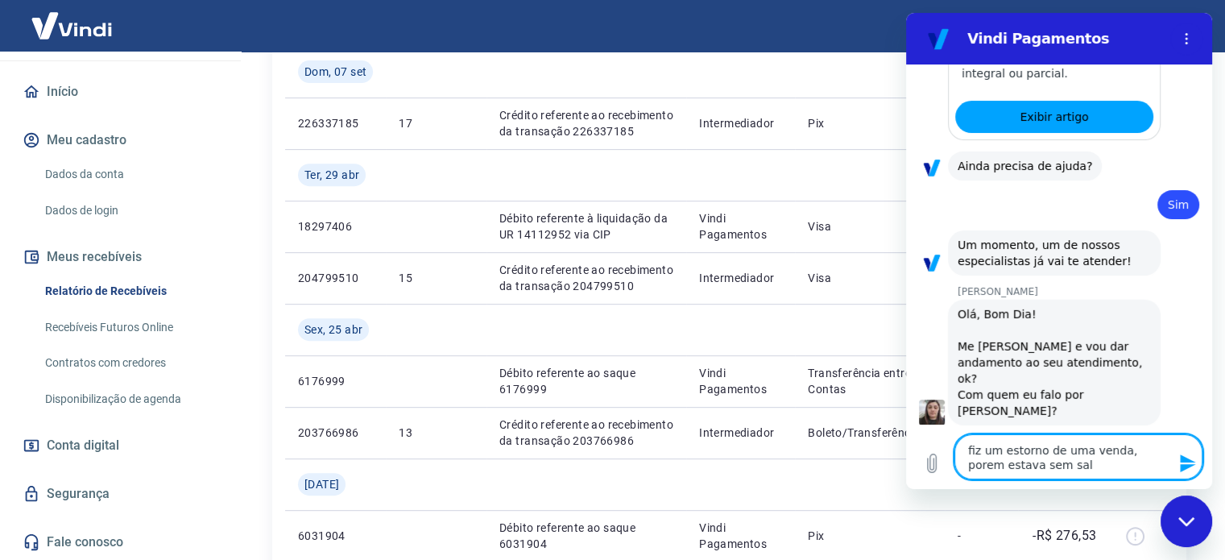
type textarea "fiz um estorno de uma venda, porem estava sem sald"
type textarea "x"
type textarea "fiz um estorno de uma venda, porem estava sem saldo"
type textarea "x"
type textarea "fiz um estorno de uma venda, porem estava sem saldo"
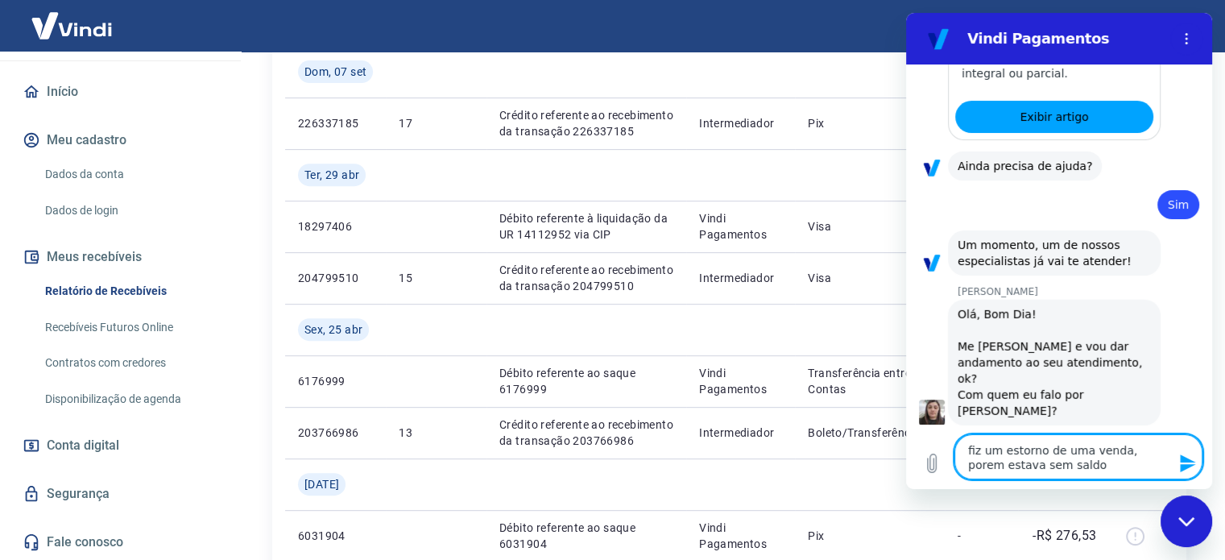
type textarea "x"
type textarea "fiz um estorno de uma venda, porem estava sem saldo ."
type textarea "x"
type textarea "fiz um estorno de uma venda, porem estava sem saldo ."
type textarea "x"
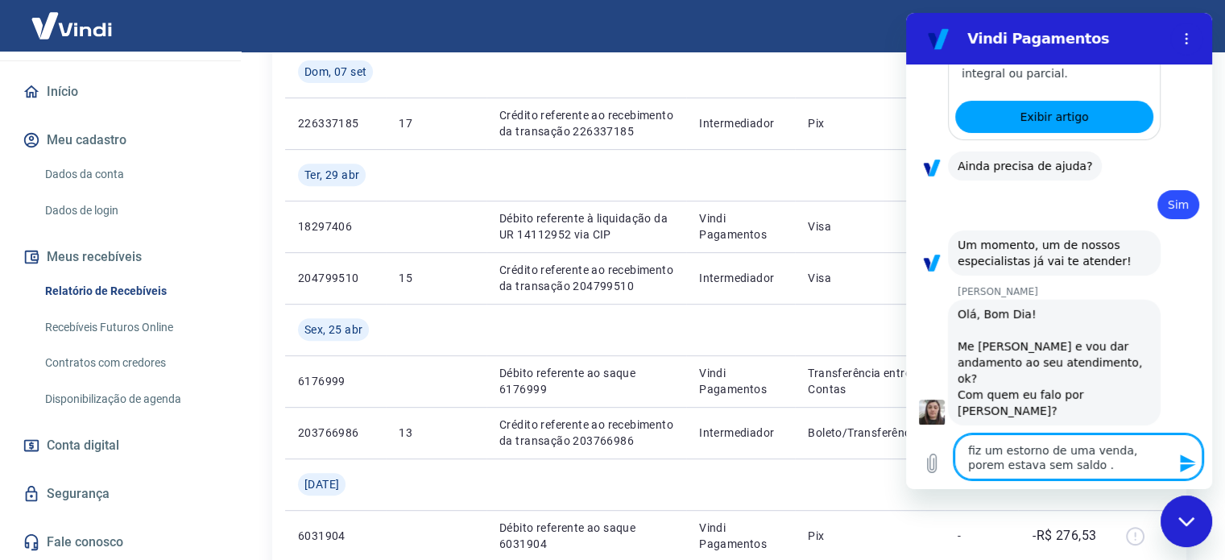
type textarea "fiz um estorno de uma venda, porem estava sem saldo . a"
type textarea "x"
type textarea "fiz um estorno de uma venda, porem estava sem saldo . ai"
type textarea "x"
type textarea "fiz um estorno de uma venda, porem estava sem saldo . ai"
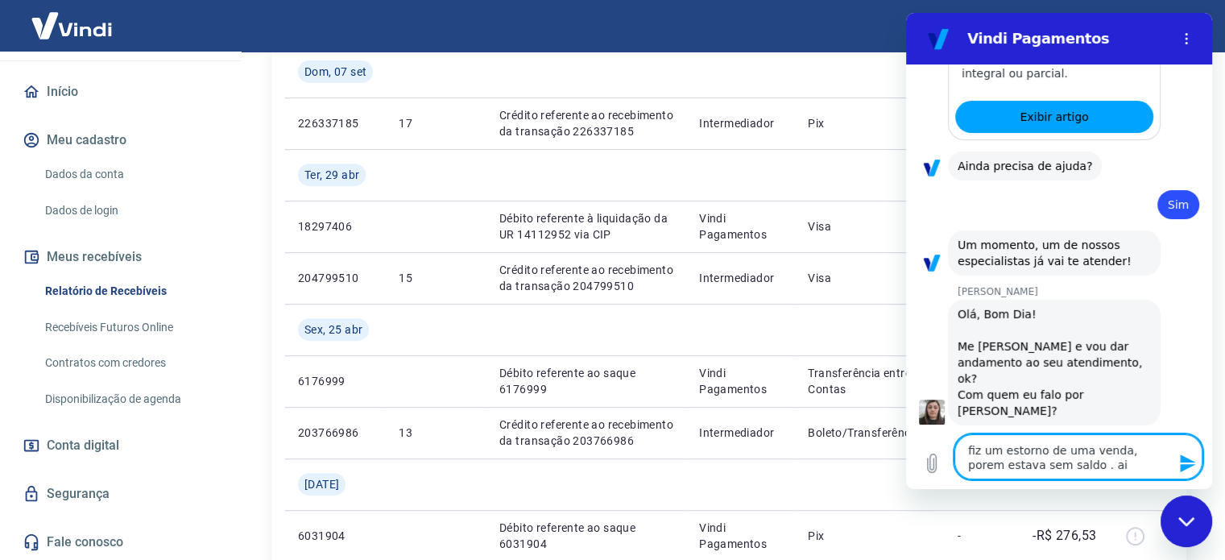
type textarea "x"
type textarea "fiz um estorno de uma venda, porem estava sem saldo . ai c"
type textarea "x"
type textarea "fiz um estorno de uma venda, porem estava sem saldo . ai co"
type textarea "x"
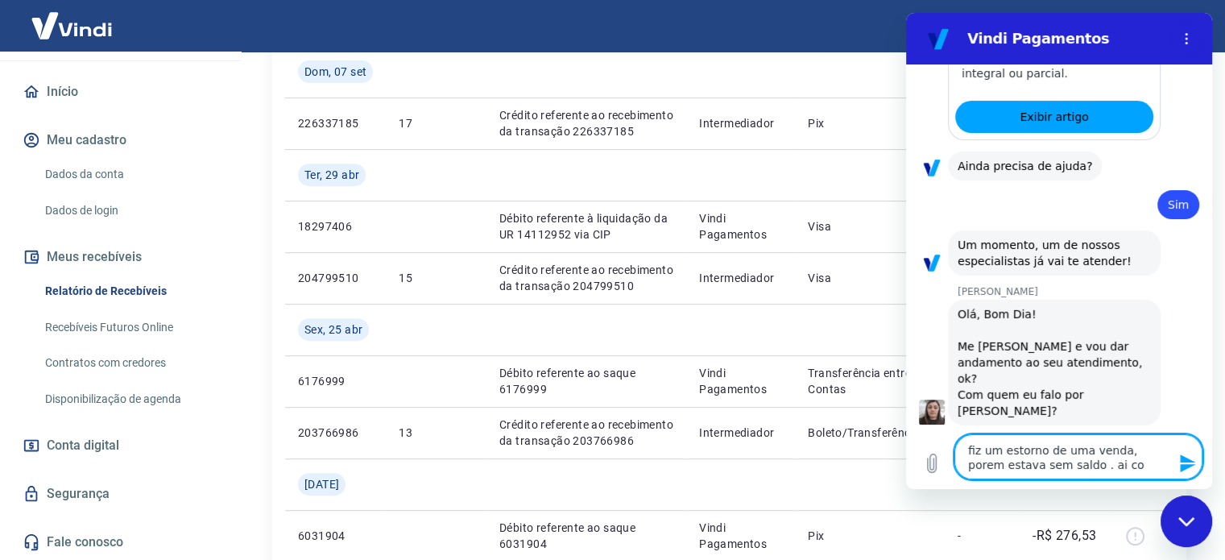
type textarea "fiz um estorno de uma venda, porem estava sem saldo . ai col"
type textarea "x"
type textarea "fiz um estorno de uma venda, porem estava sem saldo . ai colo"
type textarea "x"
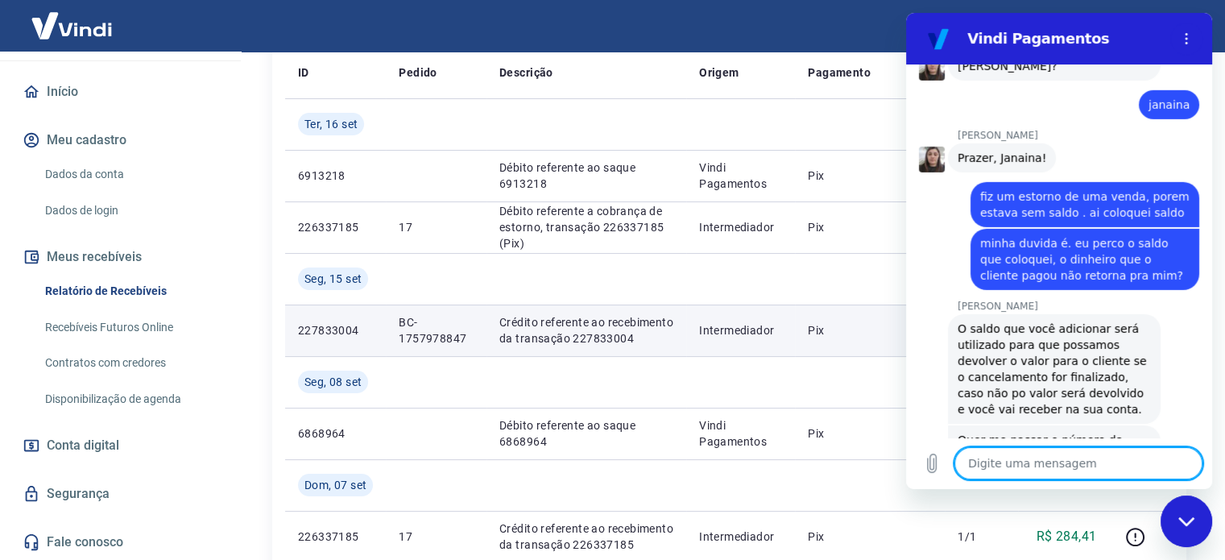
scroll to position [242, 0]
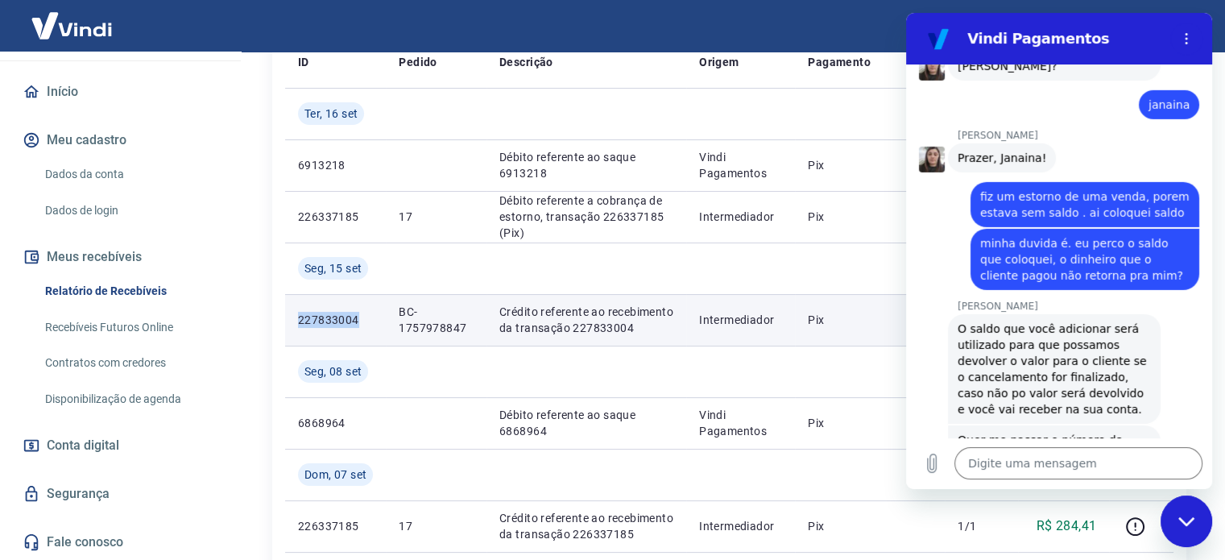
drag, startPoint x: 370, startPoint y: 317, endPoint x: 291, endPoint y: 324, distance: 79.3
click at [291, 324] on td "227833004" at bounding box center [335, 320] width 101 height 52
copy p "227833004"
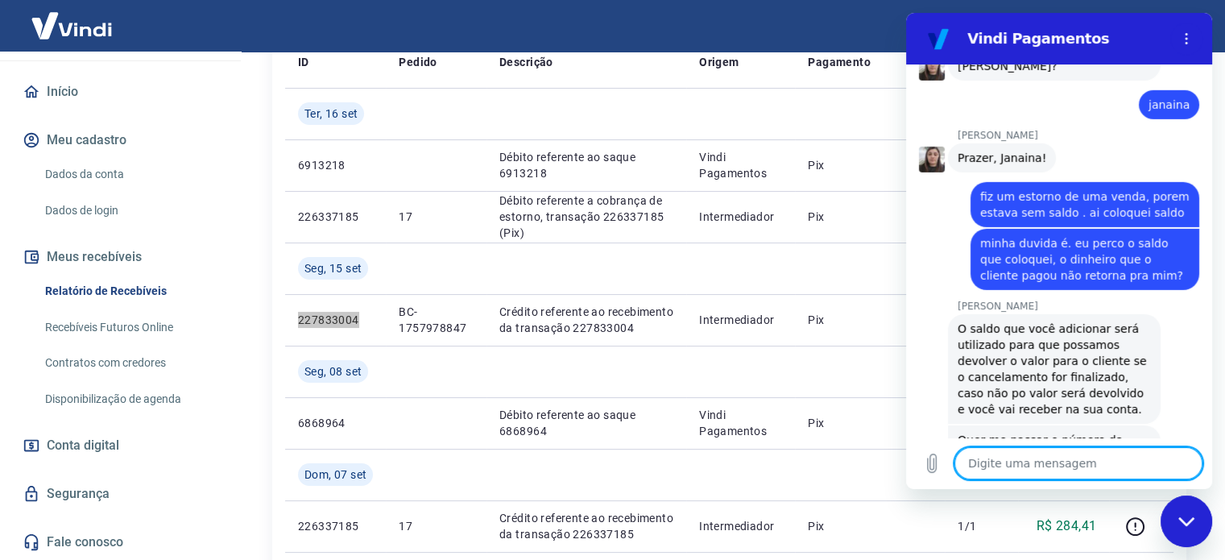
click at [1067, 472] on textarea at bounding box center [1078, 463] width 248 height 32
paste textarea "227833004"
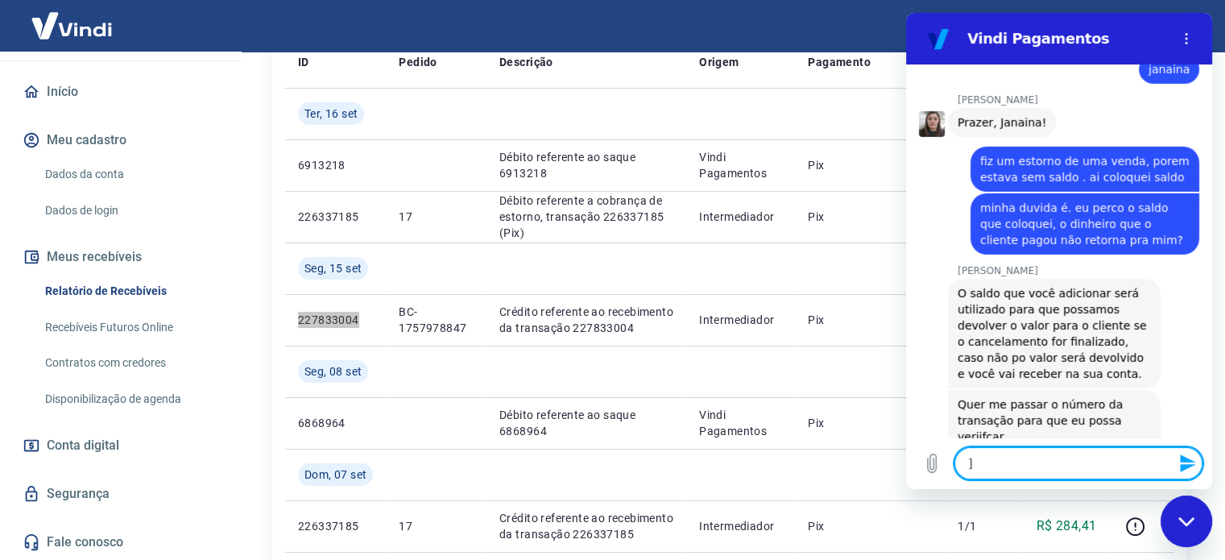
scroll to position [5168, 0]
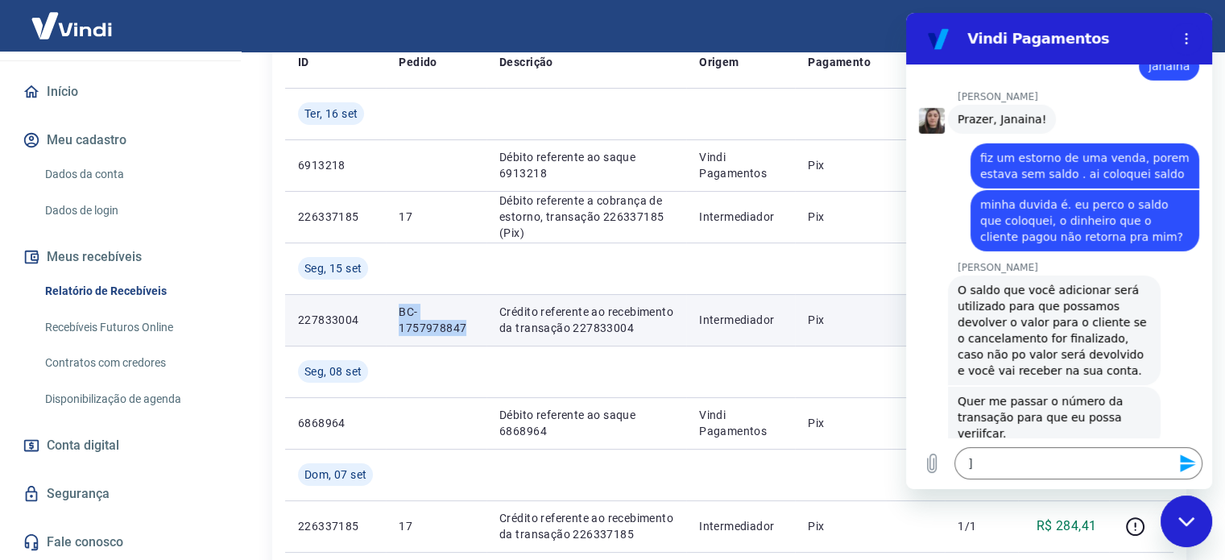
drag, startPoint x: 403, startPoint y: 310, endPoint x: 449, endPoint y: 329, distance: 49.8
click at [467, 328] on p "BC-1757978847" at bounding box center [436, 320] width 75 height 32
copy p "BC-1757978847"
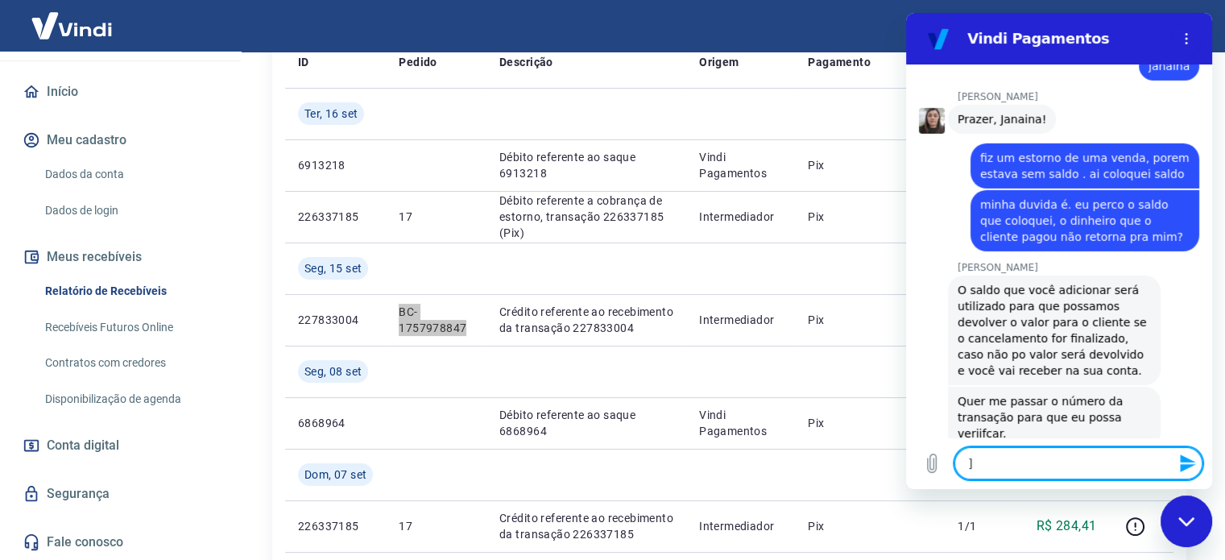
click at [1024, 466] on textarea "]" at bounding box center [1078, 463] width 248 height 32
paste textarea "BC-1757978847"
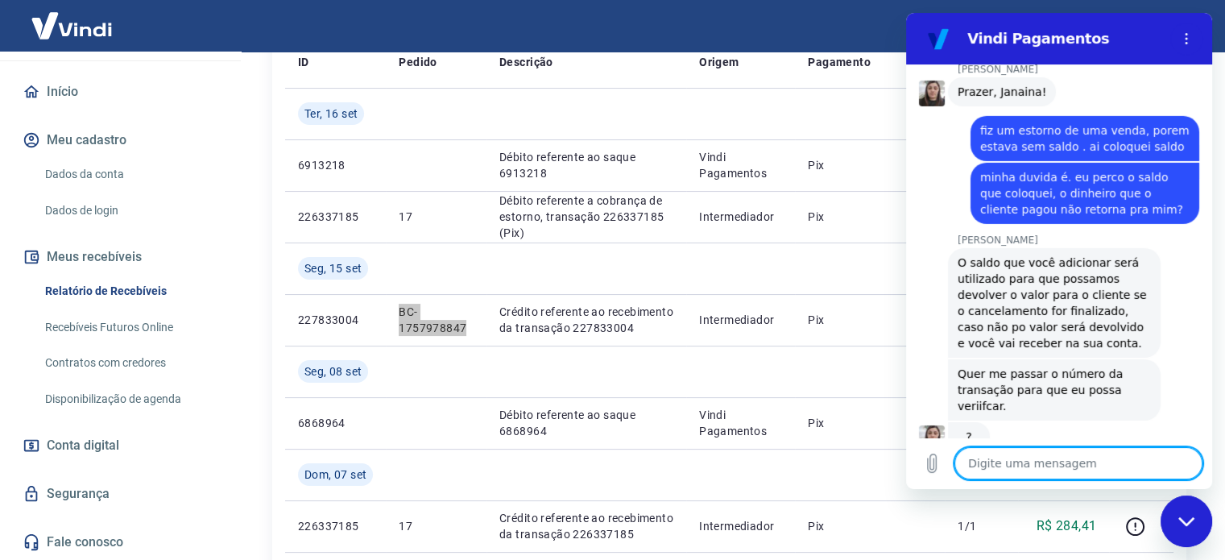
scroll to position [5198, 0]
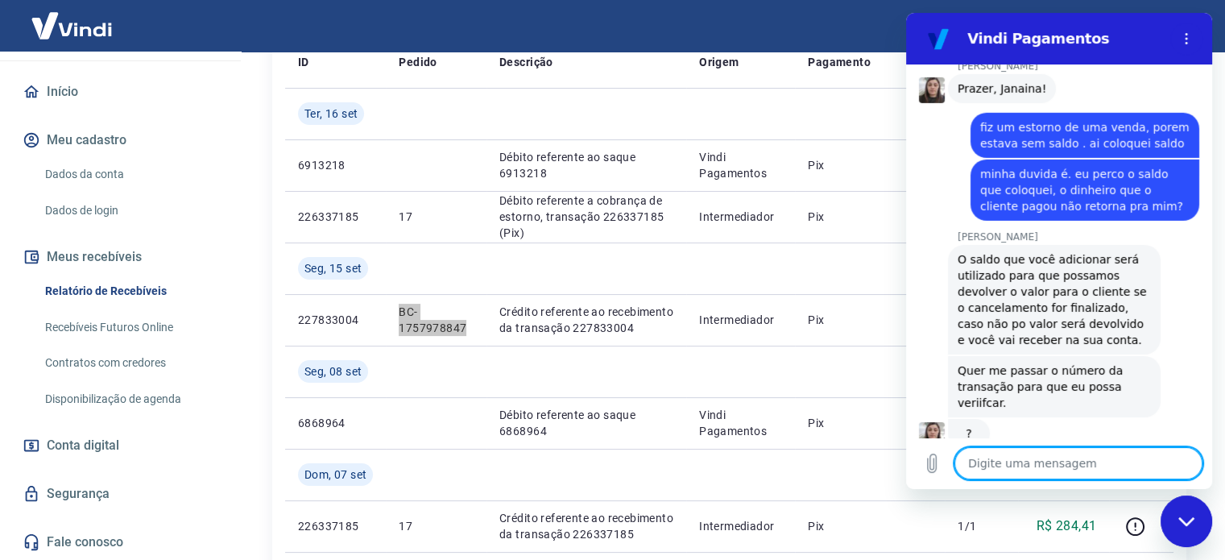
click at [1003, 472] on textarea at bounding box center [1078, 463] width 248 height 32
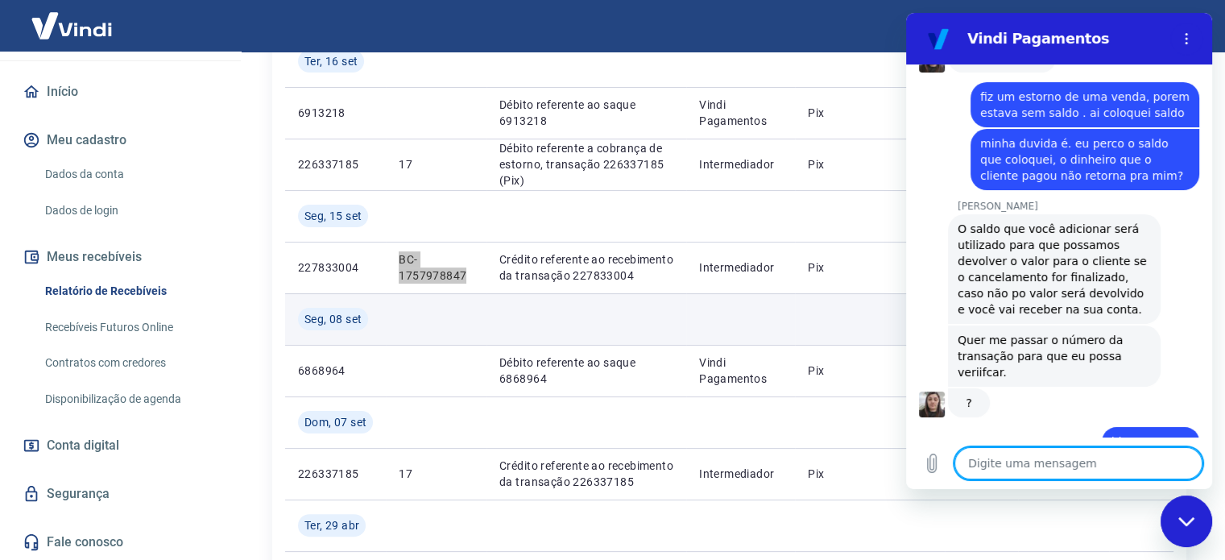
scroll to position [322, 0]
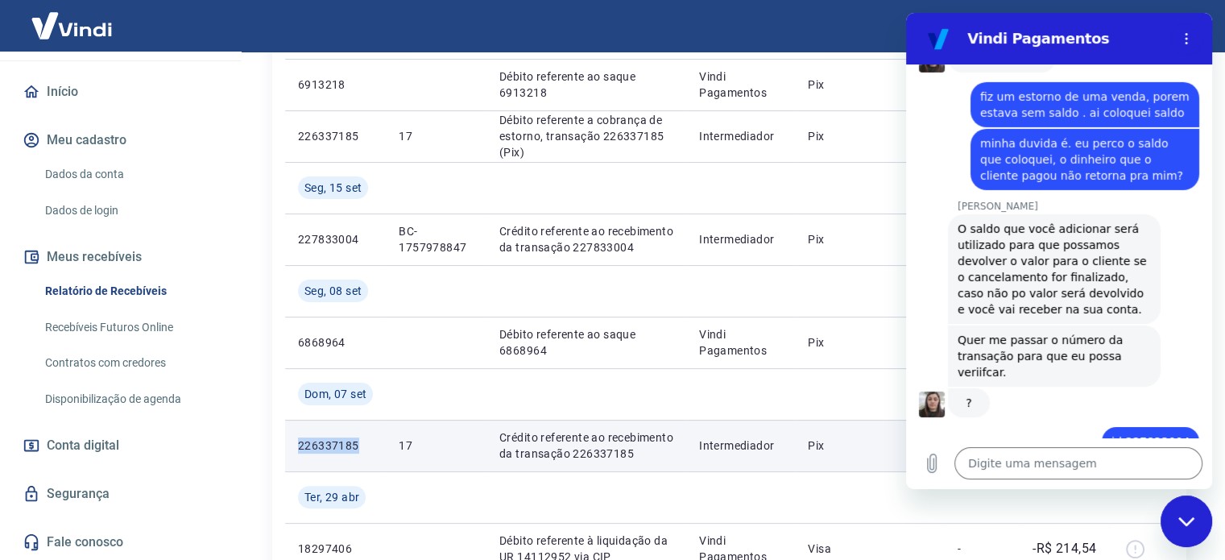
drag, startPoint x: 355, startPoint y: 447, endPoint x: 324, endPoint y: 441, distance: 32.1
click at [296, 454] on td "226337185" at bounding box center [335, 446] width 101 height 52
copy p "226337185"
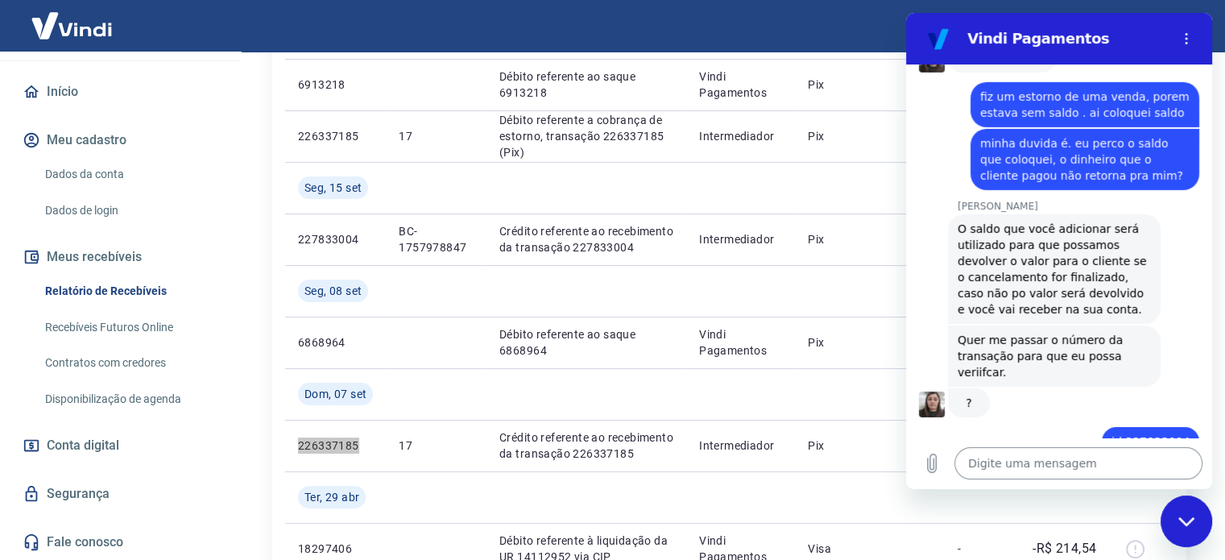
click at [1072, 468] on textarea at bounding box center [1078, 463] width 248 height 32
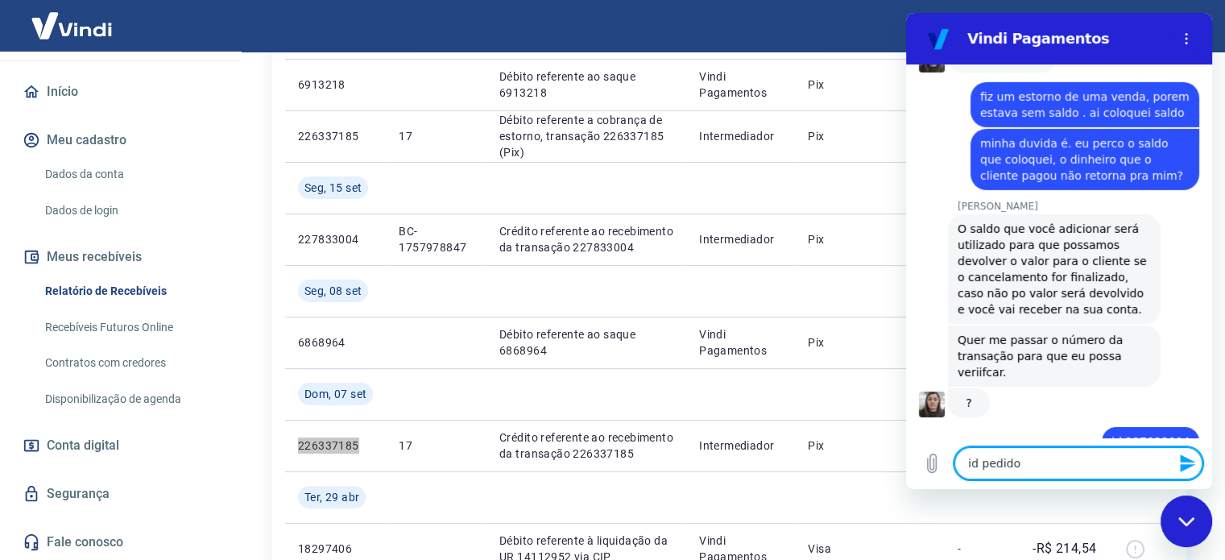
click at [971, 487] on div "diz: esse é o salda adcionado" at bounding box center [1052, 502] width 293 height 31
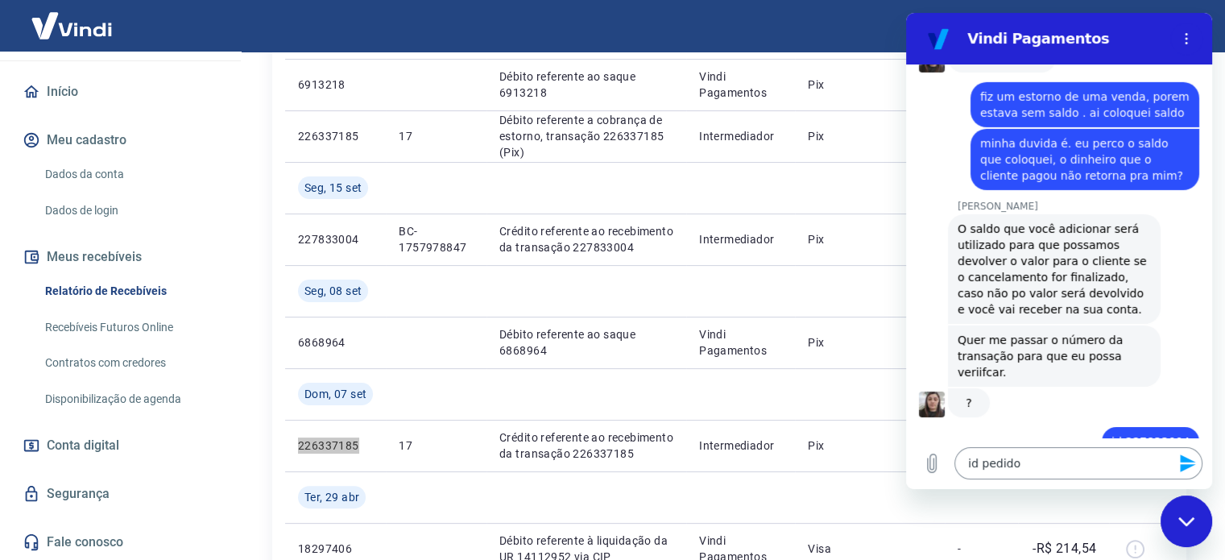
click at [1040, 463] on textarea "id pedido" at bounding box center [1078, 463] width 248 height 32
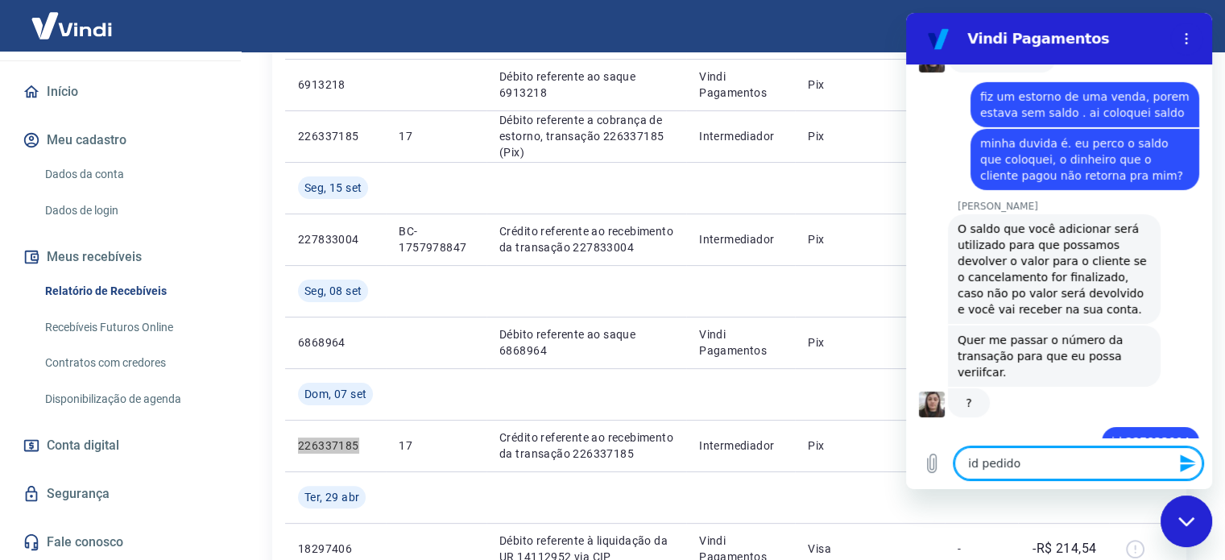
paste textarea "226337185"
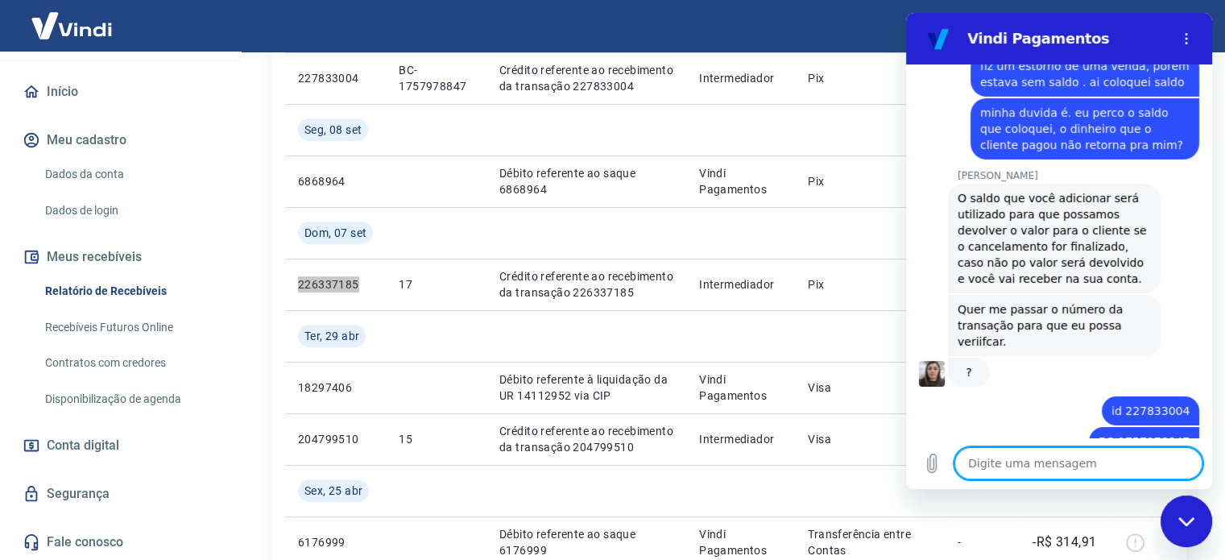
scroll to position [5313, 0]
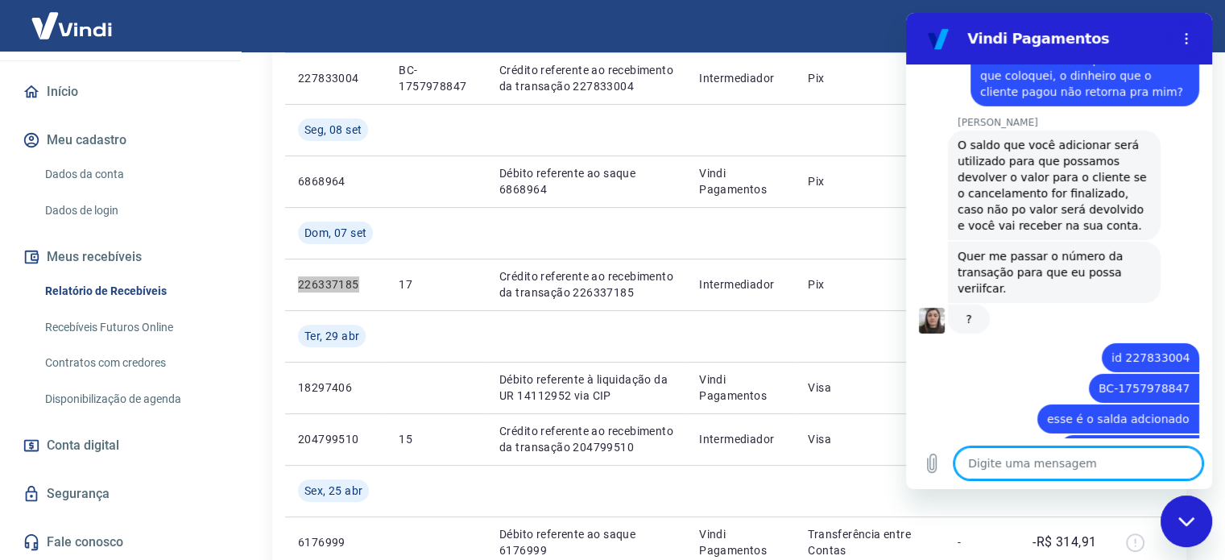
click at [1066, 467] on textarea at bounding box center [1078, 463] width 248 height 32
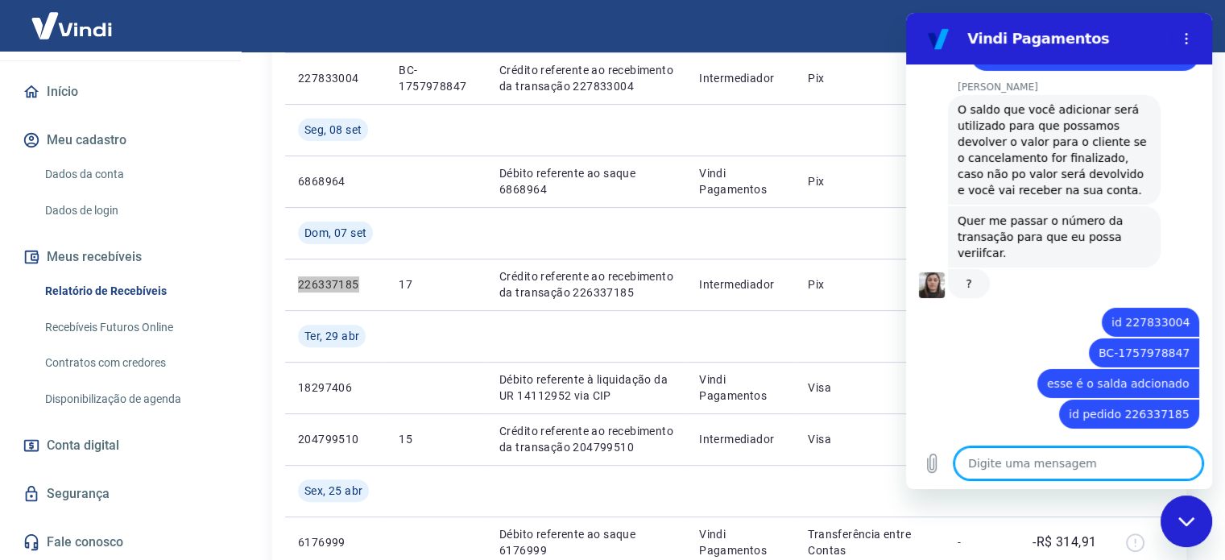
scroll to position [5352, 0]
